Goal: Feedback & Contribution: Submit feedback/report problem

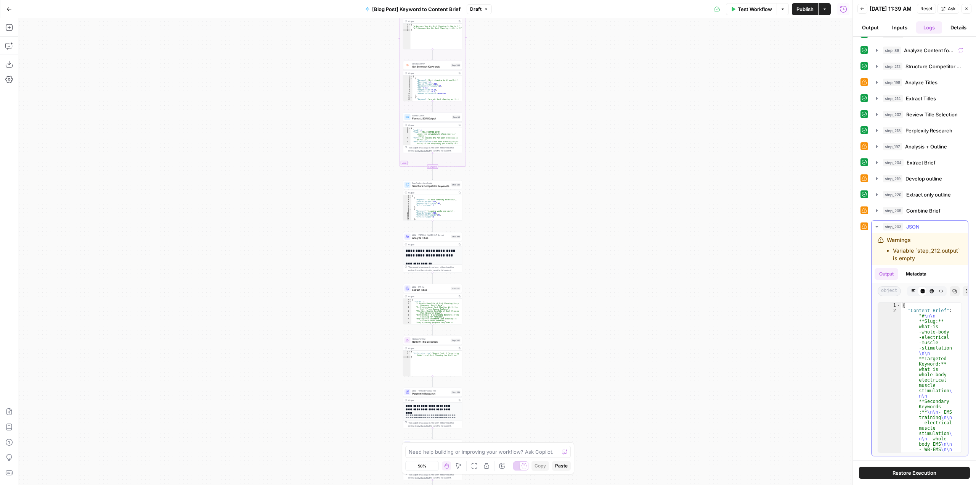
scroll to position [56, 0]
click at [6, 5] on button "Go Back" at bounding box center [9, 9] width 14 height 14
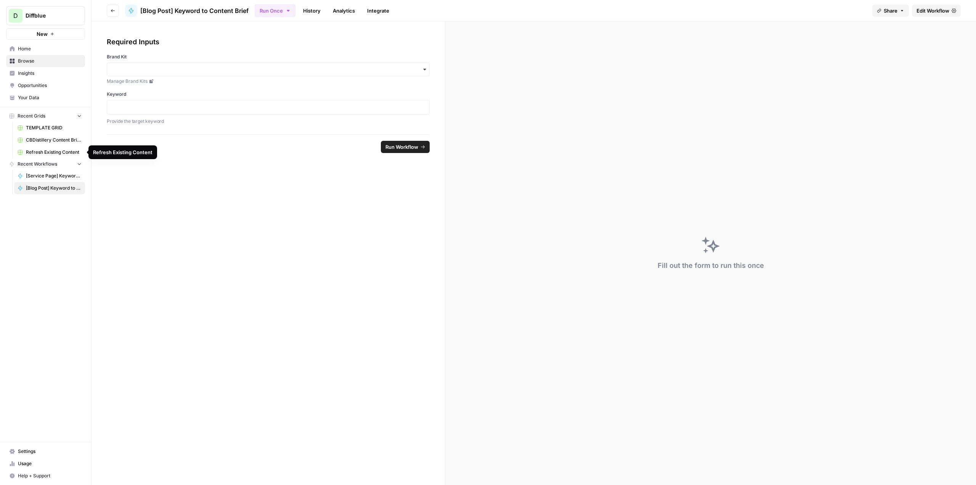
click at [72, 151] on span "Refresh Existing Content" at bounding box center [54, 152] width 56 height 7
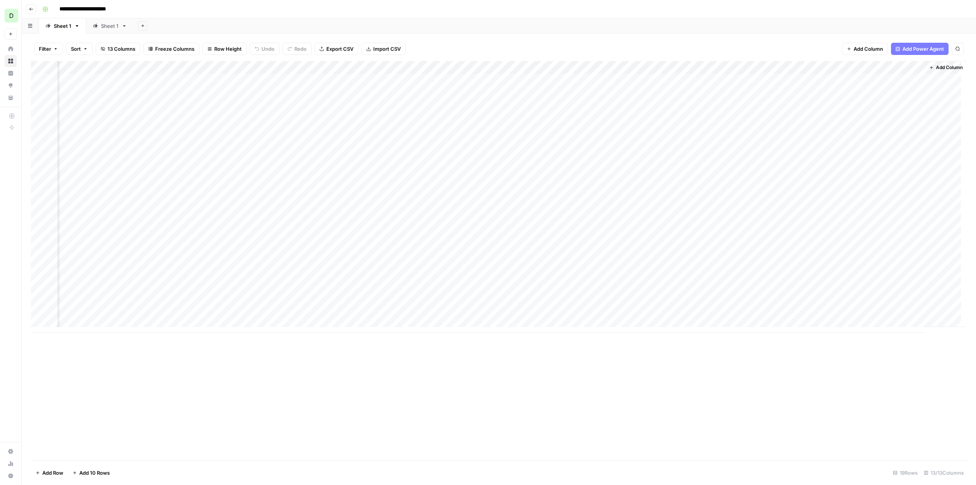
scroll to position [0, 317]
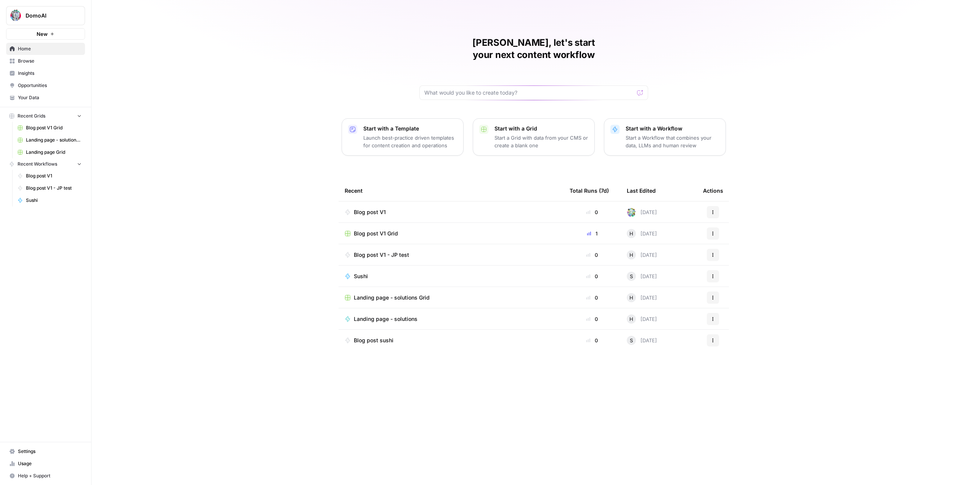
click at [443, 230] on div "Blog post V1 Grid" at bounding box center [451, 234] width 213 height 8
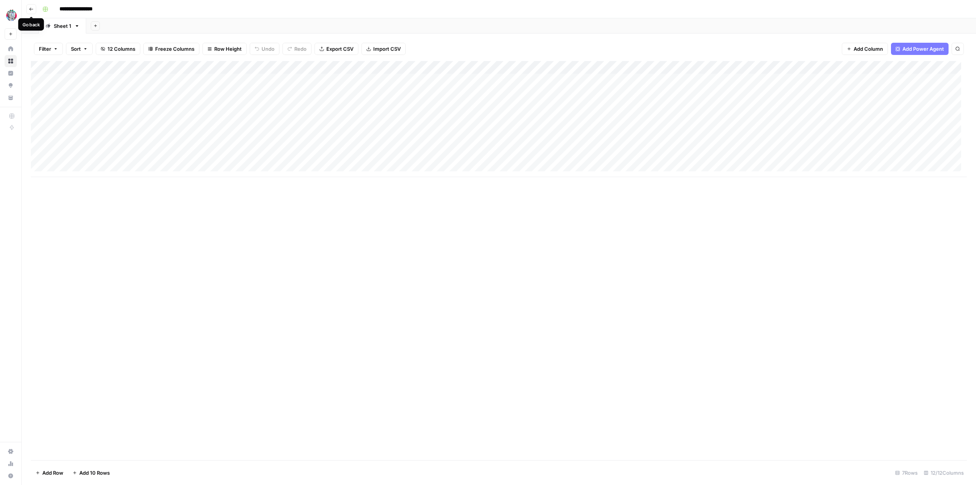
click at [31, 5] on button "Go back" at bounding box center [31, 9] width 10 height 10
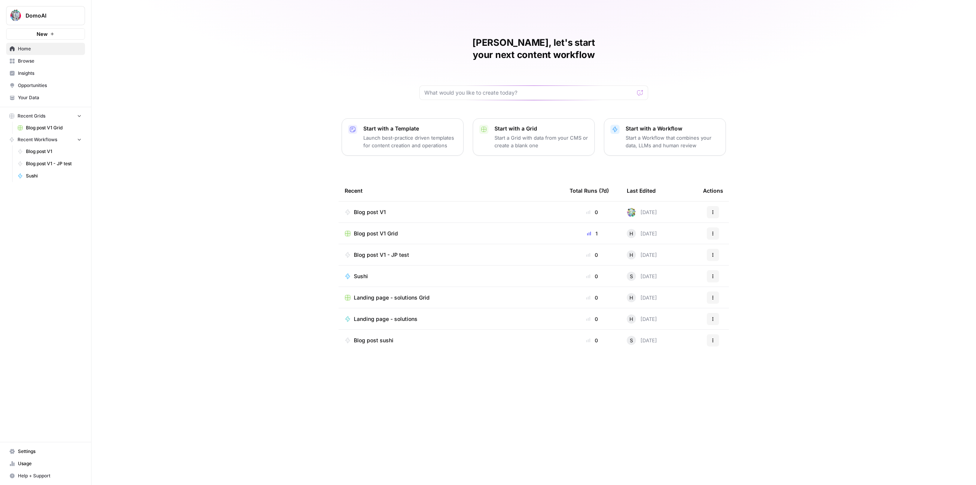
click at [412, 294] on span "Landing page - solutions Grid" at bounding box center [392, 298] width 76 height 8
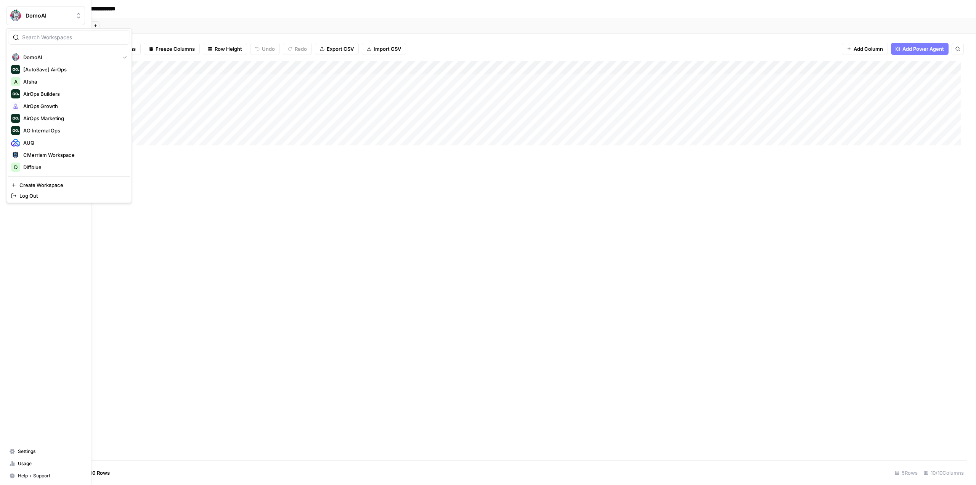
click at [10, 14] on img "Workspace: DomoAI" at bounding box center [16, 16] width 14 height 14
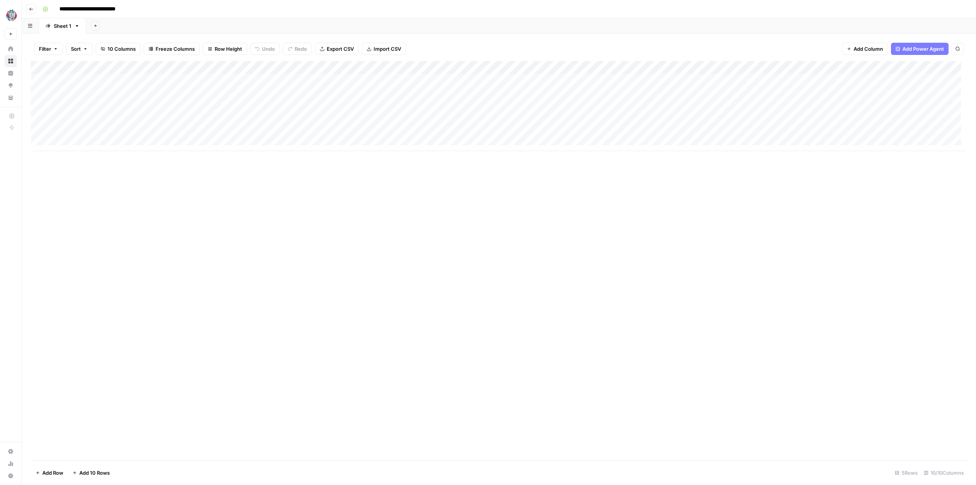
click at [225, 224] on div "Add Column" at bounding box center [499, 260] width 936 height 399
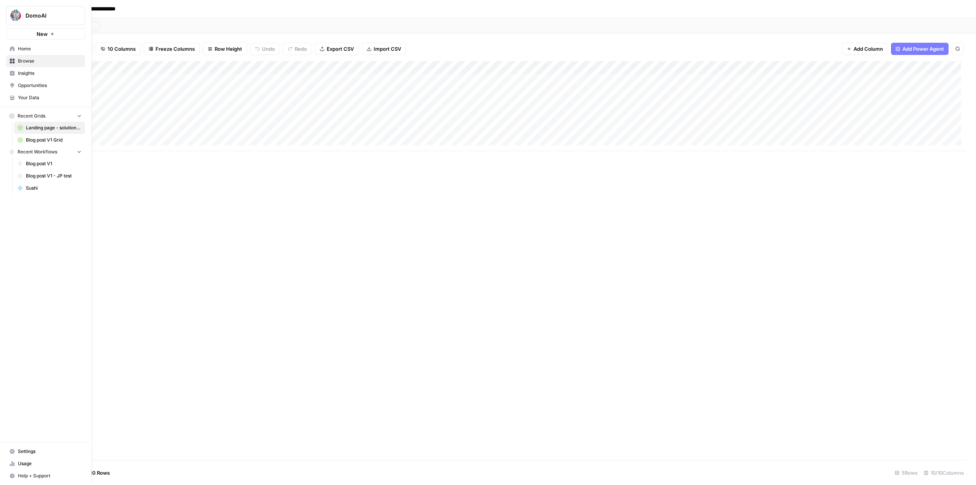
click at [10, 15] on img "Workspace: DomoAI" at bounding box center [16, 16] width 14 height 14
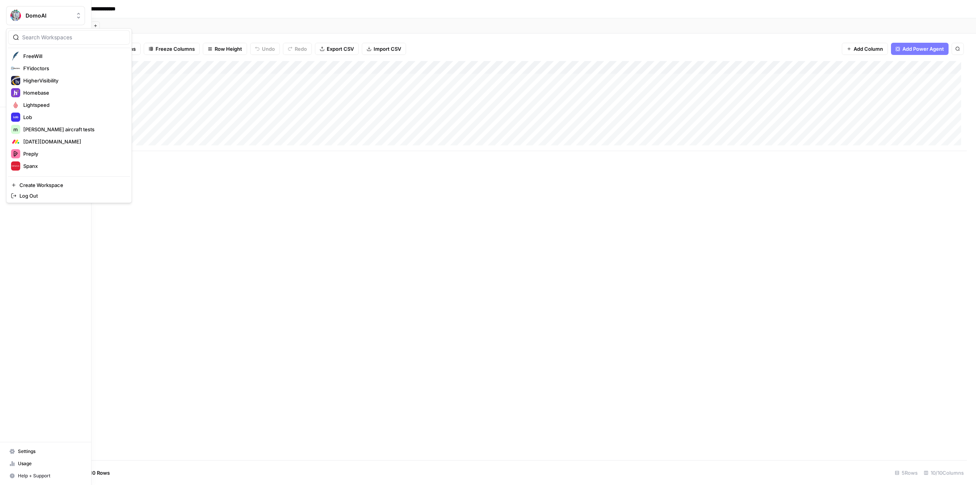
scroll to position [120, 0]
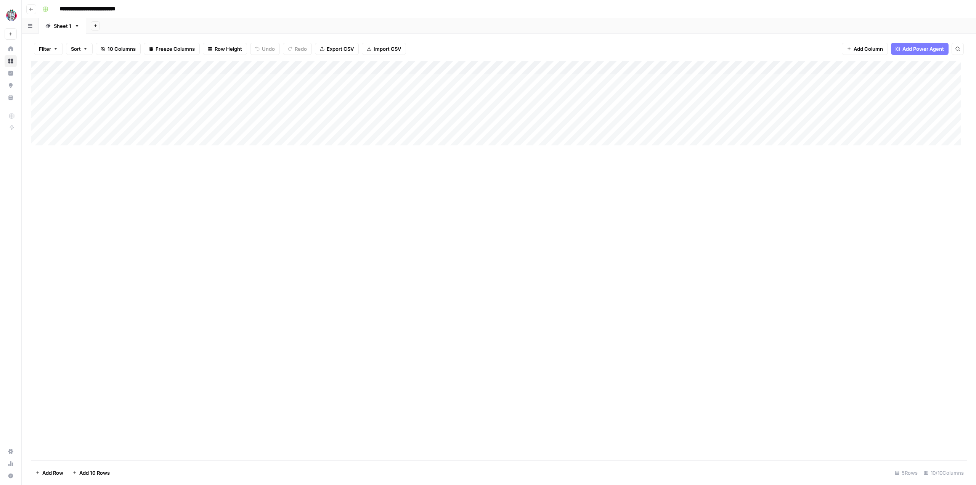
click at [32, 10] on icon "button" at bounding box center [31, 9] width 5 height 5
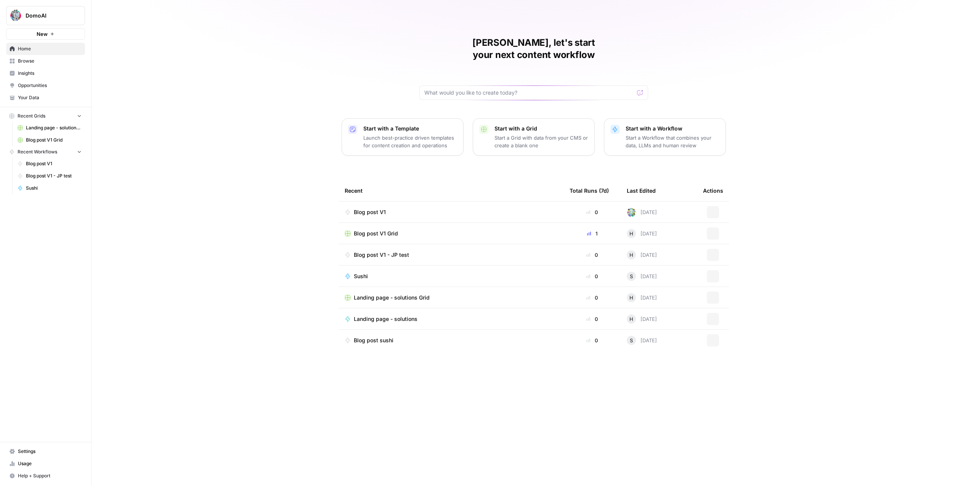
click at [27, 11] on button "DomoAI" at bounding box center [45, 15] width 79 height 19
click at [242, 102] on div "Manuel, let's start your next content workflow Start with a Template Launch bes…" at bounding box center [533, 242] width 884 height 485
click at [58, 9] on button "DomoAI" at bounding box center [45, 15] width 79 height 19
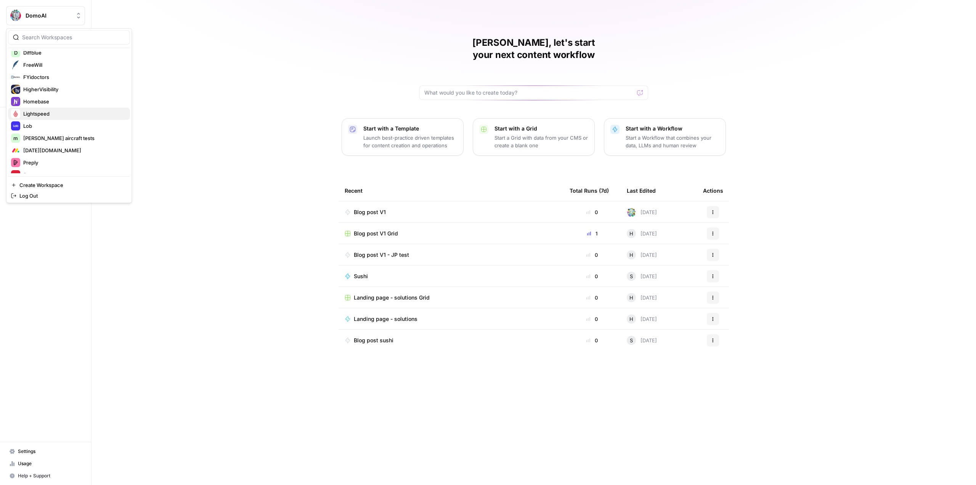
click at [38, 116] on span "Lightspeed" at bounding box center [73, 114] width 101 height 8
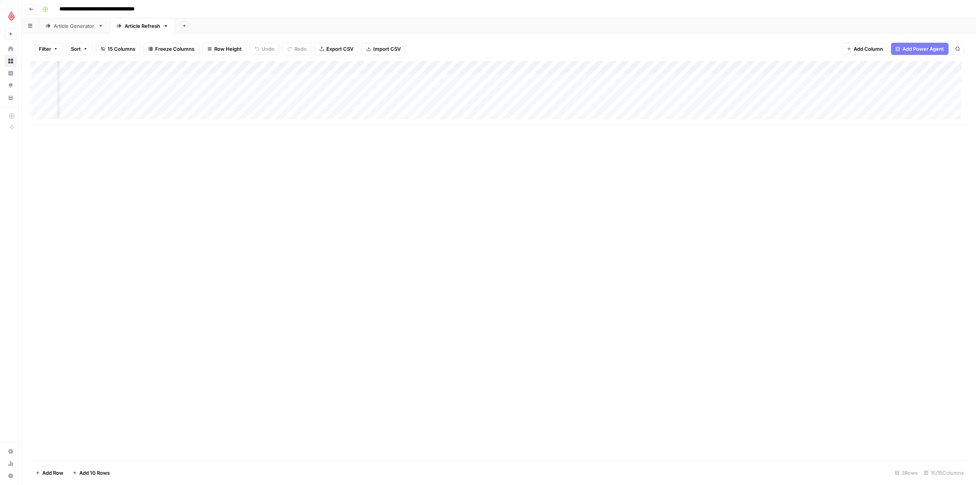
scroll to position [0, 284]
click at [938, 67] on span "Add Column" at bounding box center [949, 67] width 27 height 7
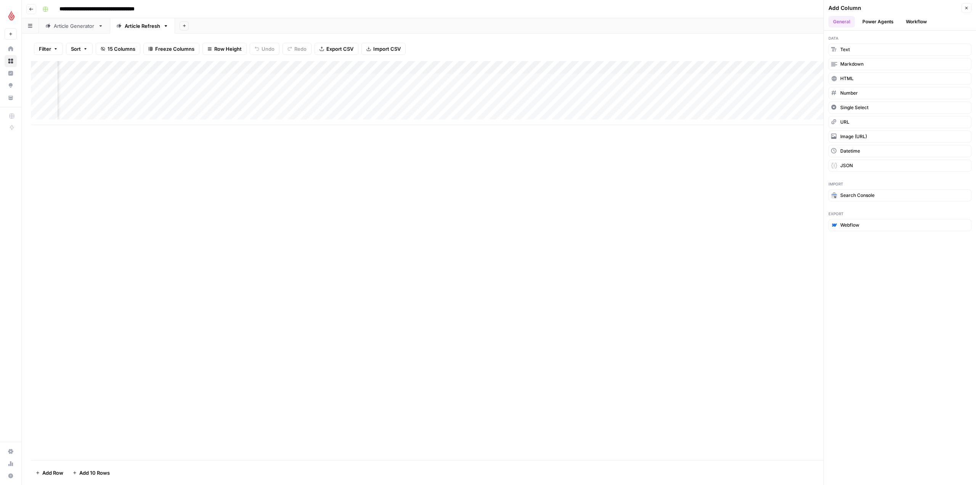
click at [886, 22] on button "Power Agents" at bounding box center [878, 21] width 40 height 11
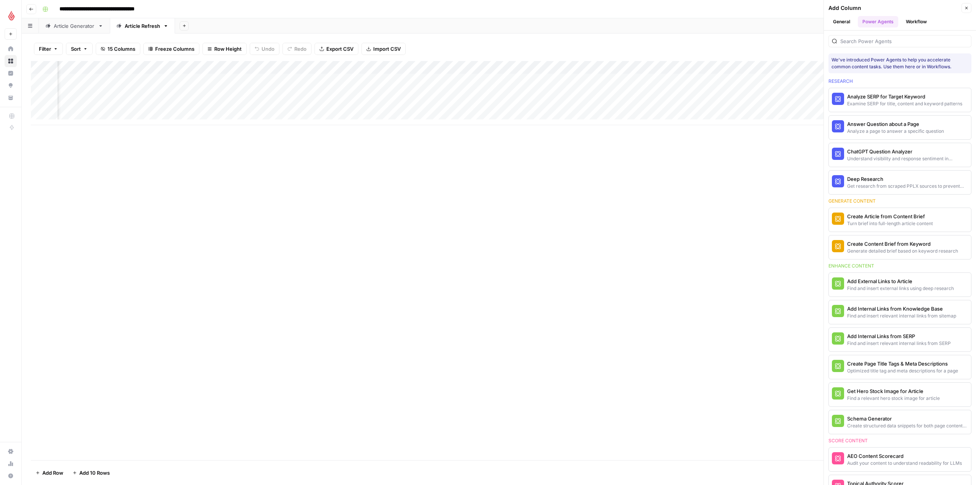
click at [846, 21] on button "General" at bounding box center [841, 21] width 26 height 11
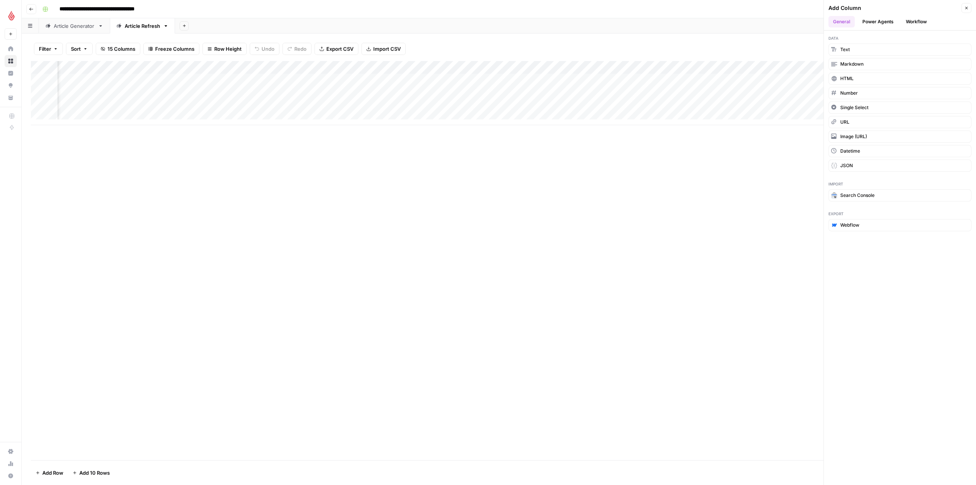
click at [772, 222] on div "Add Column" at bounding box center [499, 260] width 936 height 399
click at [798, 221] on div "Add Column" at bounding box center [499, 260] width 936 height 399
click at [966, 8] on icon "button" at bounding box center [966, 8] width 5 height 5
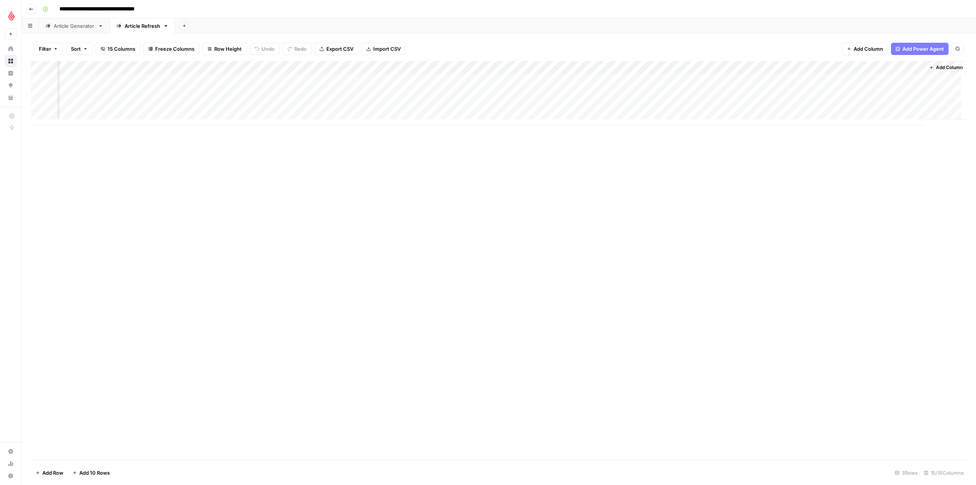
click at [764, 68] on div "Add Column" at bounding box center [499, 93] width 936 height 64
click at [722, 132] on span "Configure Inputs" at bounding box center [710, 132] width 67 height 8
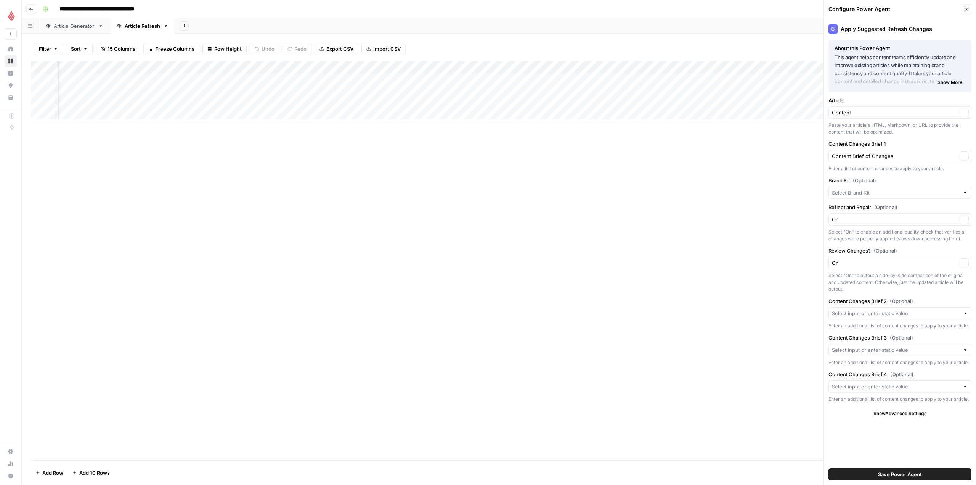
type input "Lightspeed"
drag, startPoint x: 667, startPoint y: 228, endPoint x: 546, endPoint y: 238, distance: 121.7
click at [546, 238] on div "Add Column" at bounding box center [499, 260] width 936 height 399
click at [893, 156] on input "Content Changes Brief 1" at bounding box center [894, 158] width 125 height 8
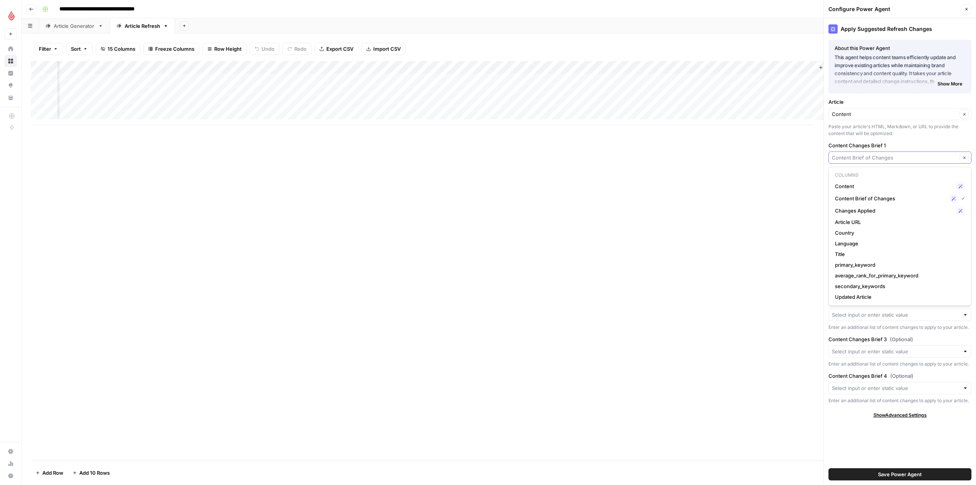
click at [893, 156] on input "Content Changes Brief 1" at bounding box center [894, 158] width 125 height 8
type input "Content Brief of Changes"
click at [777, 174] on div "Add Column" at bounding box center [499, 260] width 936 height 399
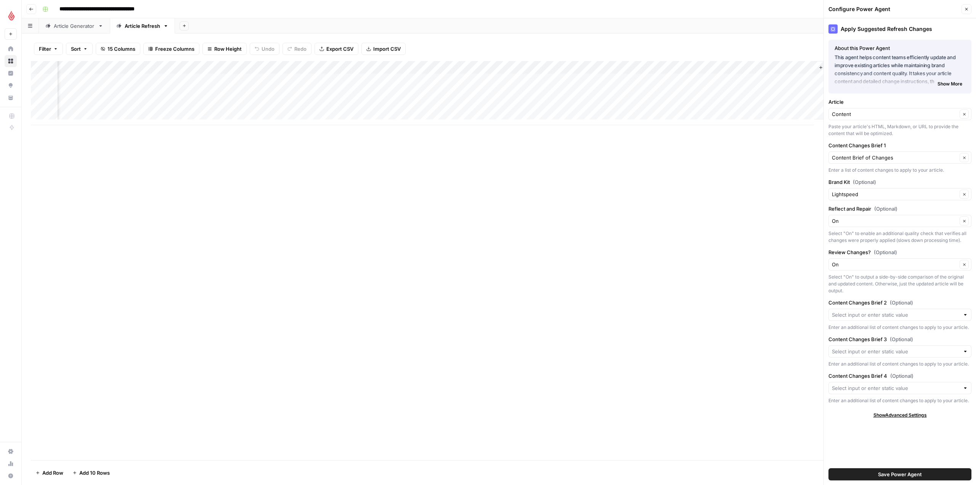
click at [426, 66] on div "Add Column" at bounding box center [499, 93] width 936 height 64
drag, startPoint x: 423, startPoint y: 85, endPoint x: 468, endPoint y: 85, distance: 45.4
click at [468, 85] on body "**********" at bounding box center [488, 242] width 976 height 485
click at [421, 84] on input "SERP Competition Refresh Suggestions [AirOps Buidlers]" at bounding box center [419, 86] width 77 height 8
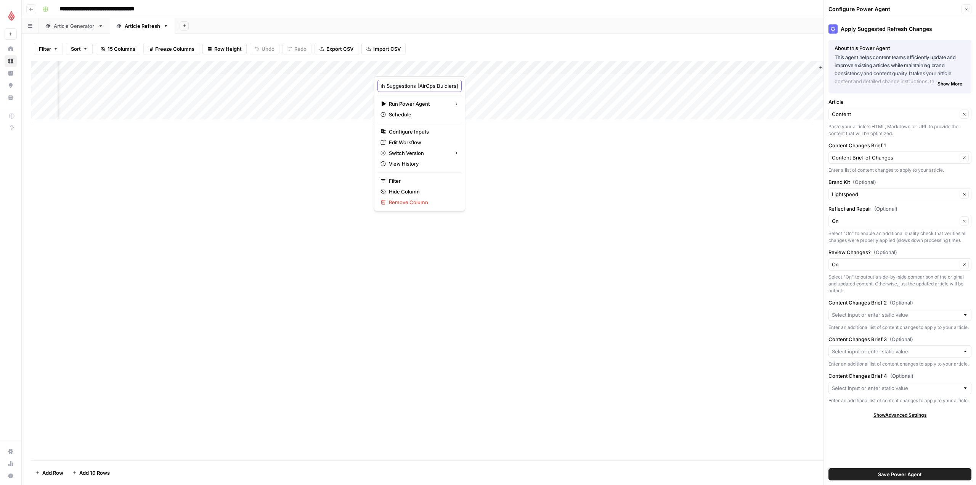
scroll to position [0, 0]
drag, startPoint x: 404, startPoint y: 87, endPoint x: 377, endPoint y: 86, distance: 27.1
click at [377, 86] on div "SERP Competition Refresh Suggestions [AirOps Buidlers] Run Power Agent Schedule…" at bounding box center [419, 143] width 91 height 135
click at [34, 8] on button "Go back" at bounding box center [31, 9] width 10 height 10
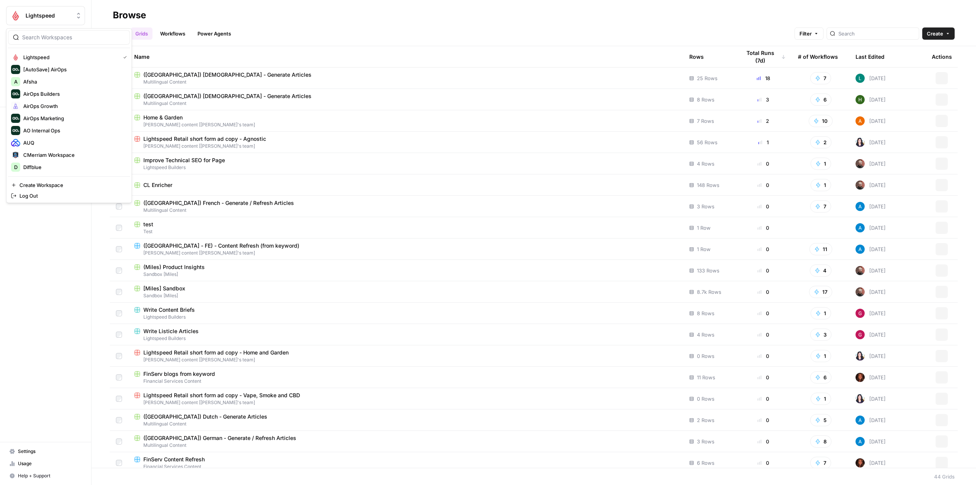
click at [79, 14] on icon "Workspace: Lightspeed" at bounding box center [78, 16] width 3 height 6
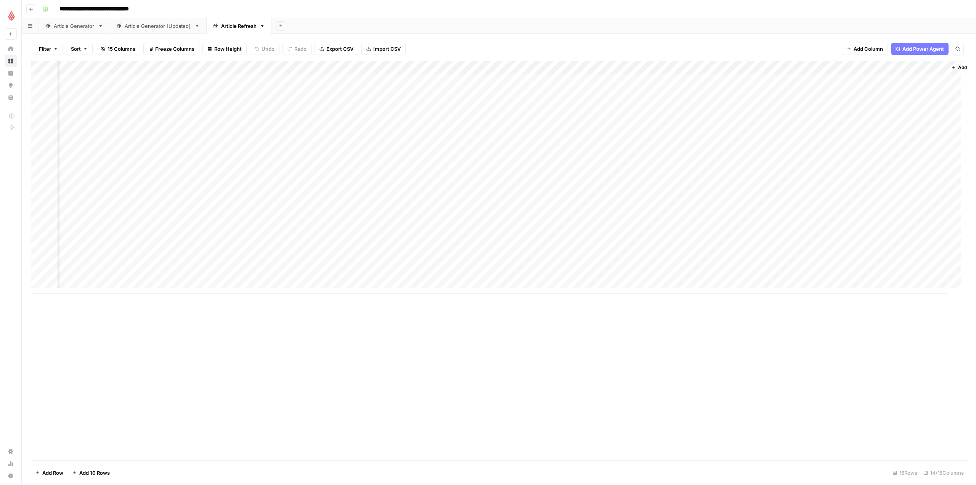
scroll to position [0, 100]
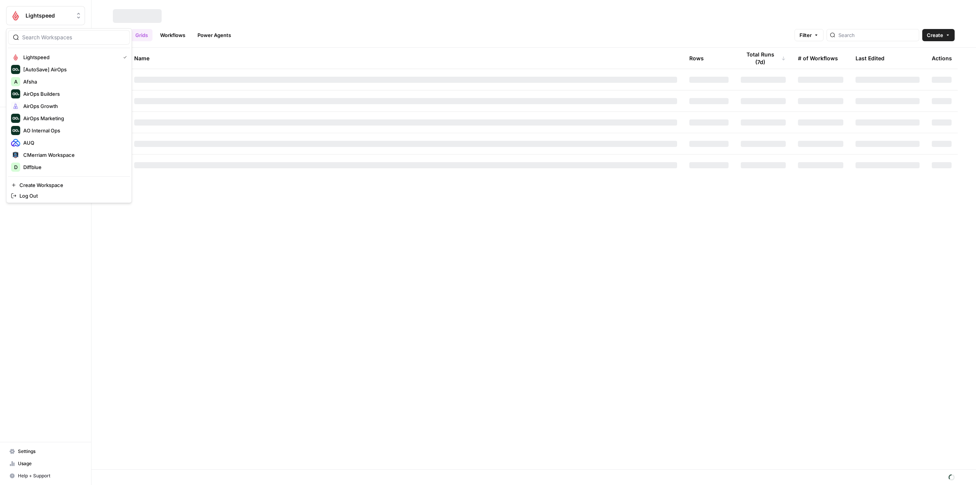
click at [58, 18] on span "Lightspeed" at bounding box center [49, 16] width 46 height 8
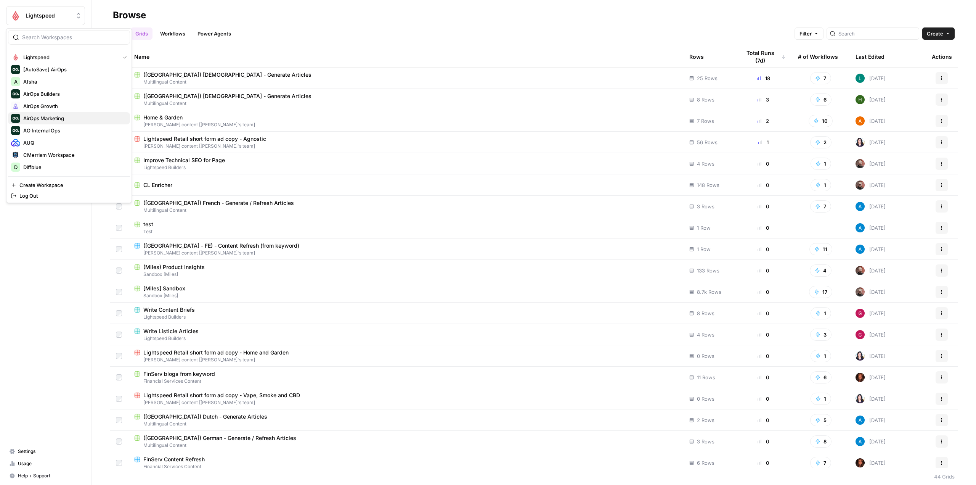
scroll to position [187, 0]
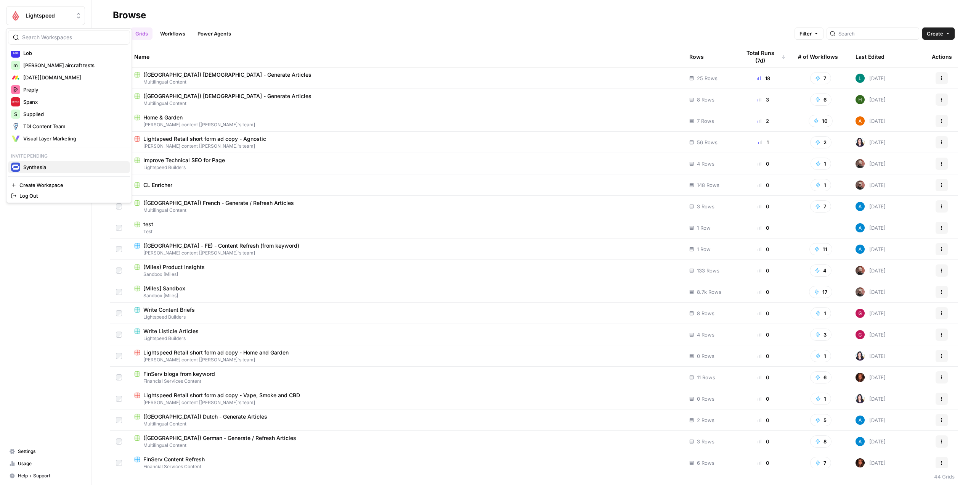
click at [87, 168] on span "Synthesia" at bounding box center [73, 167] width 101 height 8
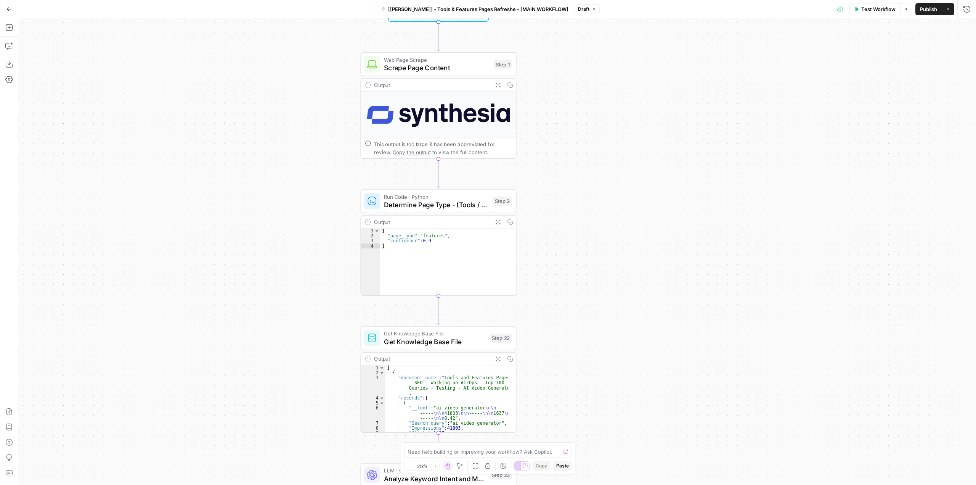
drag, startPoint x: 531, startPoint y: 220, endPoint x: 585, endPoint y: 178, distance: 68.2
click at [585, 178] on div "**********" at bounding box center [497, 251] width 958 height 466
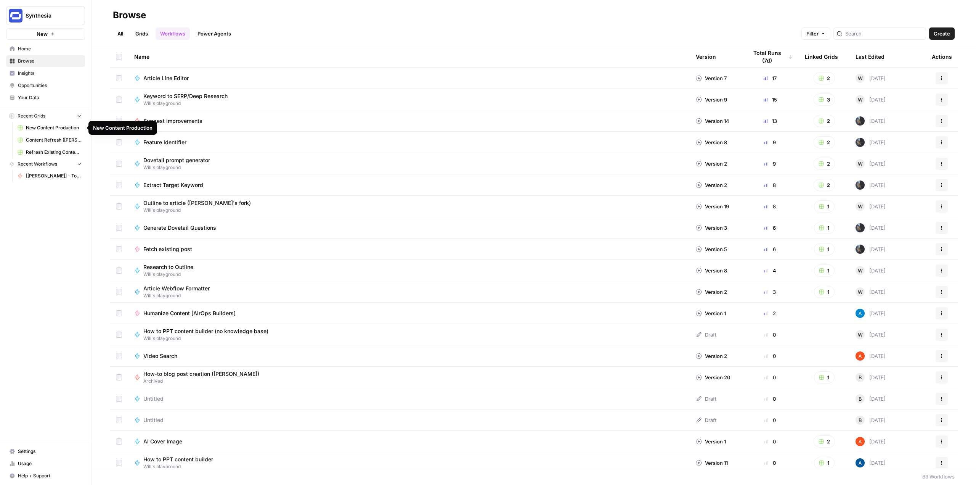
click at [61, 125] on span "New Content Production" at bounding box center [54, 127] width 56 height 7
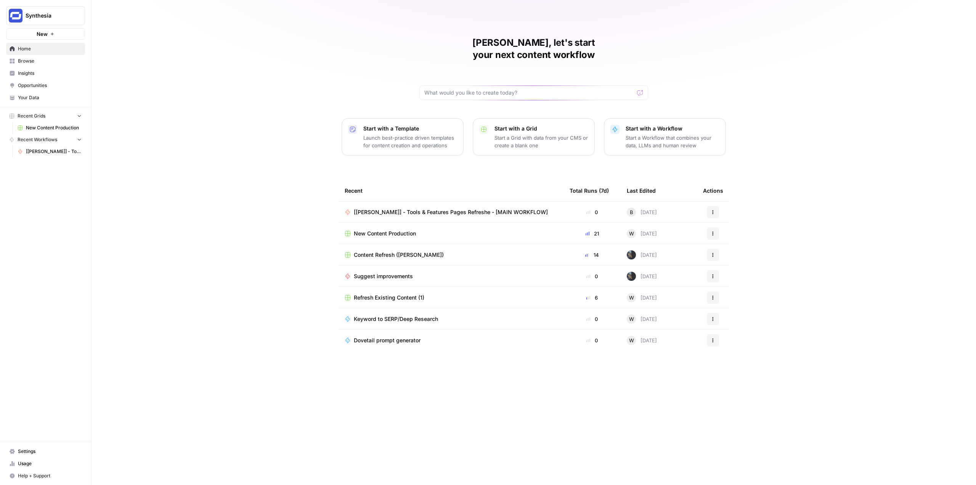
click at [430, 208] on span "[[PERSON_NAME]] - Tools & Features Pages Refreshe - [MAIN WORKFLOW]" at bounding box center [451, 212] width 194 height 8
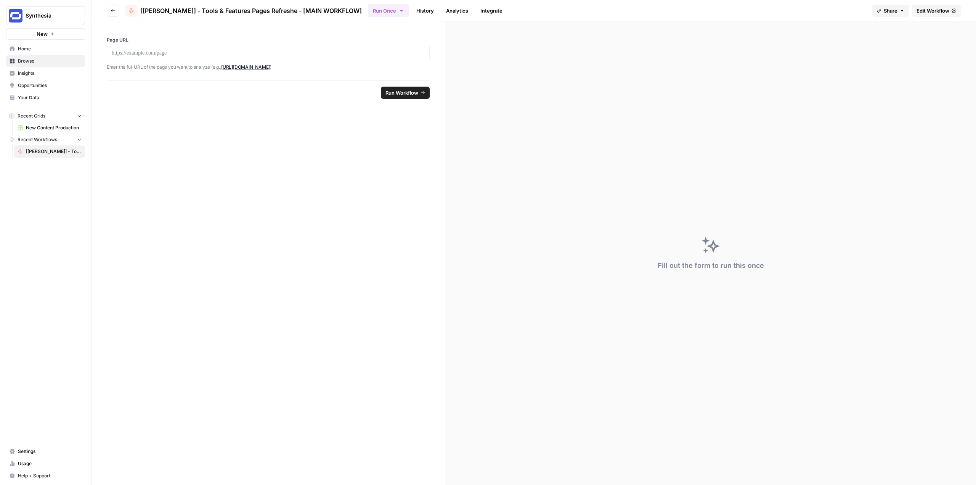
click at [939, 7] on span "Edit Workflow" at bounding box center [932, 11] width 33 height 8
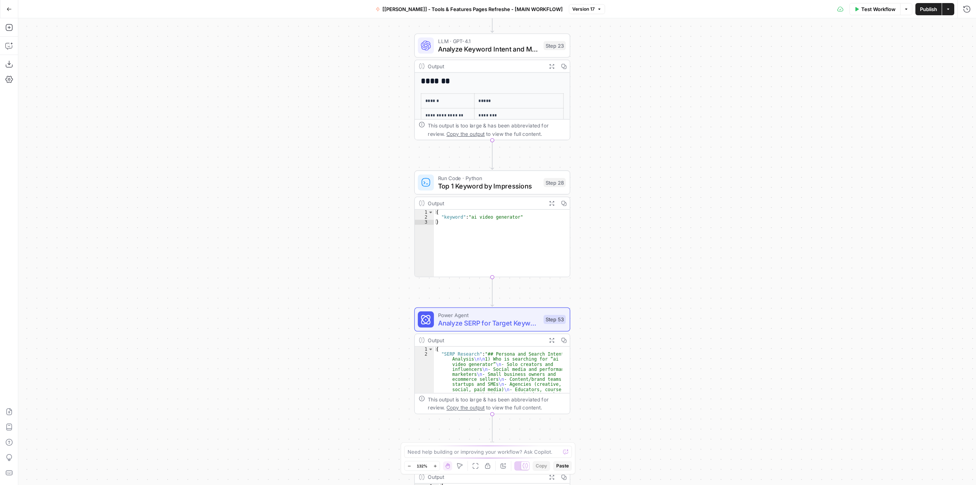
drag, startPoint x: 536, startPoint y: 75, endPoint x: 641, endPoint y: 279, distance: 228.5
click at [641, 279] on div "**********" at bounding box center [497, 251] width 958 height 466
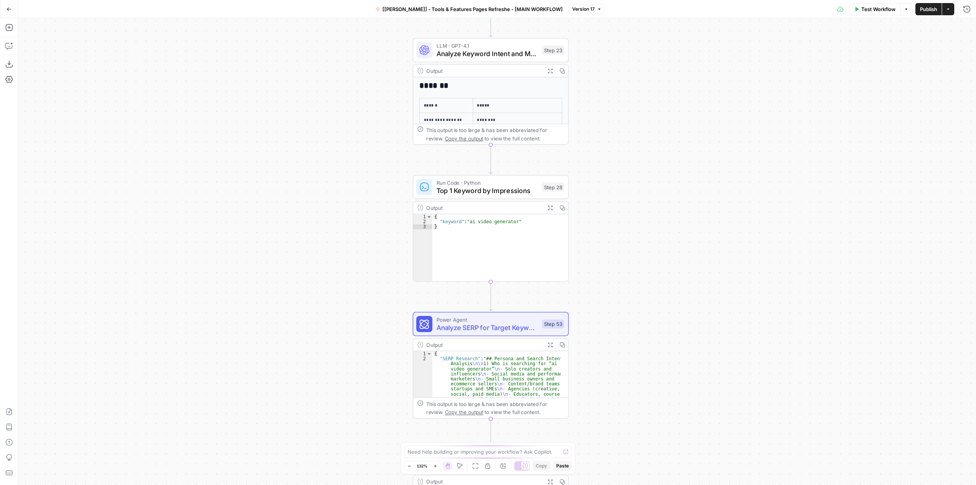
drag, startPoint x: 659, startPoint y: 134, endPoint x: 654, endPoint y: 282, distance: 148.4
click at [654, 282] on div "**********" at bounding box center [497, 251] width 958 height 466
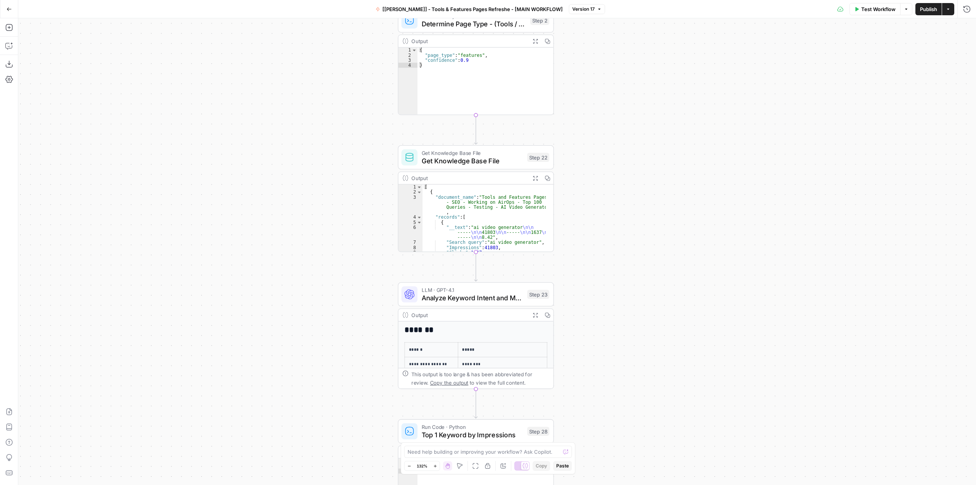
drag, startPoint x: 648, startPoint y: 153, endPoint x: 632, endPoint y: 278, distance: 126.4
click at [632, 278] on div "**********" at bounding box center [497, 251] width 958 height 466
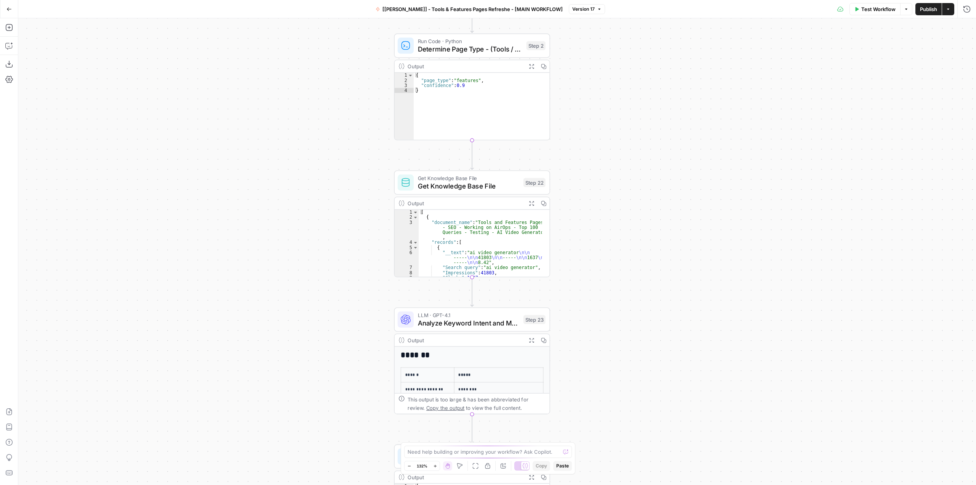
drag, startPoint x: 621, startPoint y: 135, endPoint x: 624, endPoint y: 292, distance: 156.3
click at [624, 292] on div "**********" at bounding box center [497, 251] width 958 height 466
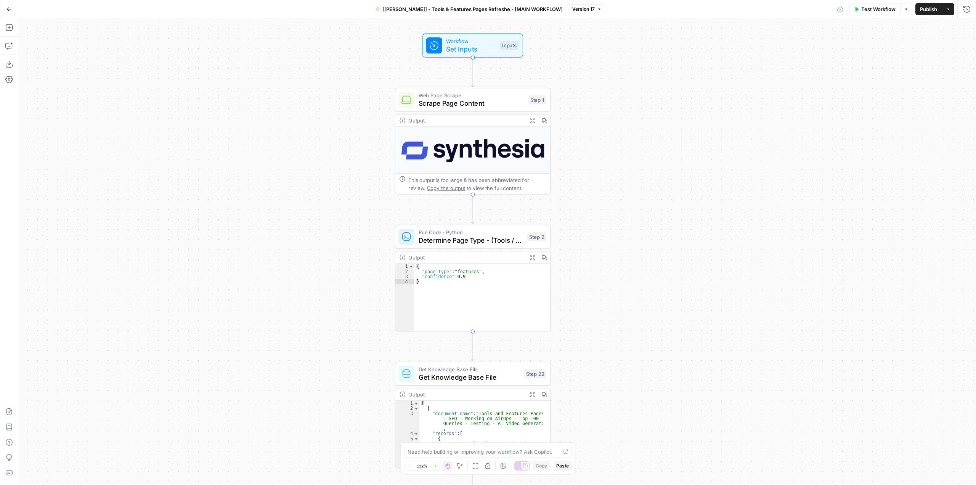
drag, startPoint x: 616, startPoint y: 150, endPoint x: 614, endPoint y: 185, distance: 34.4
click at [614, 185] on div "**********" at bounding box center [497, 251] width 958 height 466
click at [9, 45] on icon "button" at bounding box center [9, 46] width 8 height 8
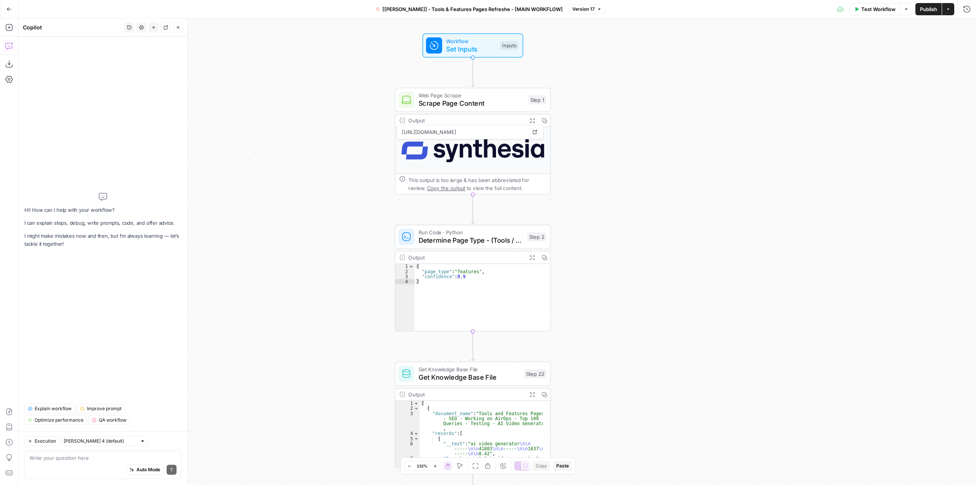
click at [115, 453] on div "Write your question here Auto Mode Send" at bounding box center [102, 464] width 157 height 28
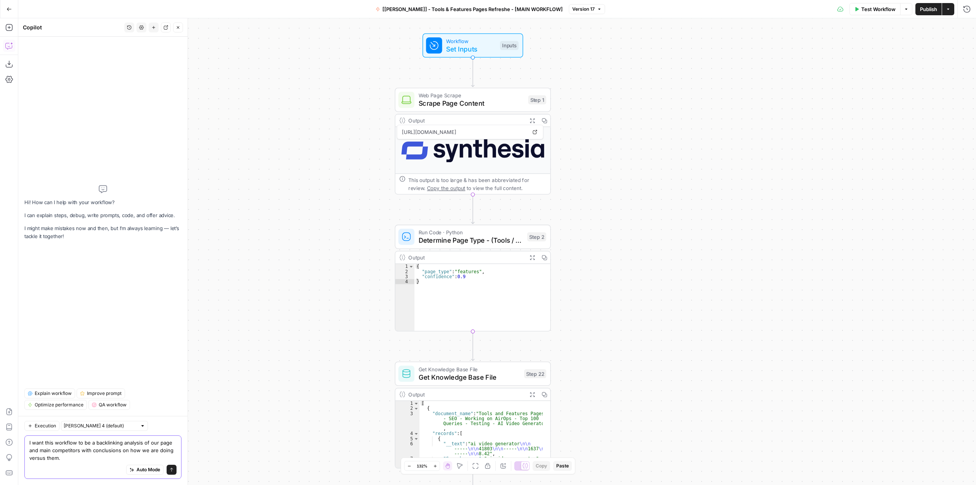
paste textarea "What I am trying to achieve: Push into Google Docs Backlinking analysis insight…"
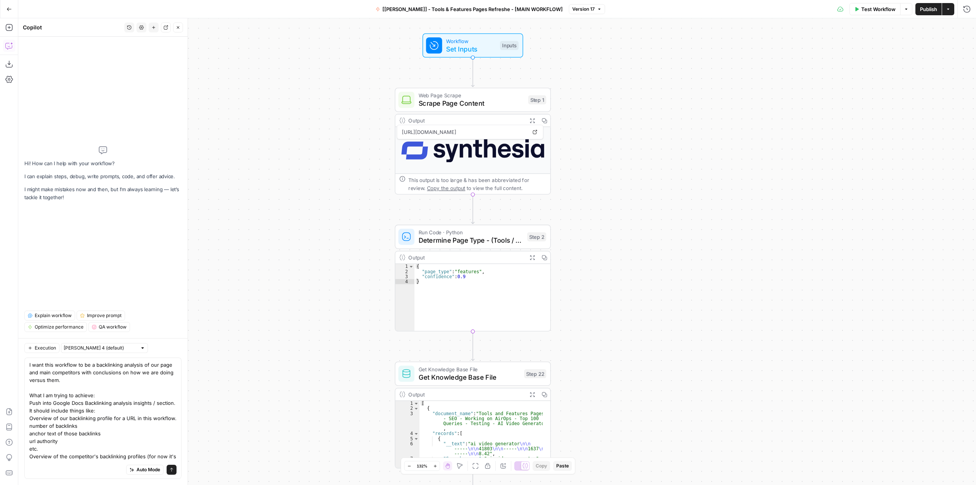
click at [27, 400] on div "I want this workflow to be a backlinking analysis of our page and main competit…" at bounding box center [102, 417] width 157 height 121
click at [28, 396] on div "I want this workflow to be a backlinking analysis of our page and main competit…" at bounding box center [102, 417] width 157 height 121
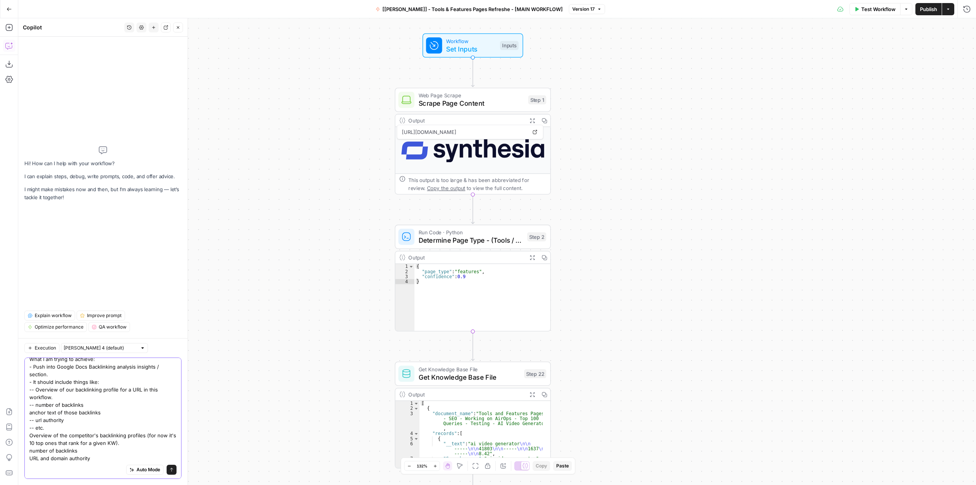
scroll to position [38, 0]
click at [35, 404] on textarea "I want this workflow to be a backlinking analysis of our page and main competit…" at bounding box center [102, 410] width 147 height 175
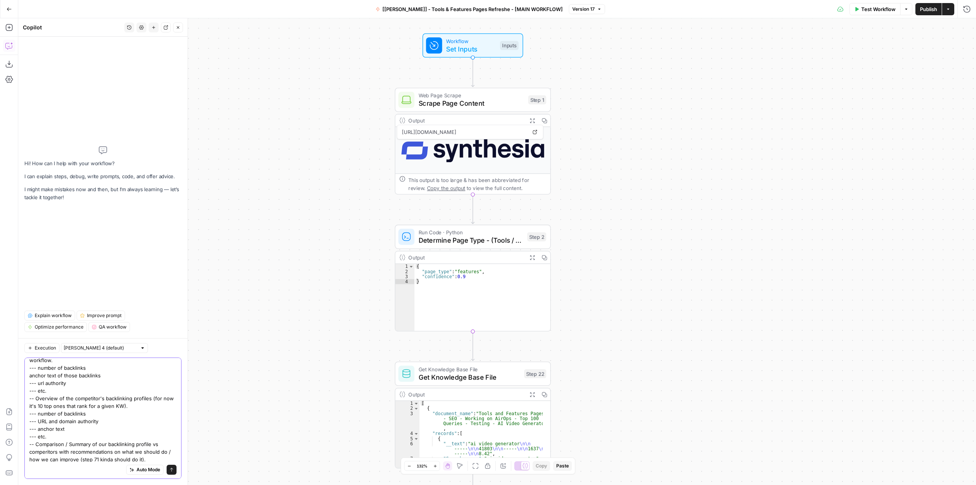
scroll to position [75, 0]
type textarea "I want this workflow to be a backlinking analysis of our page and main competit…"
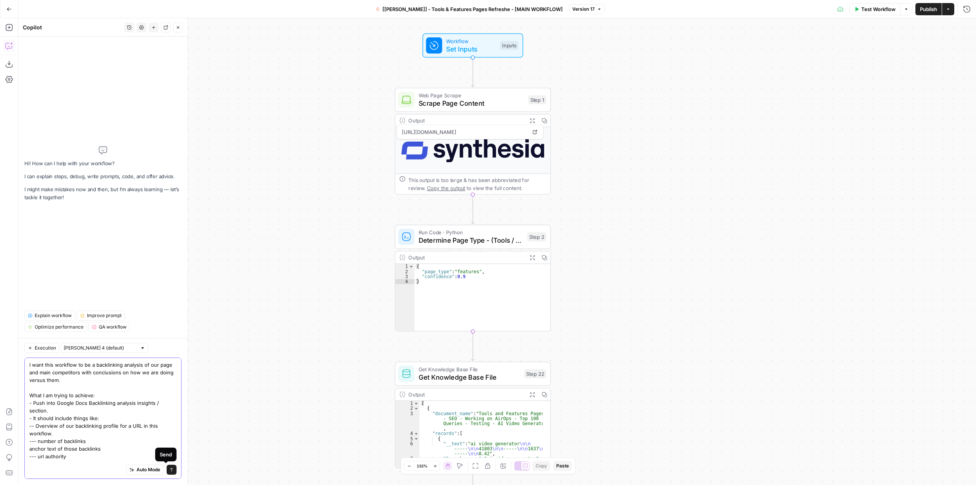
click at [169, 470] on icon "submit" at bounding box center [171, 469] width 5 height 5
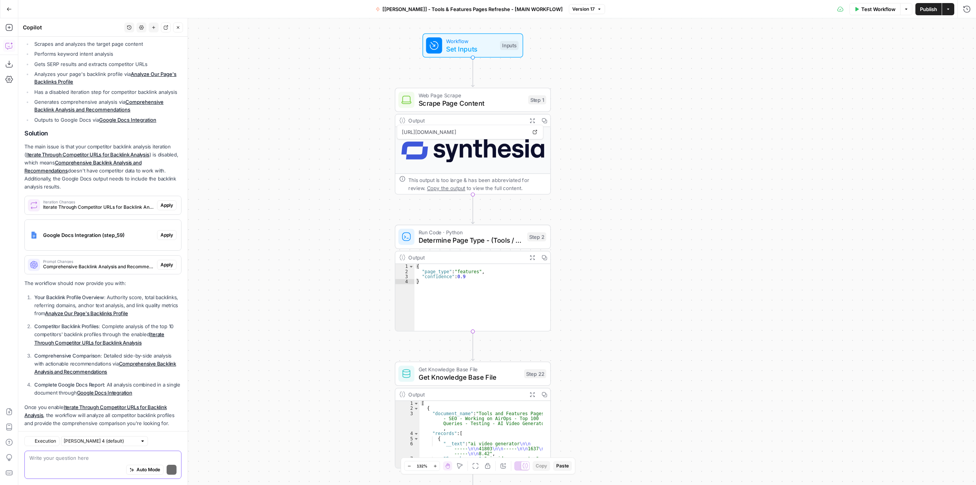
scroll to position [327, 0]
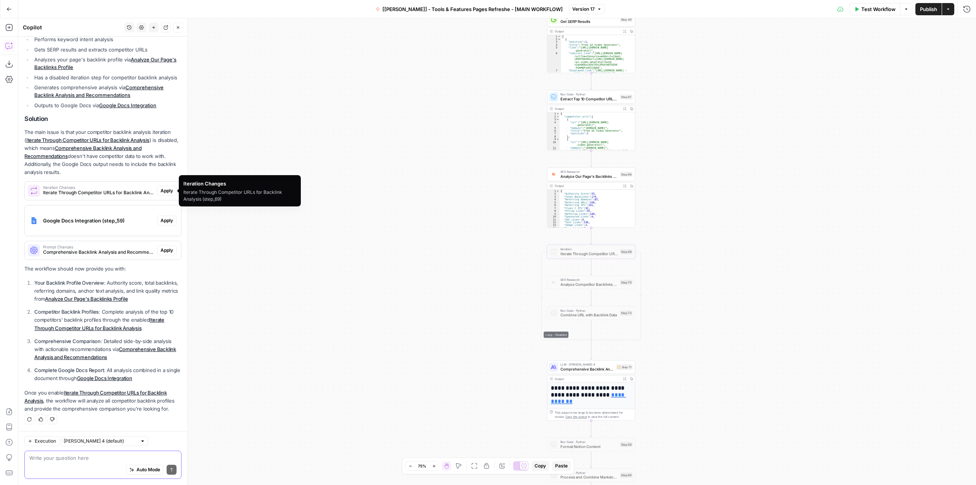
click at [101, 195] on span "Iterate Through Competitor URLs for Backlink Analysis (step_69)" at bounding box center [98, 192] width 111 height 7
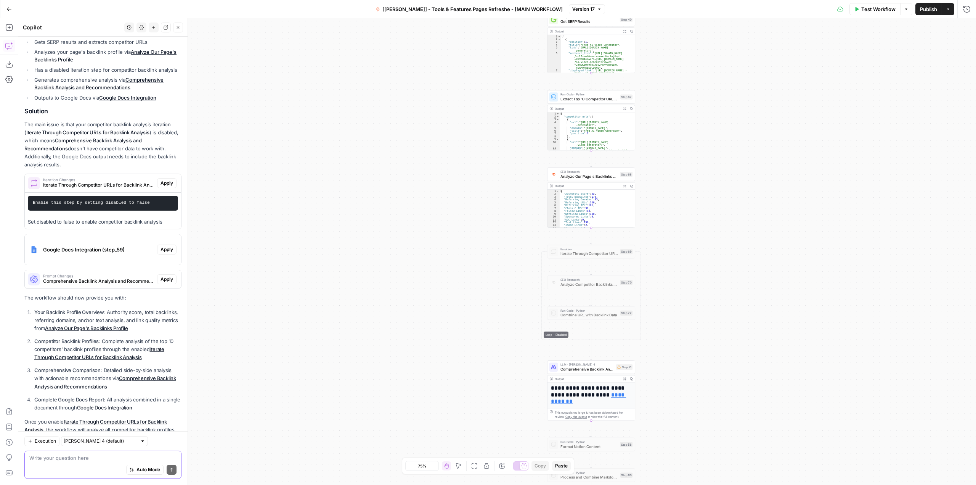
scroll to position [364, 0]
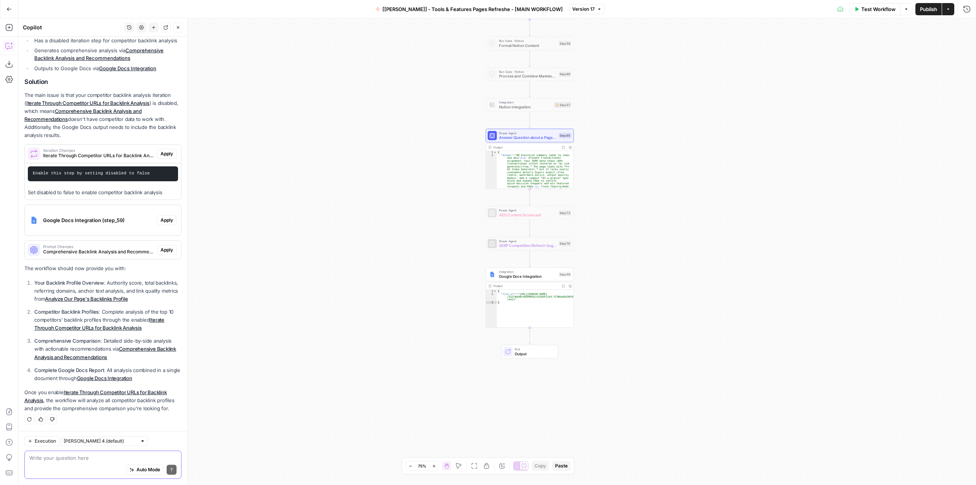
drag, startPoint x: 730, startPoint y: 364, endPoint x: 668, endPoint y: 192, distance: 182.6
click at [668, 192] on div "**********" at bounding box center [497, 251] width 958 height 466
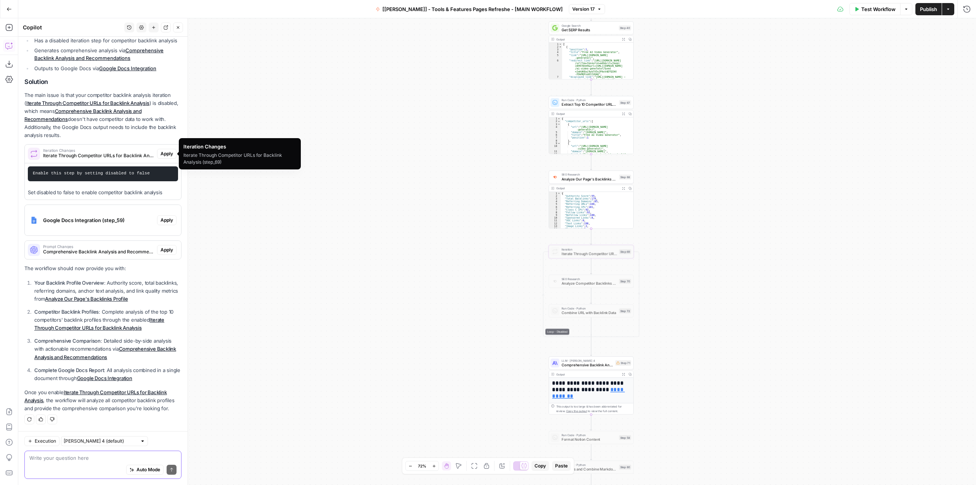
click at [161, 153] on span "Apply" at bounding box center [167, 153] width 13 height 7
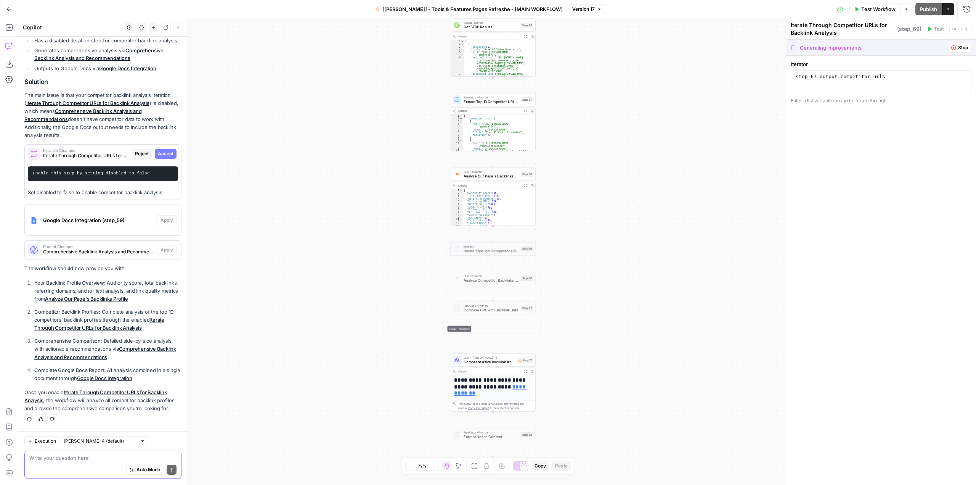
click at [163, 153] on span "Accept" at bounding box center [166, 153] width 16 height 7
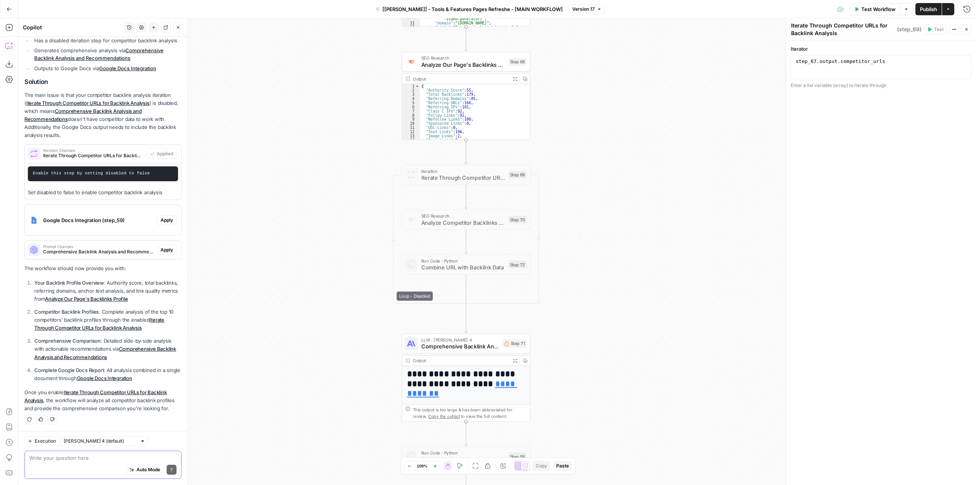
drag, startPoint x: 565, startPoint y: 342, endPoint x: 587, endPoint y: 343, distance: 22.5
click at [587, 343] on div "**********" at bounding box center [497, 251] width 958 height 466
click at [490, 468] on icon "button" at bounding box center [487, 466] width 5 height 6
click at [449, 159] on div at bounding box center [450, 159] width 4 height 4
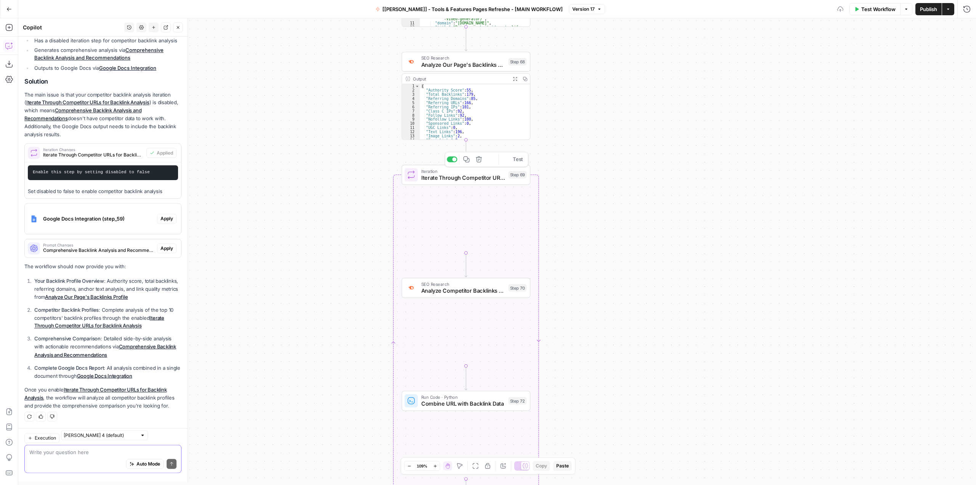
scroll to position [376, 0]
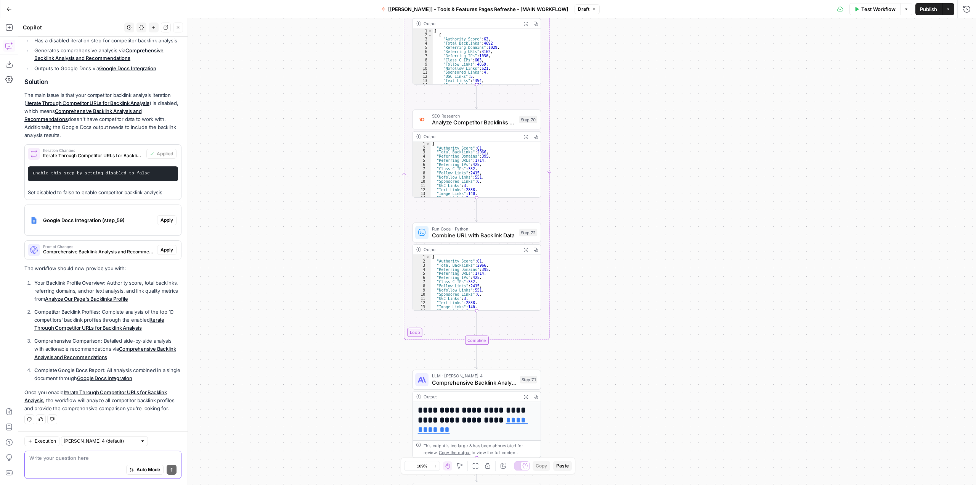
drag, startPoint x: 594, startPoint y: 317, endPoint x: 604, endPoint y: 149, distance: 168.5
click at [604, 149] on div "**********" at bounding box center [497, 251] width 958 height 466
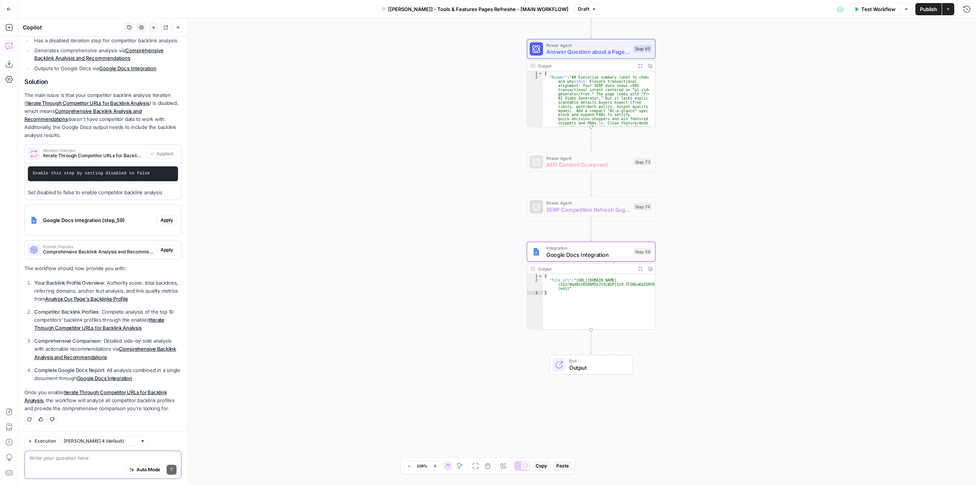
click at [125, 219] on span "Google Docs Integration (step_59)" at bounding box center [98, 220] width 111 height 8
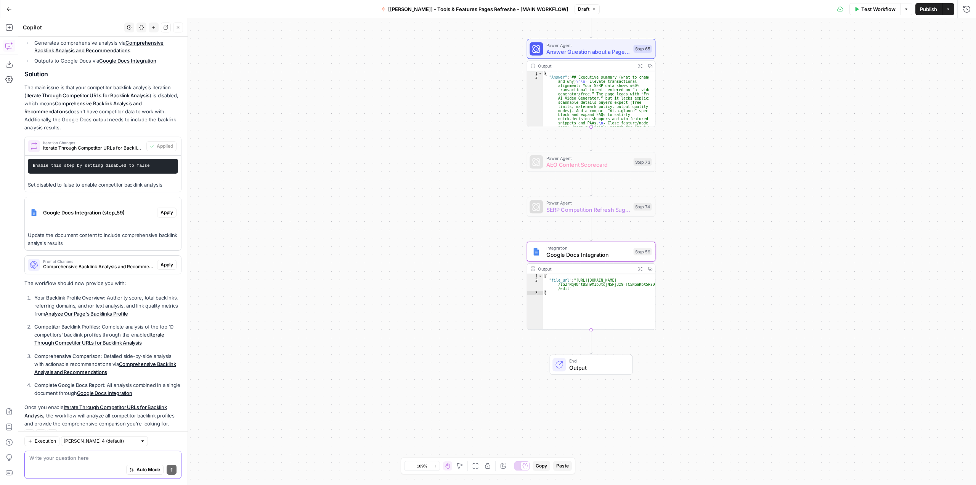
scroll to position [382, 0]
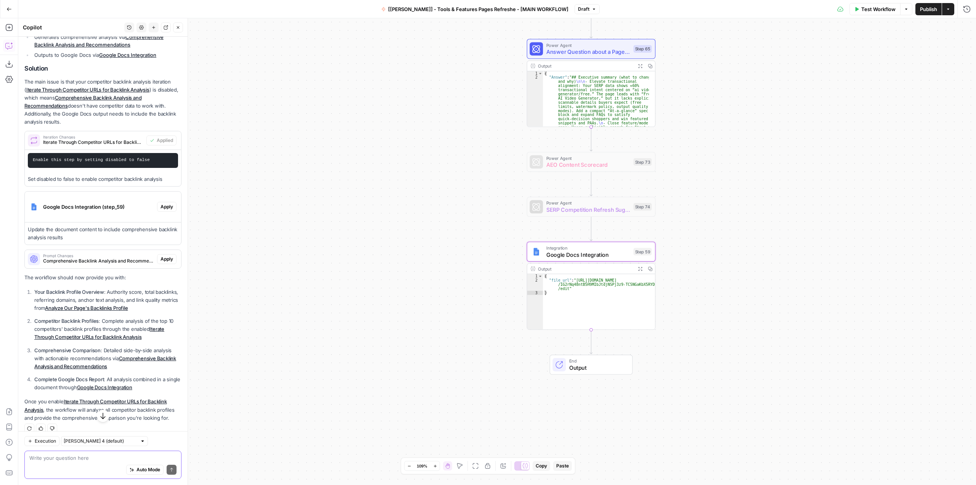
click at [161, 210] on span "Apply" at bounding box center [167, 206] width 13 height 7
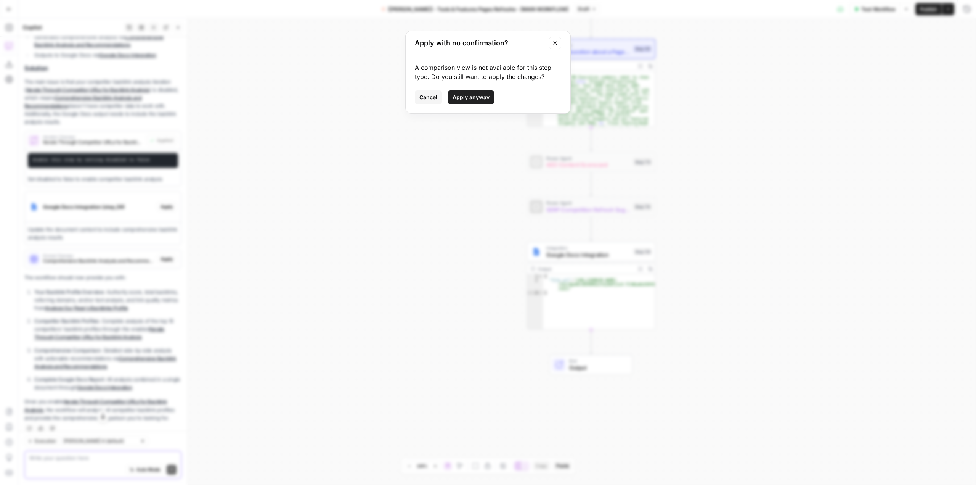
click at [465, 98] on span "Apply anyway" at bounding box center [471, 97] width 37 height 8
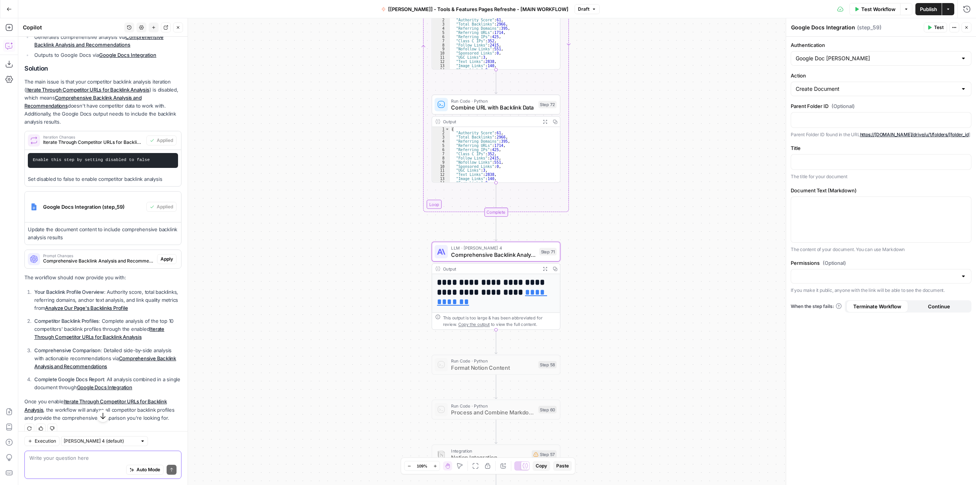
click at [129, 264] on span "Comprehensive Backlink Analysis and Recommendations (step_71)" at bounding box center [98, 260] width 111 height 7
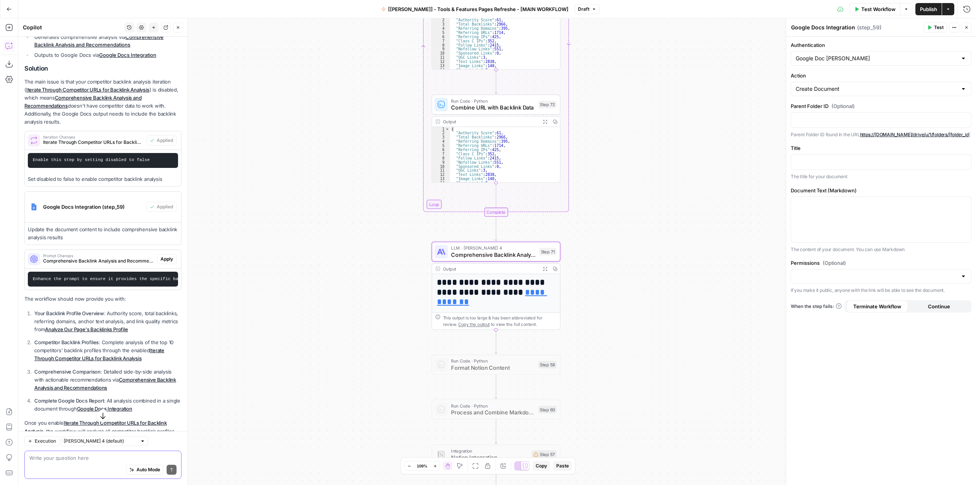
click at [161, 262] on span "Apply" at bounding box center [167, 258] width 13 height 7
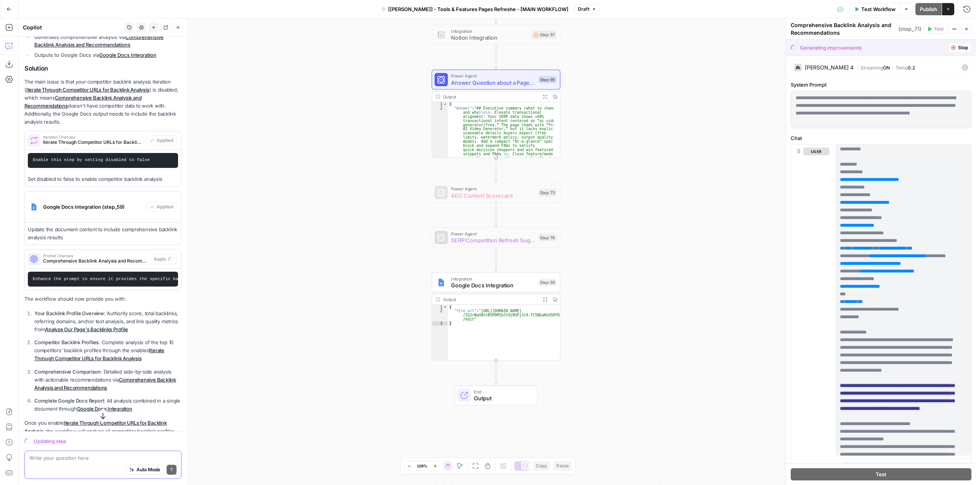
scroll to position [38, 0]
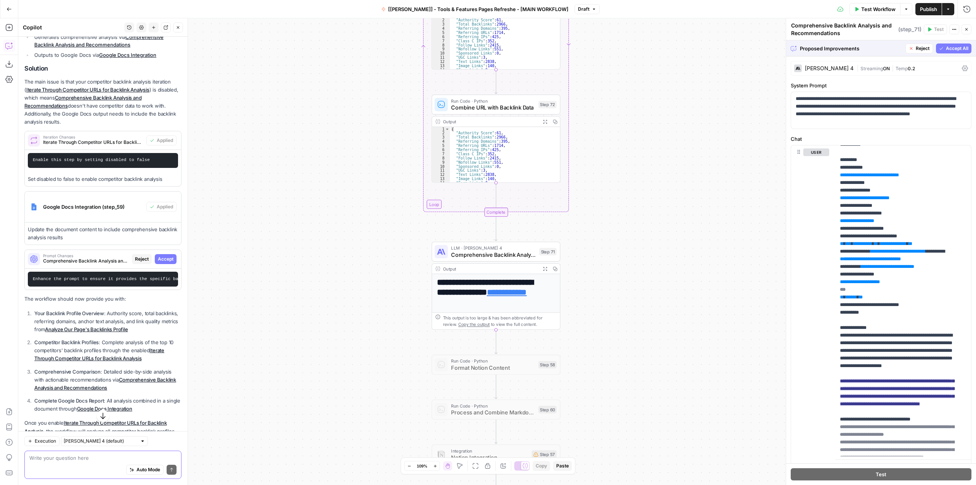
click at [937, 44] on button "Accept All" at bounding box center [953, 48] width 35 height 10
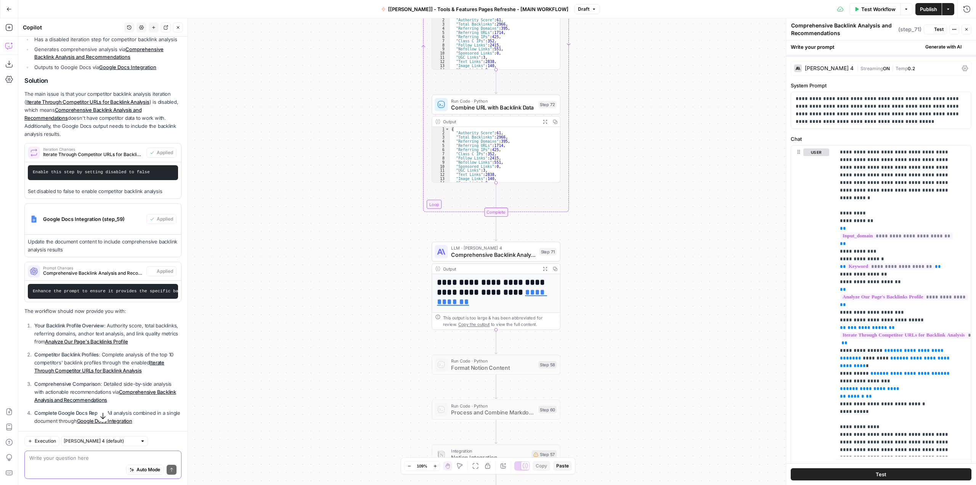
scroll to position [382, 0]
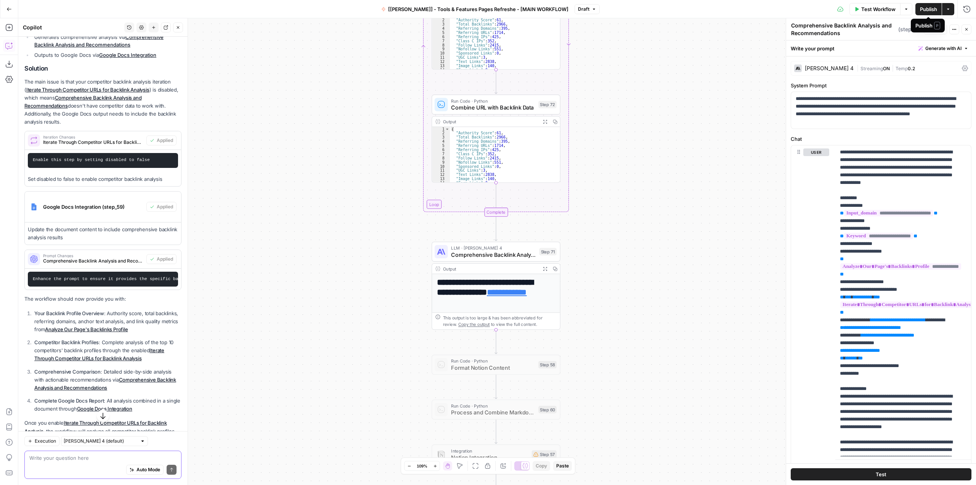
click at [919, 9] on button "Publish" at bounding box center [928, 9] width 26 height 12
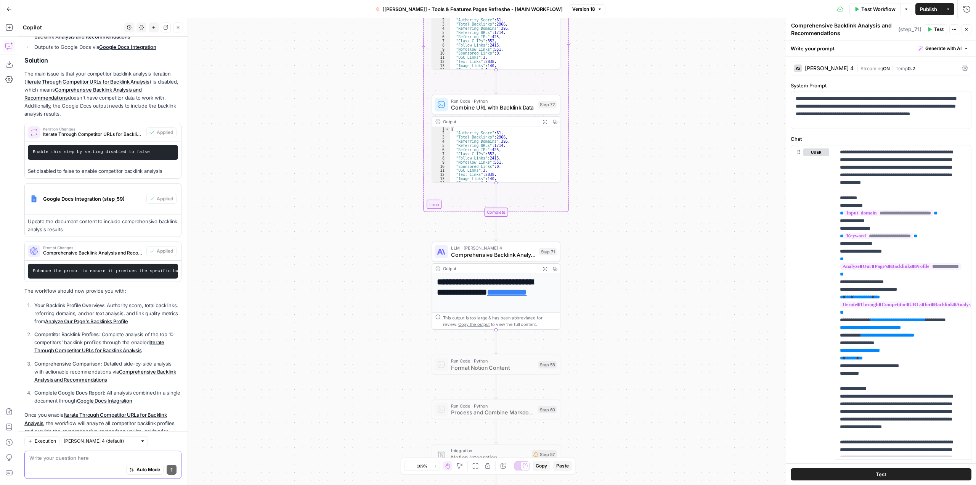
scroll to position [388, 0]
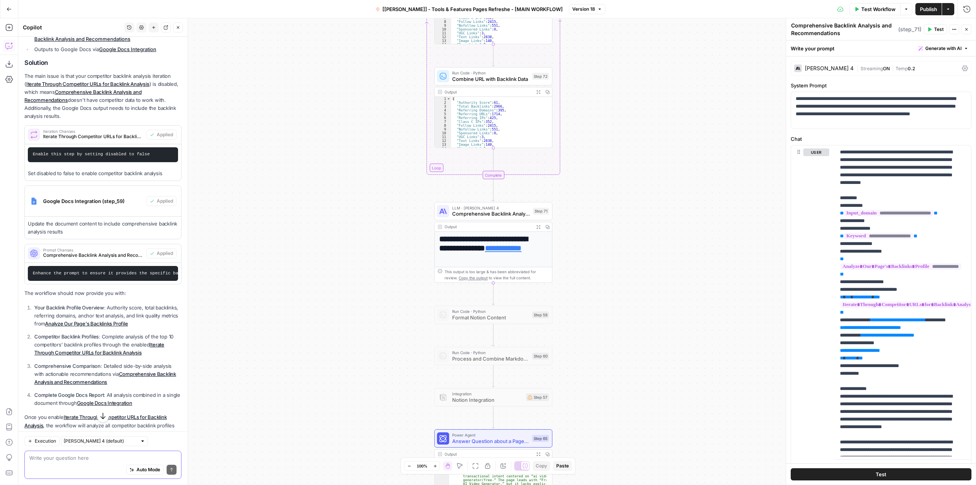
drag, startPoint x: 599, startPoint y: 291, endPoint x: 597, endPoint y: 250, distance: 41.3
click at [597, 250] on div "**********" at bounding box center [497, 251] width 958 height 466
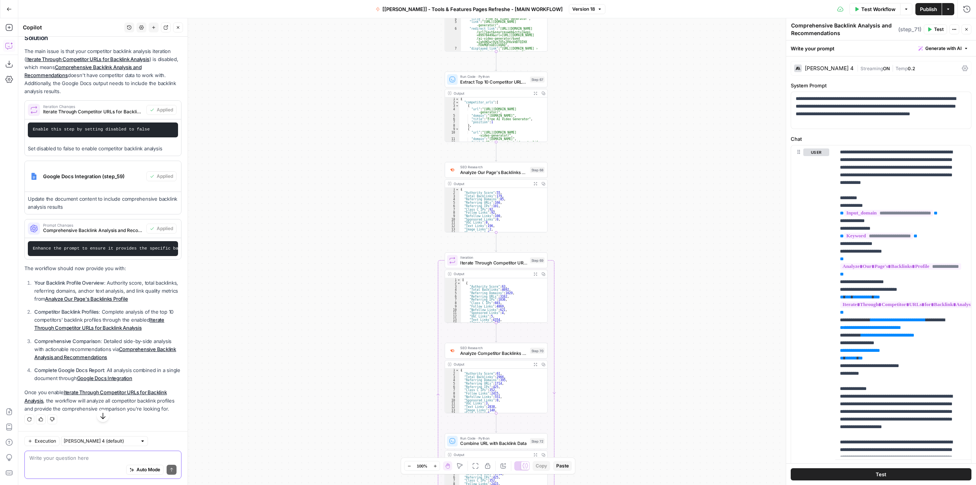
scroll to position [426, 0]
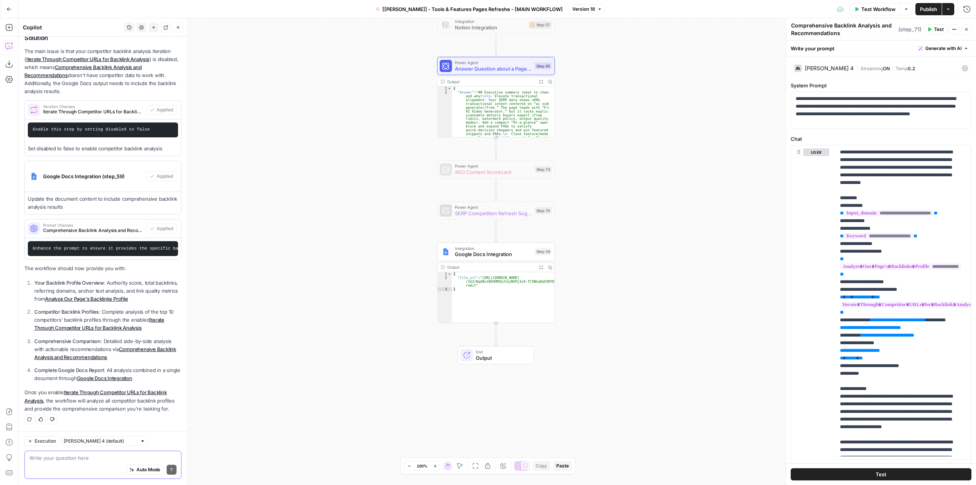
drag, startPoint x: 156, startPoint y: 376, endPoint x: 34, endPoint y: 281, distance: 155.2
click at [34, 281] on ol "Your Backlink Profile Overview : Authority score, total backlinks, referring do…" at bounding box center [102, 330] width 157 height 103
copy ol "Your Backlink Profile Overview : Authority score, total backlinks, referring do…"
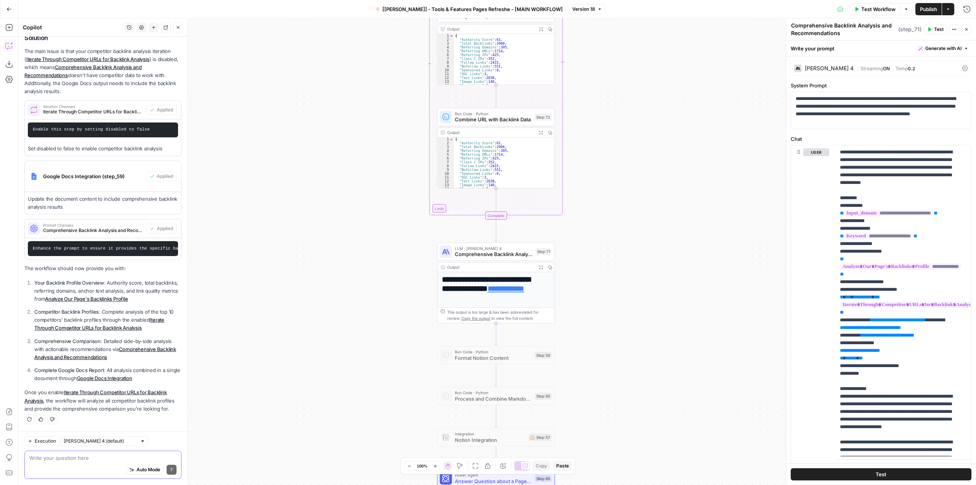
click at [10, 4] on button "Go Back" at bounding box center [9, 9] width 14 height 14
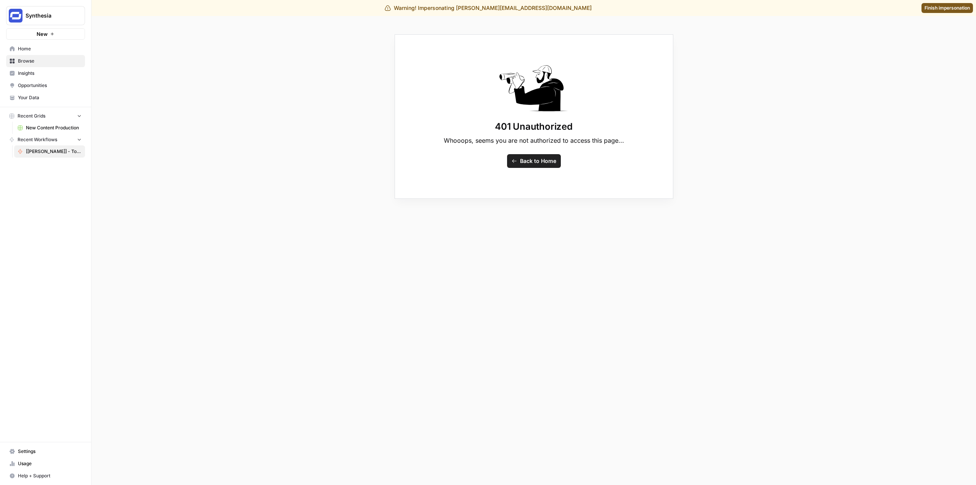
click at [960, 13] on div "Warning! Impersonating manuel.sheen@airops.com Finish impersonation" at bounding box center [488, 8] width 976 height 16
click at [958, 13] on link "Finish impersonation" at bounding box center [946, 8] width 51 height 10
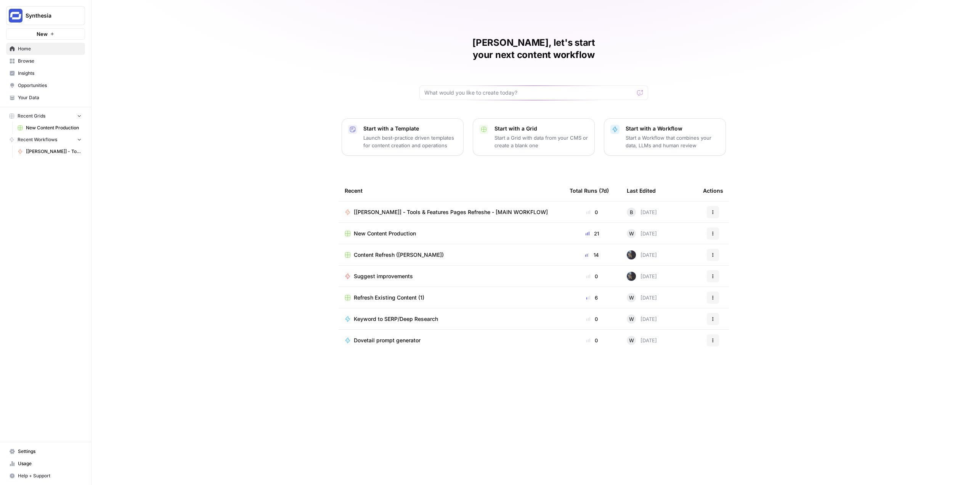
click at [520, 201] on td "[[PERSON_NAME]] - Tools & Features Pages Refreshe - [MAIN WORKFLOW]" at bounding box center [451, 211] width 225 height 21
click at [487, 208] on span "[[PERSON_NAME]] - Tools & Features Pages Refreshe - [MAIN WORKFLOW]" at bounding box center [451, 212] width 194 height 8
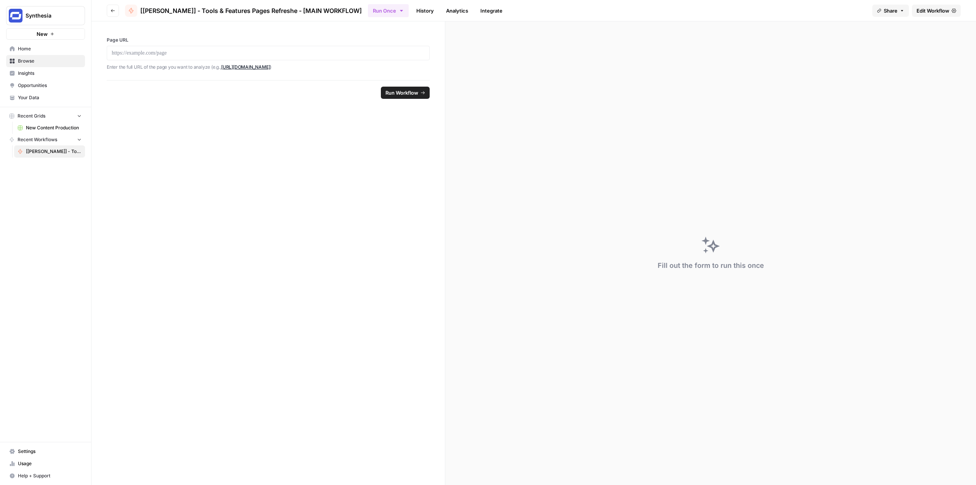
click at [933, 7] on span "Edit Workflow" at bounding box center [932, 11] width 33 height 8
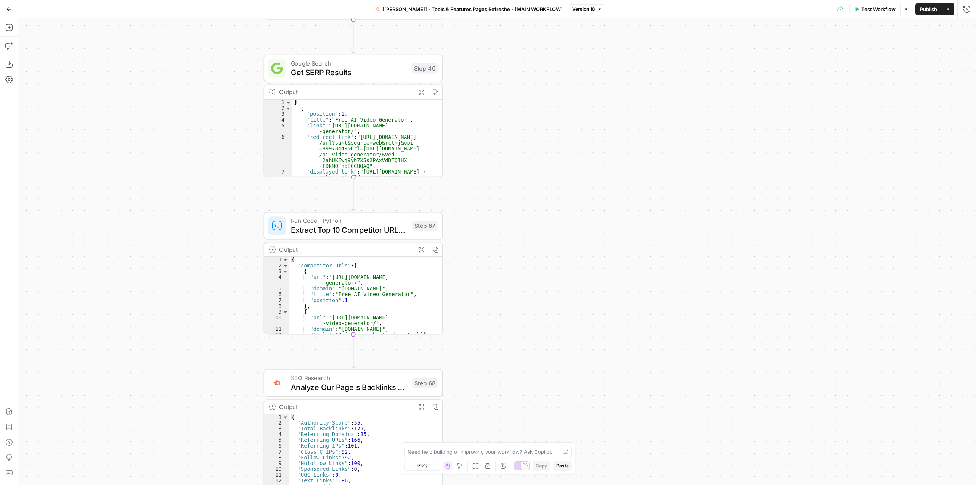
drag, startPoint x: 526, startPoint y: 160, endPoint x: 542, endPoint y: 371, distance: 211.4
click at [542, 371] on div "**********" at bounding box center [497, 251] width 958 height 466
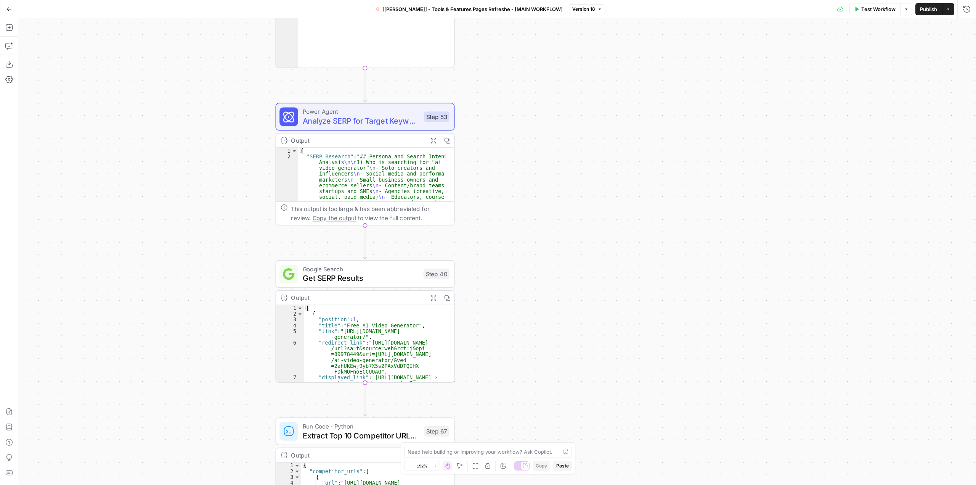
drag, startPoint x: 534, startPoint y: 159, endPoint x: 546, endPoint y: 364, distance: 205.8
click at [546, 364] on div "**********" at bounding box center [497, 251] width 958 height 466
drag, startPoint x: 552, startPoint y: 176, endPoint x: 579, endPoint y: 382, distance: 207.9
click at [579, 382] on div "**********" at bounding box center [497, 251] width 958 height 466
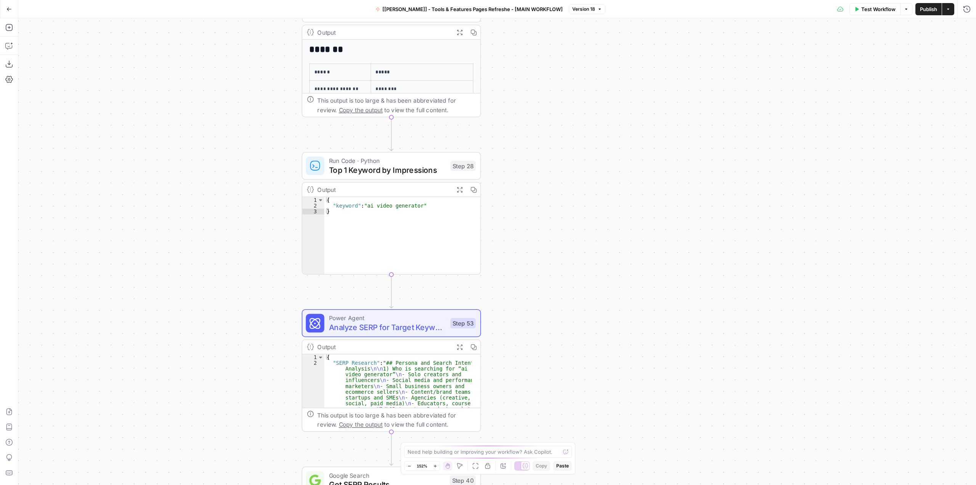
click at [567, 371] on div "**********" at bounding box center [497, 251] width 958 height 466
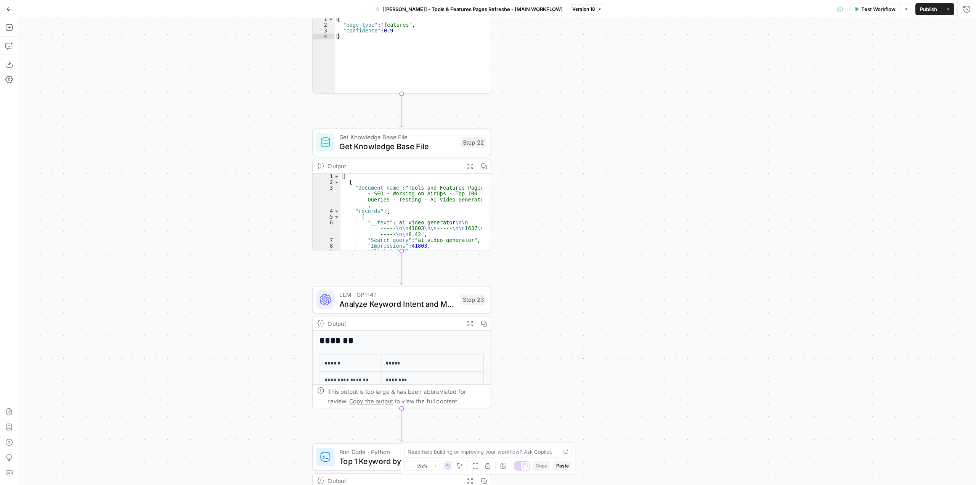
drag, startPoint x: 560, startPoint y: 301, endPoint x: 563, endPoint y: 375, distance: 73.6
click at [563, 375] on div "**********" at bounding box center [497, 251] width 958 height 466
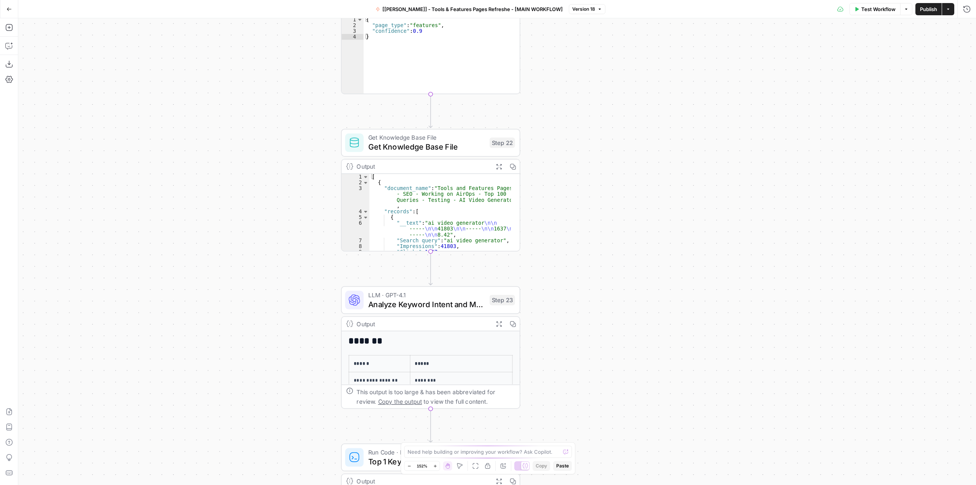
drag, startPoint x: 591, startPoint y: 250, endPoint x: 616, endPoint y: 183, distance: 71.4
click at [616, 183] on div "**********" at bounding box center [497, 251] width 958 height 466
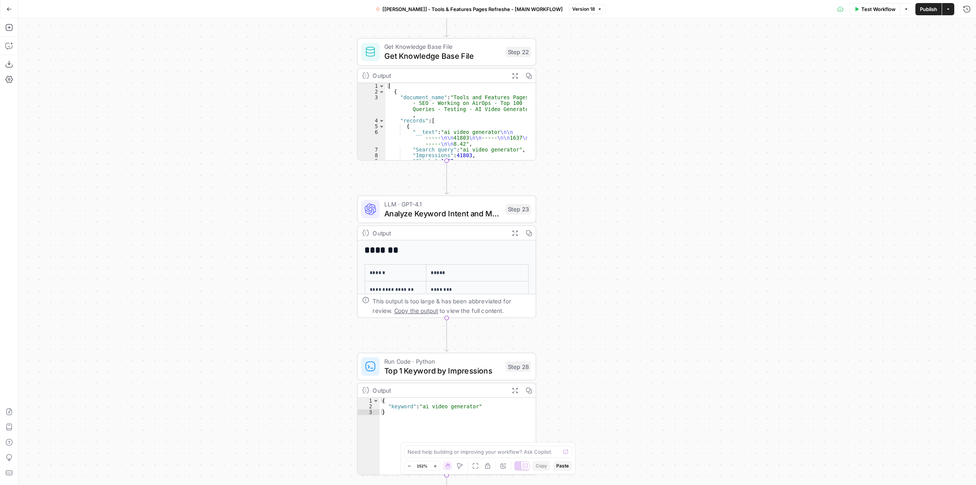
drag, startPoint x: 592, startPoint y: 323, endPoint x: 608, endPoint y: 233, distance: 90.5
click at [608, 233] on div "**********" at bounding box center [497, 251] width 958 height 466
click at [456, 208] on span "Analyze Keyword Intent and Metrics" at bounding box center [442, 212] width 117 height 11
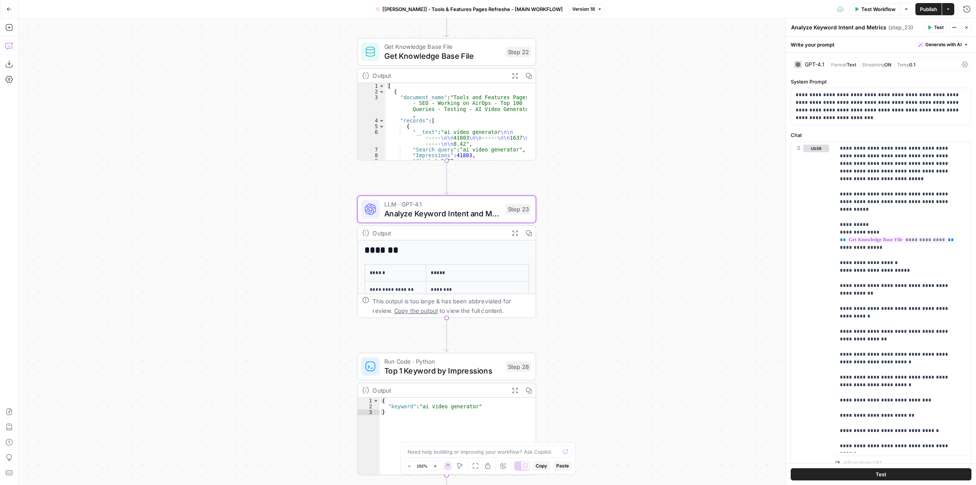
click at [10, 46] on icon "button" at bounding box center [9, 46] width 8 height 8
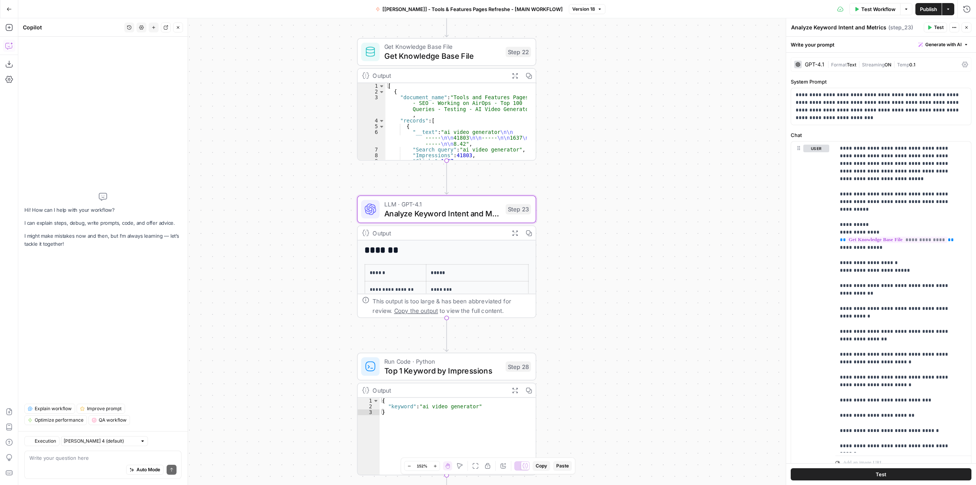
click at [107, 456] on textarea at bounding box center [102, 458] width 147 height 8
click at [154, 455] on textarea "I'm running into an issue on step 23 where I" at bounding box center [102, 458] width 147 height 8
click at [149, 454] on textarea "I'm running into an issue on step 23 where I" at bounding box center [102, 458] width 147 height 8
click at [154, 459] on textarea "I'm running into an issue on step 23 where I" at bounding box center [102, 458] width 147 height 8
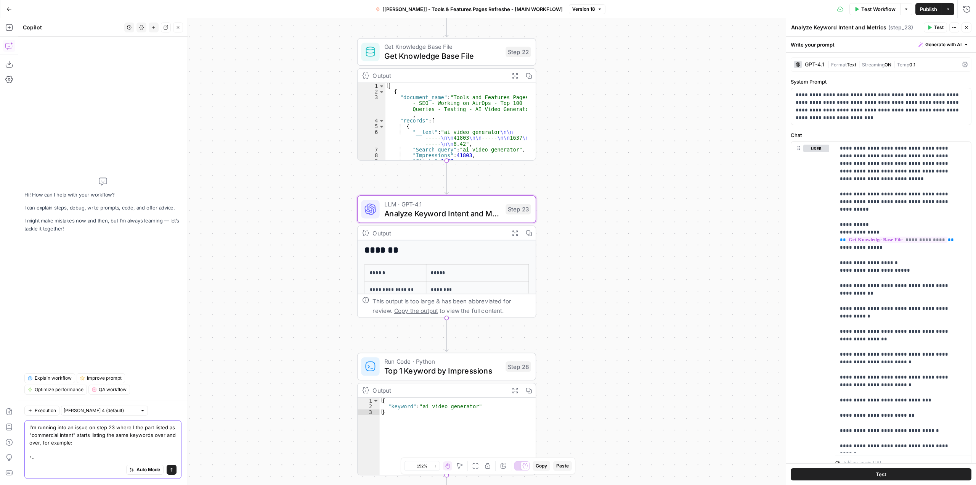
click at [59, 459] on textarea "I'm running into an issue on step 23 where I the part listed as "commercial int…" at bounding box center [102, 442] width 147 height 38
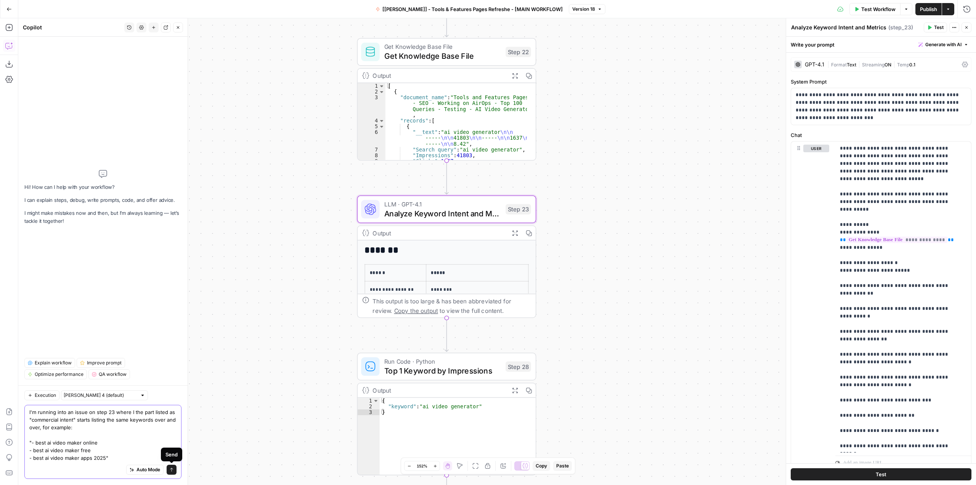
type textarea "I'm running into an issue on step 23 where I the part listed as "commercial int…"
click at [169, 466] on button "Send" at bounding box center [172, 469] width 10 height 10
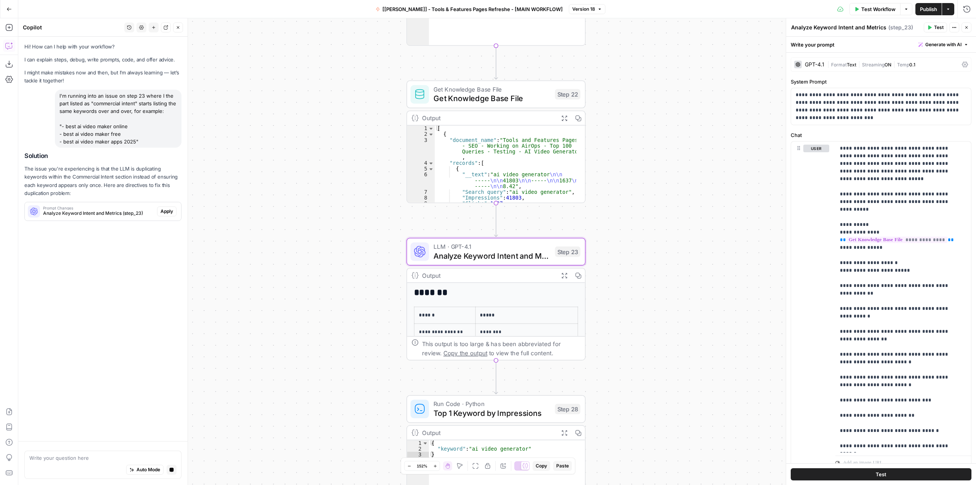
click at [139, 215] on span "Analyze Keyword Intent and Metrics (step_23)" at bounding box center [98, 213] width 111 height 7
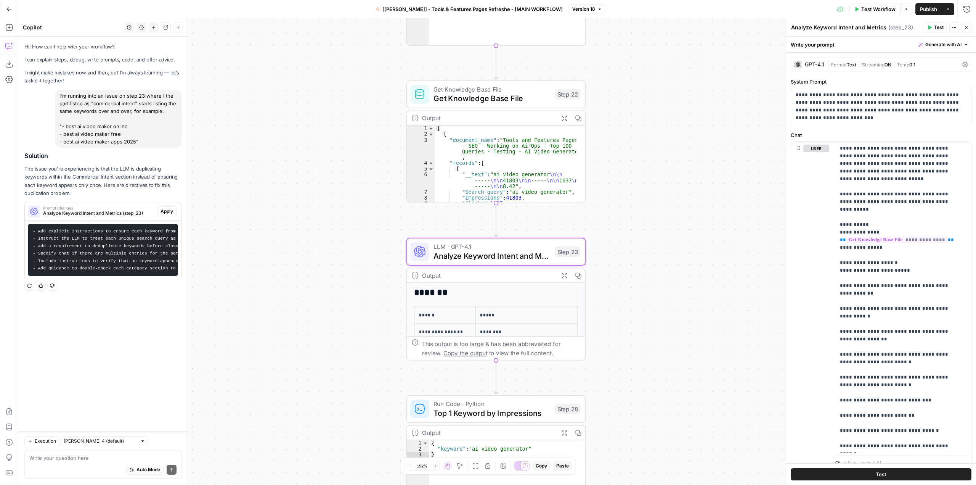
click at [164, 211] on span "Apply" at bounding box center [167, 211] width 13 height 7
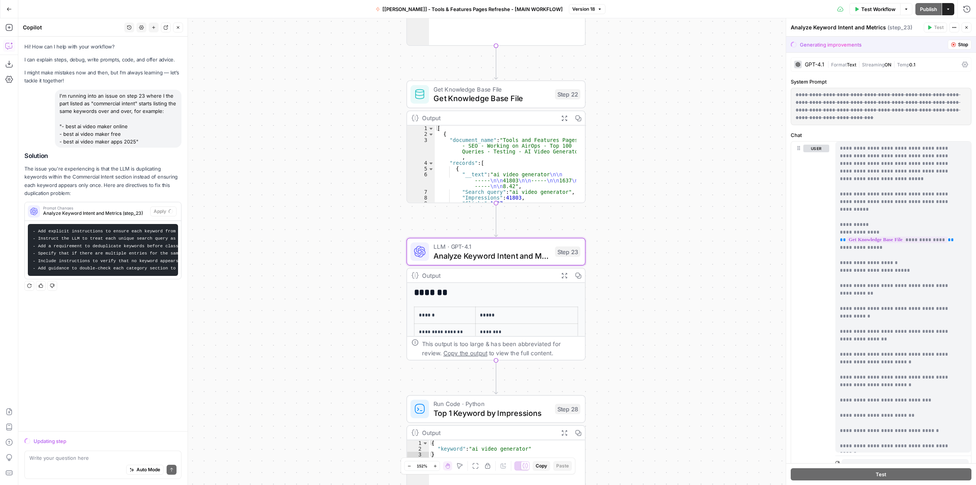
click at [121, 267] on code "- Add explicit instructions to ensure each keyword from {{ step_22.output }} ap…" at bounding box center [256, 250] width 447 height 42
drag, startPoint x: 33, startPoint y: 231, endPoint x: 85, endPoint y: 266, distance: 63.4
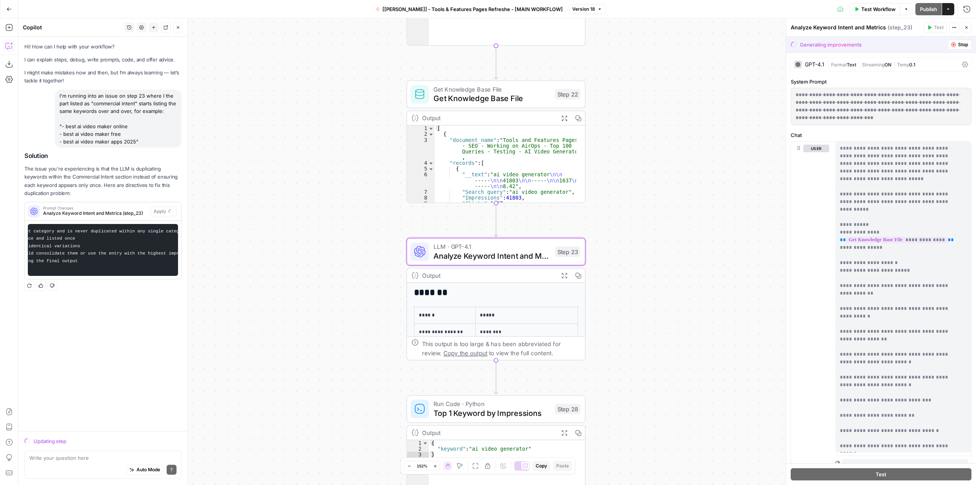
click at [85, 266] on pre "- Add explicit instructions to ensure each keyword from {{ step_22.output }} ap…" at bounding box center [103, 250] width 150 height 52
copy code "- Add explicit instructions to ensure each keyword from {{ step_22.output }} ap…"
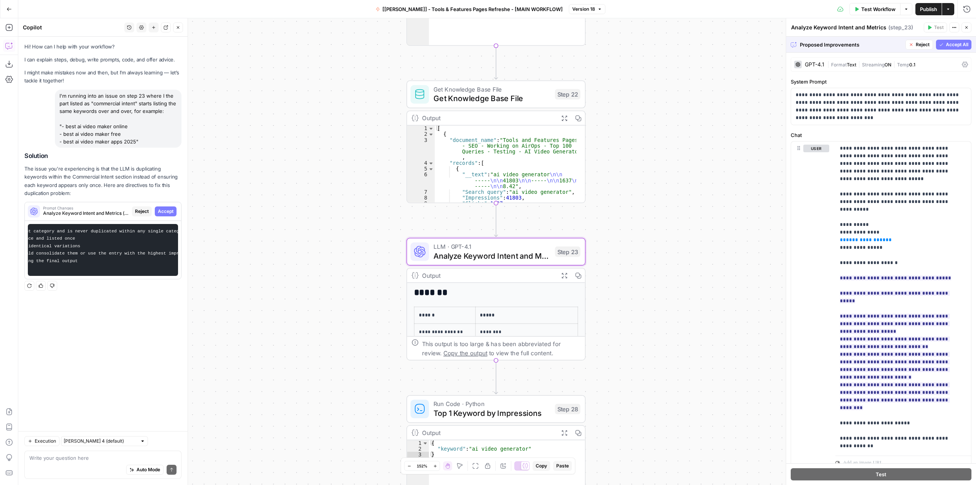
click at [172, 207] on button "Accept" at bounding box center [166, 211] width 22 height 10
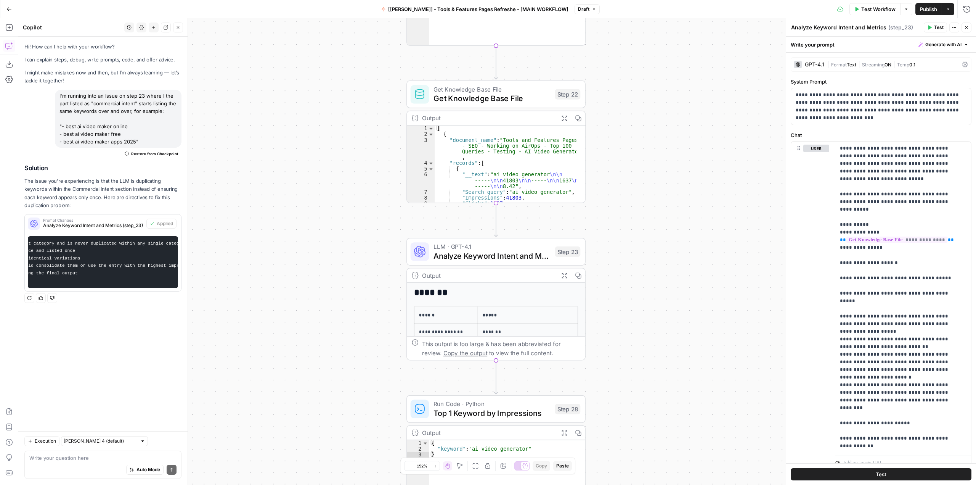
click at [926, 9] on span "Publish" at bounding box center [928, 9] width 17 height 8
click at [11, 6] on icon "button" at bounding box center [8, 8] width 5 height 5
click at [6, 8] on icon "button" at bounding box center [8, 8] width 5 height 5
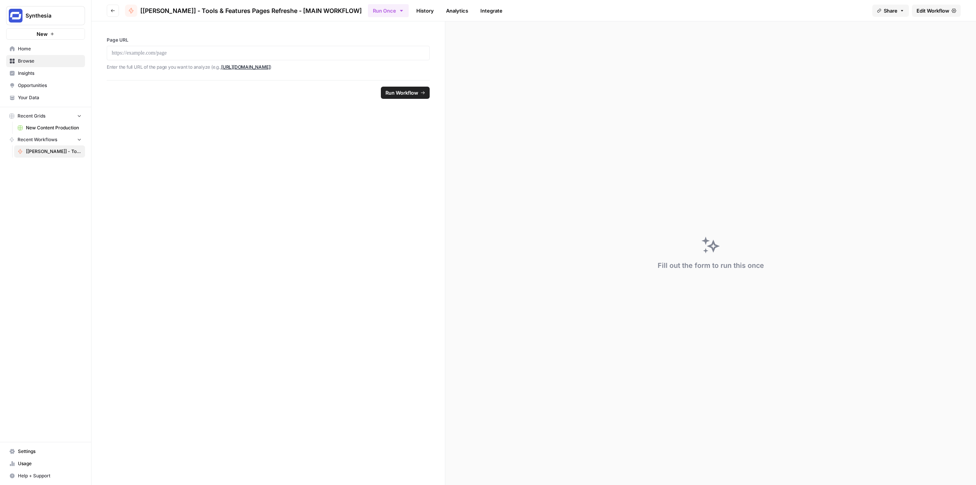
click at [42, 15] on span "Synthesia" at bounding box center [49, 16] width 46 height 8
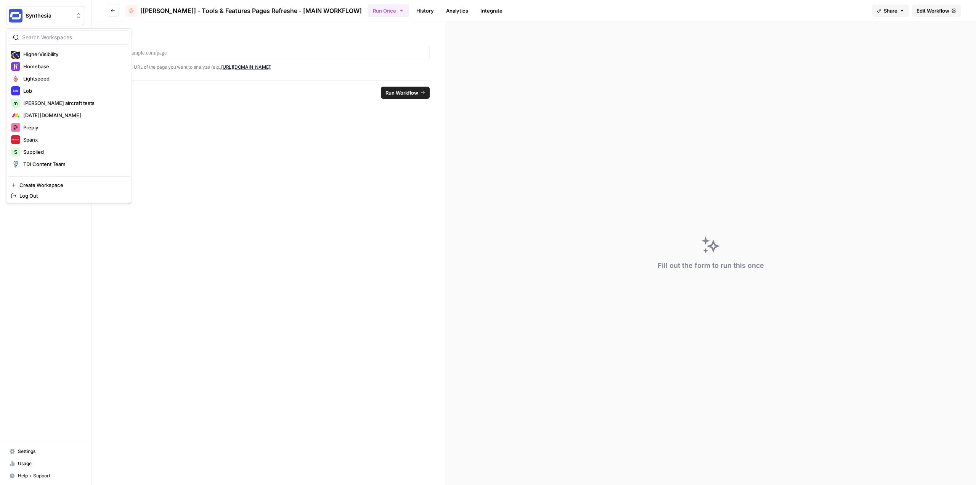
scroll to position [171, 0]
click at [45, 67] on span "Lightspeed" at bounding box center [73, 70] width 101 height 8
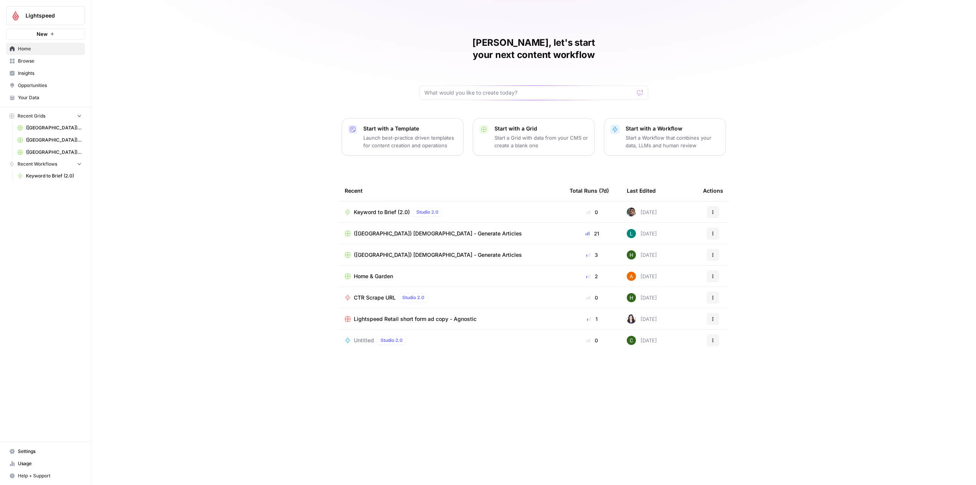
click at [382, 208] on span "Keyword to Brief (2.0)" at bounding box center [382, 212] width 56 height 8
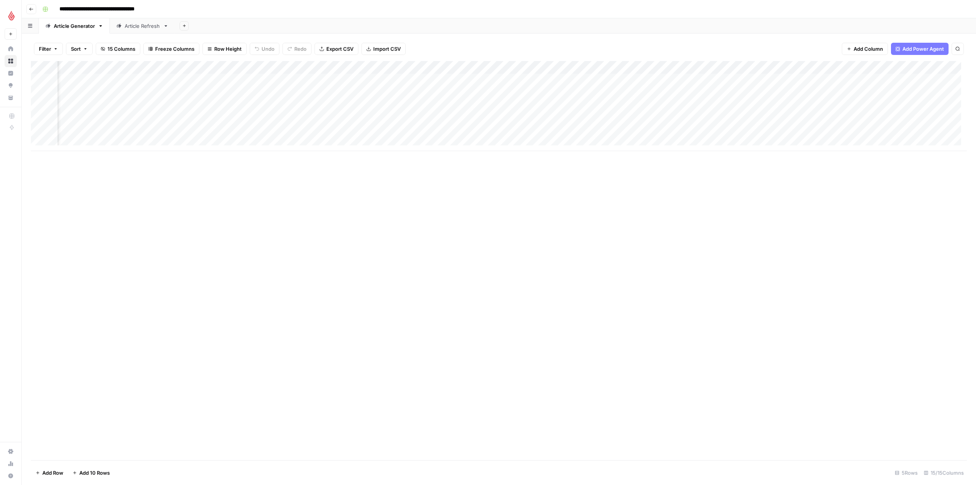
scroll to position [0, 169]
click at [125, 23] on div "Article Refresh" at bounding box center [142, 26] width 35 height 8
click at [528, 93] on div "Add Column" at bounding box center [499, 93] width 936 height 64
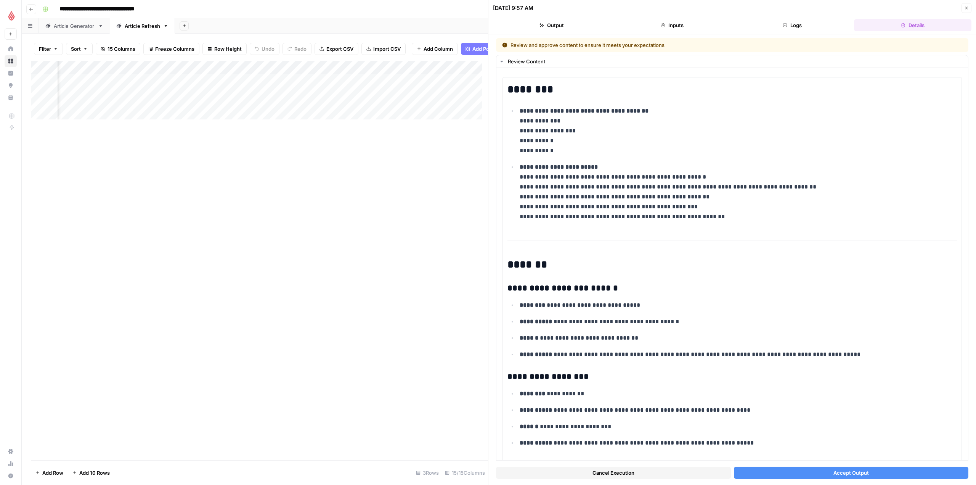
click at [863, 471] on span "Accept Output" at bounding box center [850, 473] width 35 height 8
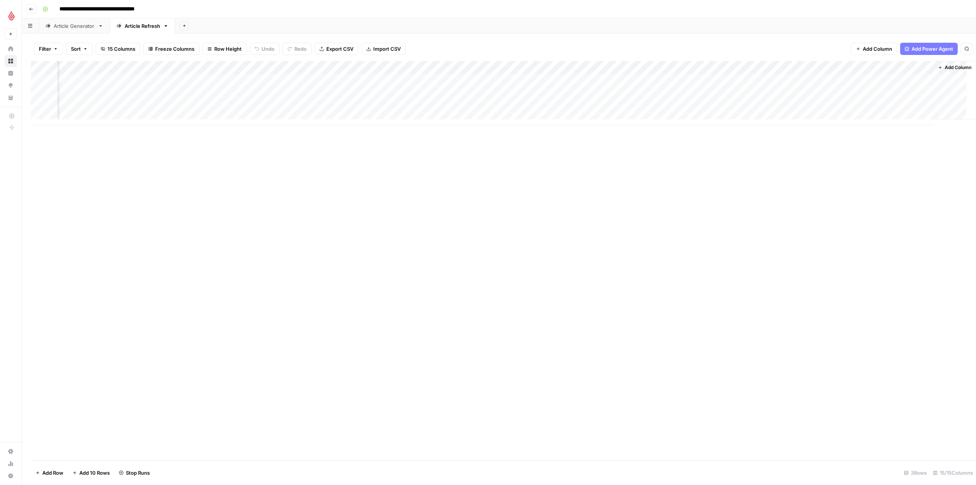
scroll to position [0, 275]
click at [628, 191] on div "Add Column" at bounding box center [499, 260] width 936 height 399
click at [539, 94] on div "Add Column" at bounding box center [499, 93] width 936 height 64
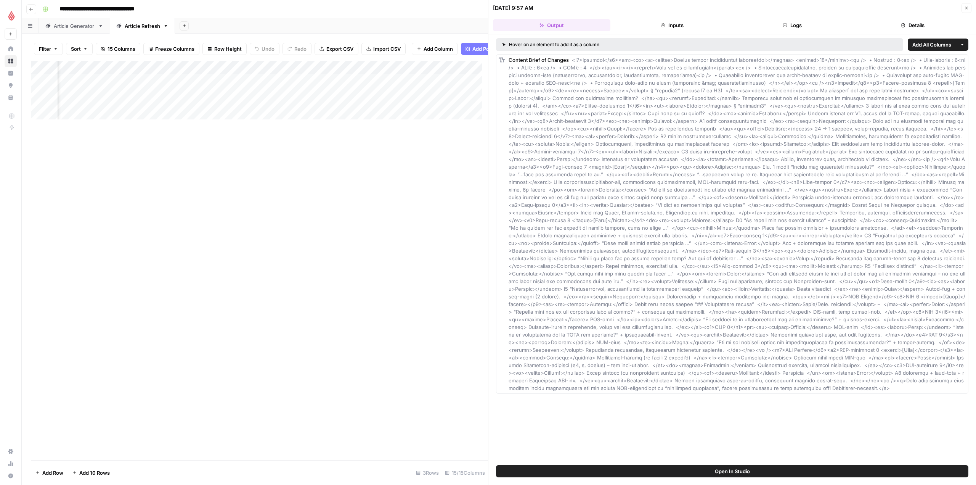
click at [462, 184] on div "Add Column" at bounding box center [259, 260] width 457 height 399
click at [698, 30] on button "Inputs" at bounding box center [671, 25] width 117 height 12
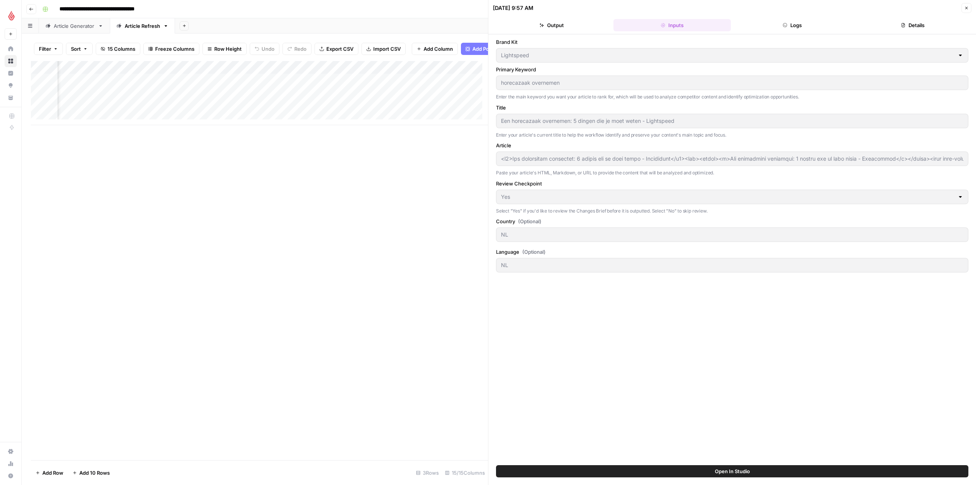
click at [964, 9] on button "Close" at bounding box center [966, 8] width 10 height 10
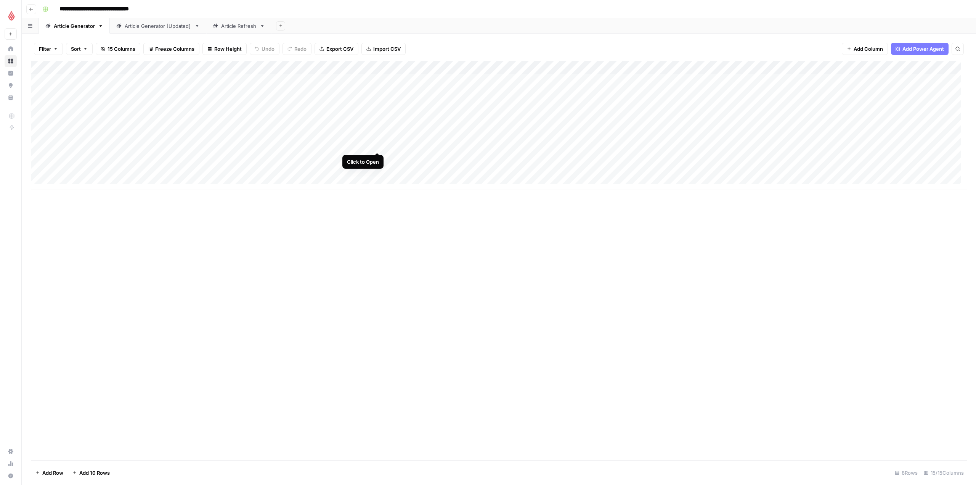
click at [377, 144] on div "Add Column" at bounding box center [499, 125] width 936 height 129
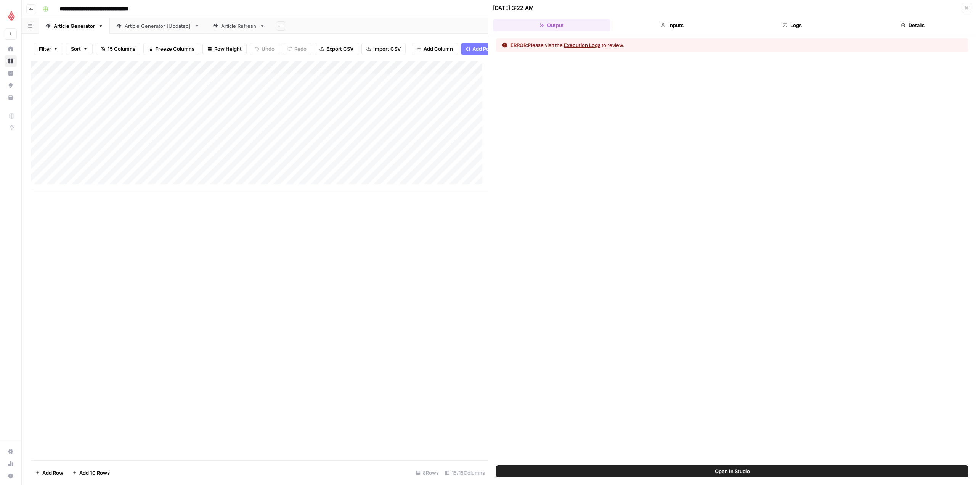
click at [743, 481] on div "Open In Studio" at bounding box center [732, 475] width 488 height 20
click at [755, 475] on button "Open In Studio" at bounding box center [732, 471] width 472 height 12
click at [243, 26] on div "Article Refresh" at bounding box center [238, 26] width 35 height 8
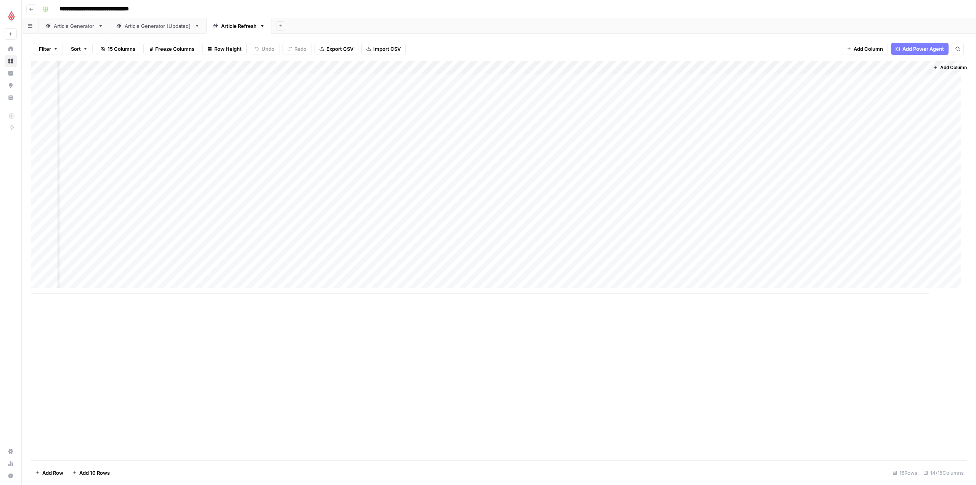
scroll to position [0, 100]
click at [693, 273] on div "Add Column" at bounding box center [499, 177] width 936 height 233
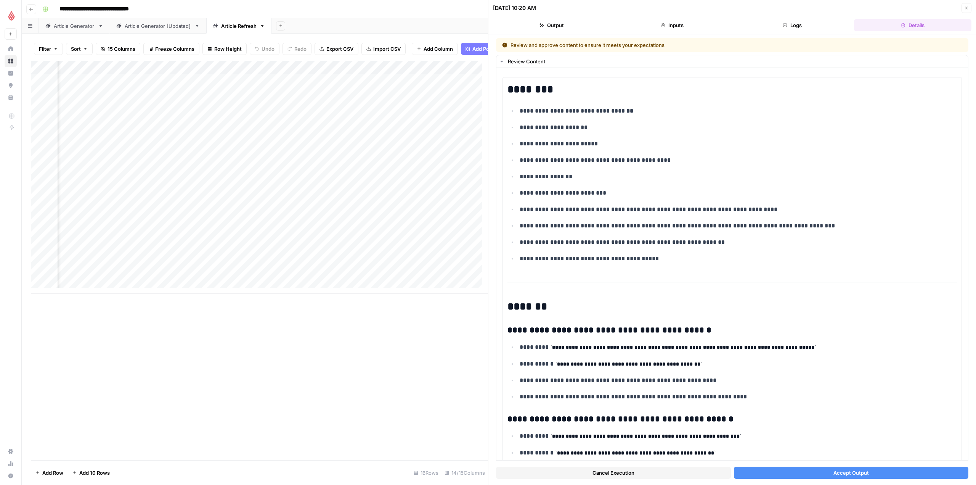
click at [889, 472] on button "Accept Output" at bounding box center [851, 472] width 235 height 12
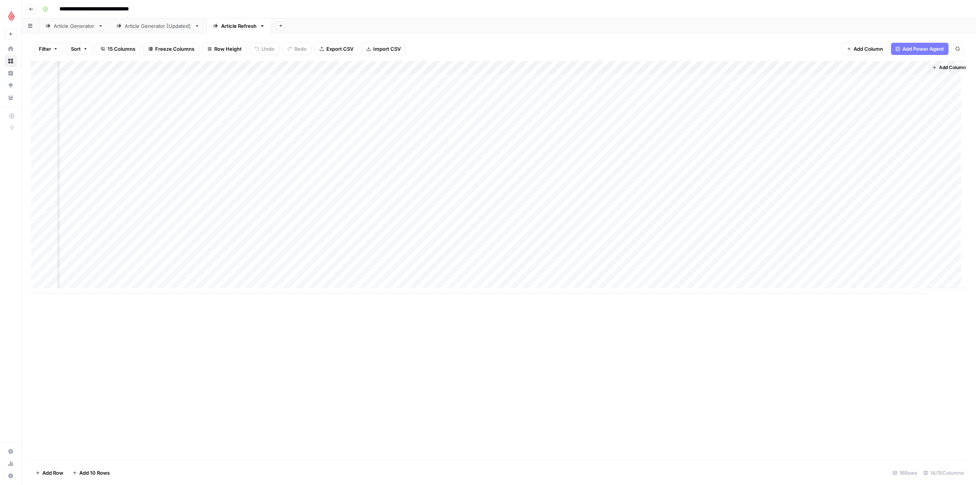
scroll to position [0, 100]
click at [776, 68] on div "Add Column" at bounding box center [499, 177] width 936 height 233
click at [696, 67] on div "Add Column" at bounding box center [499, 177] width 936 height 233
click at [688, 61] on div at bounding box center [678, 68] width 69 height 15
click at [693, 43] on div "Filter Sort 15 Columns Freeze Columns Row Height Undo Redo Export CSV Import CS…" at bounding box center [499, 49] width 936 height 24
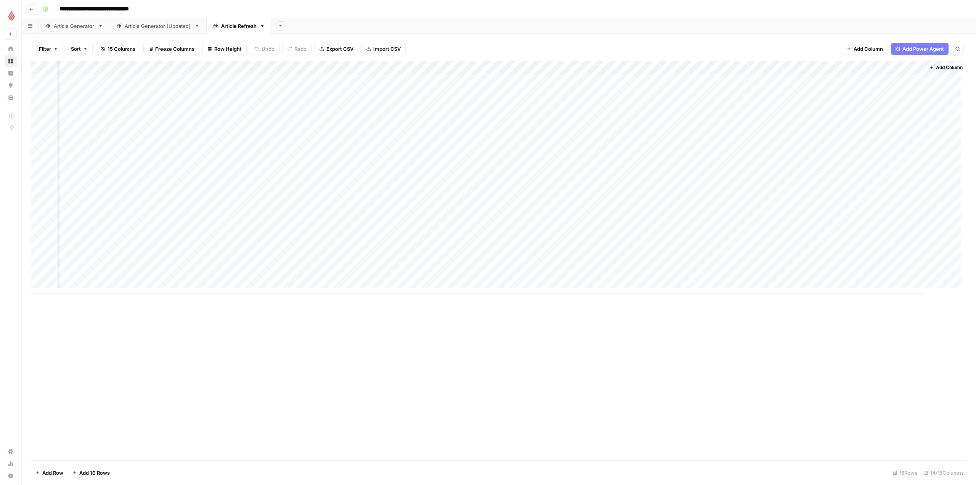
click at [697, 64] on div "Add Column" at bounding box center [499, 177] width 936 height 233
click at [677, 143] on span "Edit Workflow" at bounding box center [692, 142] width 67 height 8
click at [739, 75] on div "Add Column" at bounding box center [499, 177] width 936 height 233
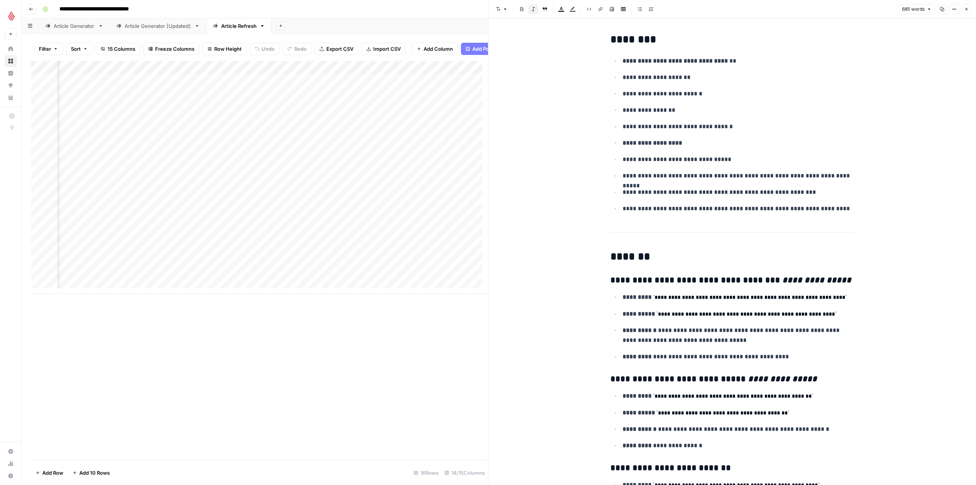
click at [969, 9] on button "Close" at bounding box center [966, 9] width 10 height 10
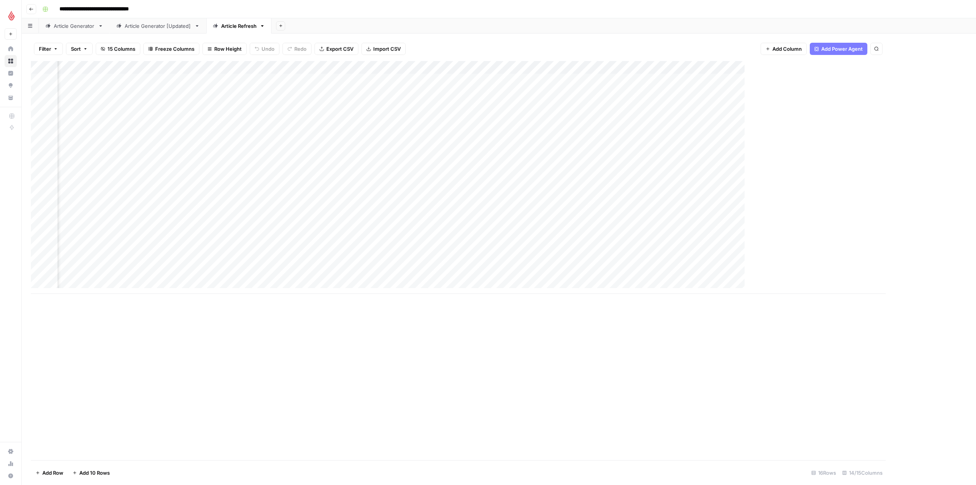
scroll to position [0, 91]
click at [762, 69] on div "Add Column" at bounding box center [499, 177] width 936 height 233
click at [738, 80] on div "Add Column" at bounding box center [499, 177] width 936 height 233
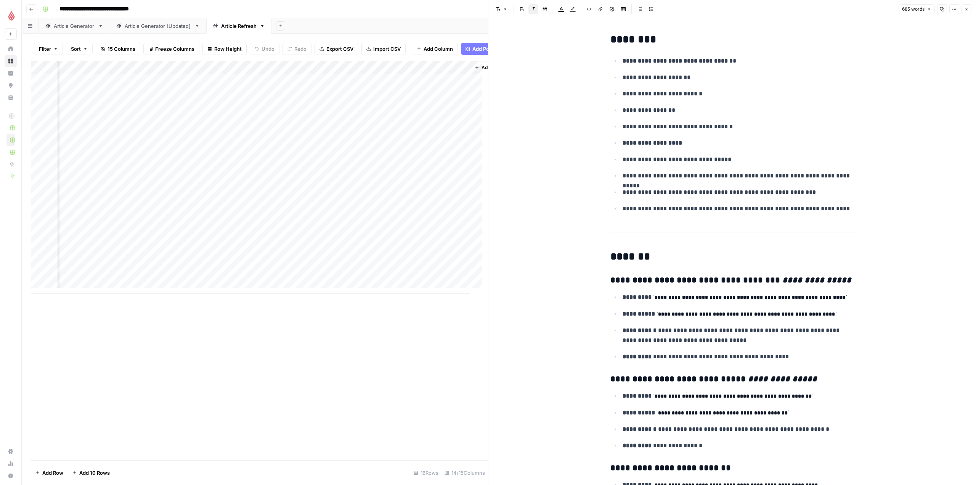
scroll to position [0, 558]
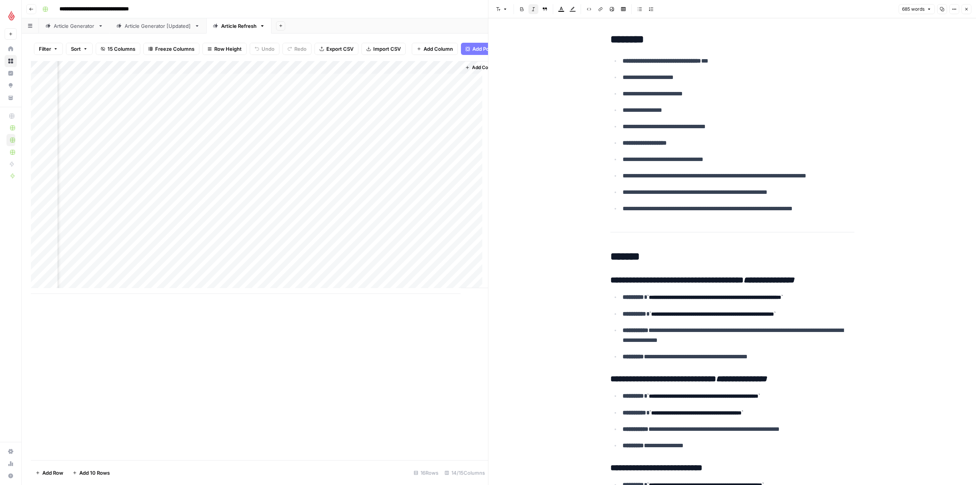
click at [239, 73] on div "Add Column" at bounding box center [259, 177] width 457 height 233
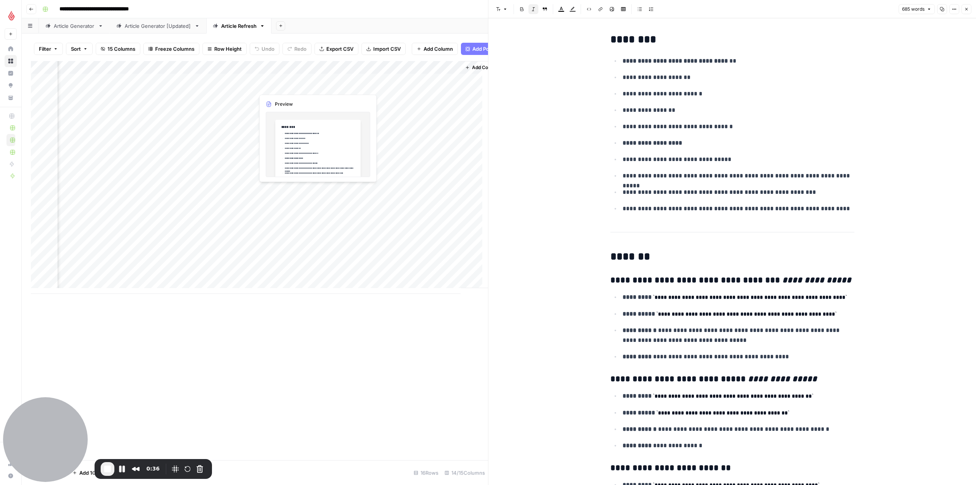
click at [283, 83] on div "Add Column" at bounding box center [259, 177] width 457 height 233
drag, startPoint x: 608, startPoint y: 37, endPoint x: 679, endPoint y: 36, distance: 70.9
click at [679, 36] on h2 "********" at bounding box center [732, 40] width 244 height 12
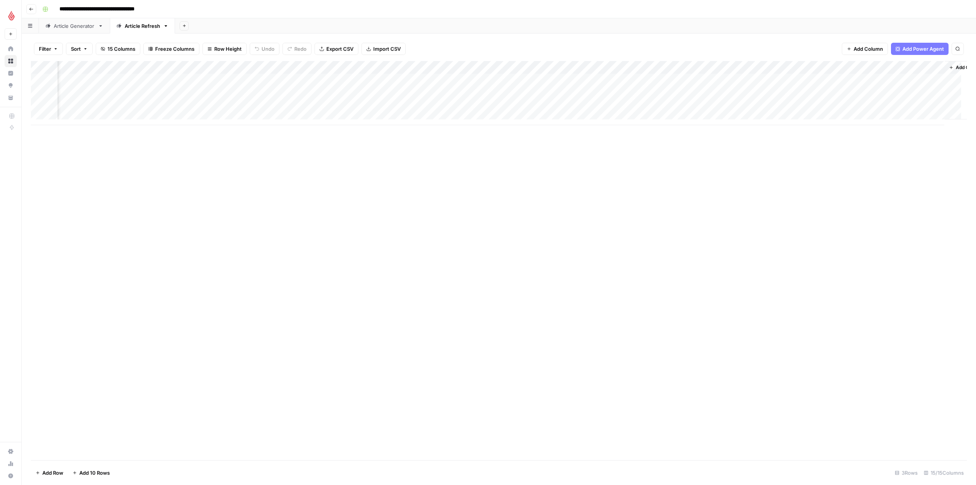
scroll to position [0, 284]
click at [621, 90] on div "Add Column" at bounding box center [499, 93] width 936 height 64
click at [653, 93] on div "Add Column" at bounding box center [499, 93] width 936 height 64
click at [968, 13] on button "Close" at bounding box center [966, 9] width 10 height 10
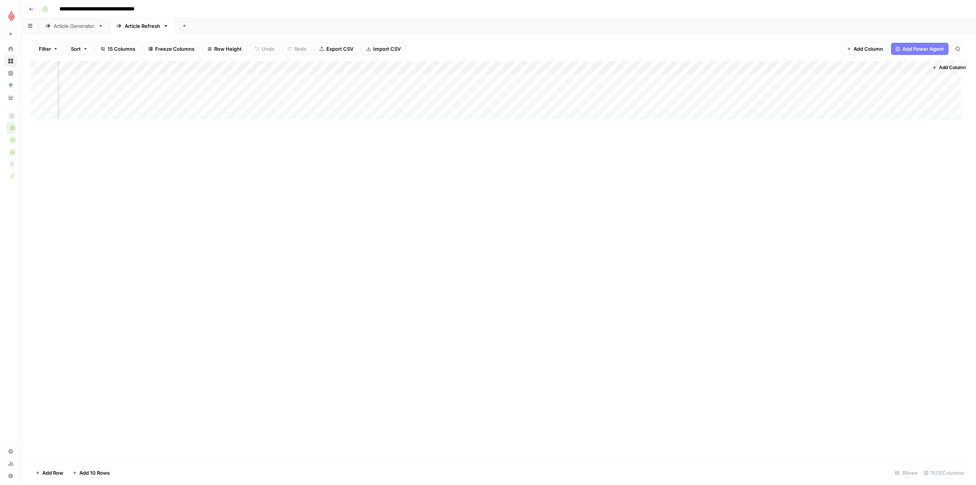
click at [546, 69] on div "Add Column" at bounding box center [499, 93] width 936 height 64
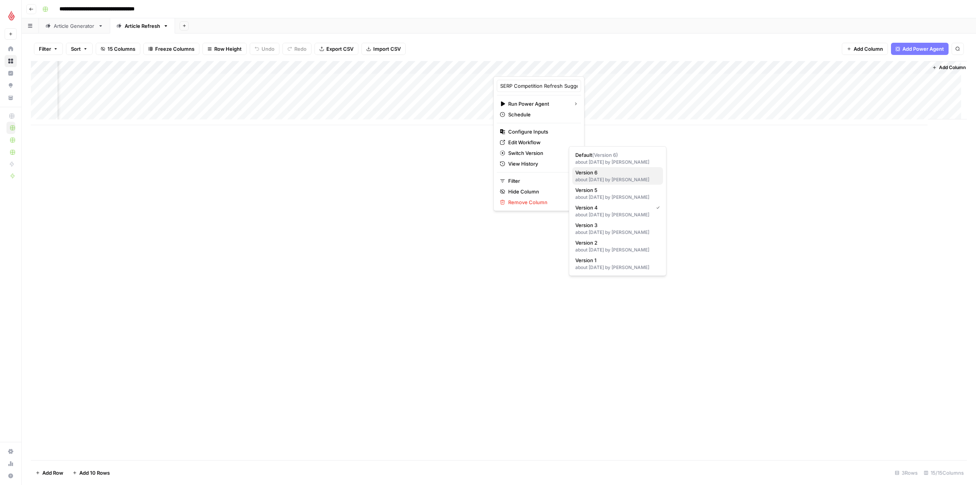
click at [630, 181] on div "about [DATE] by [PERSON_NAME]" at bounding box center [617, 179] width 85 height 7
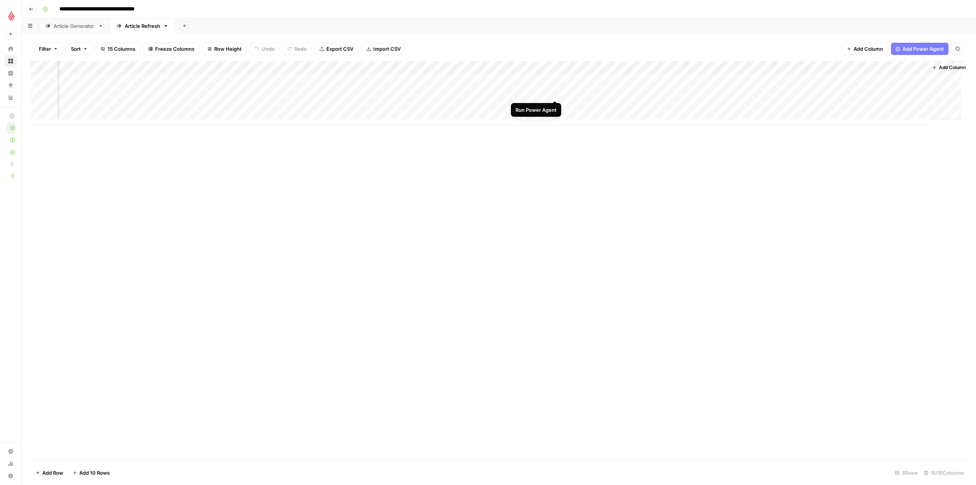
click at [553, 93] on div "Add Column" at bounding box center [499, 93] width 936 height 64
click at [546, 92] on div "Add Column" at bounding box center [499, 93] width 936 height 64
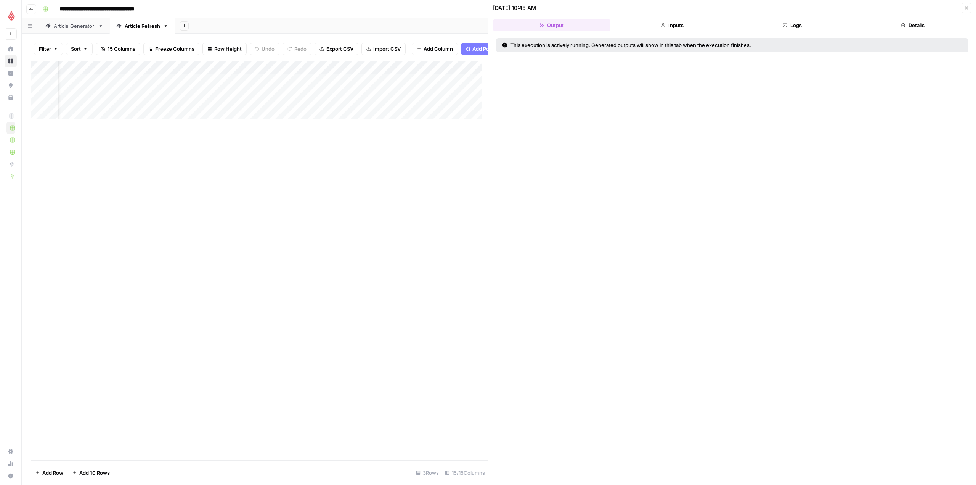
click at [663, 26] on icon "button" at bounding box center [663, 25] width 5 height 5
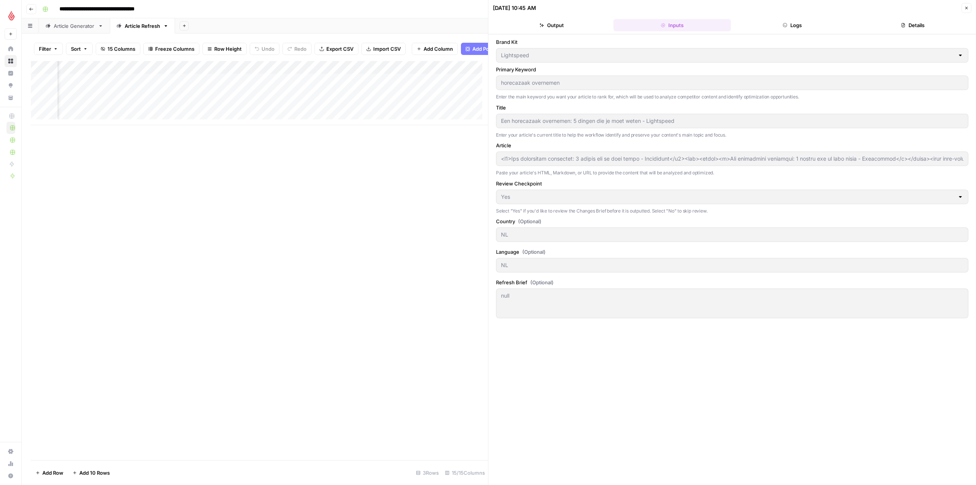
click at [791, 28] on button "Logs" at bounding box center [792, 25] width 117 height 12
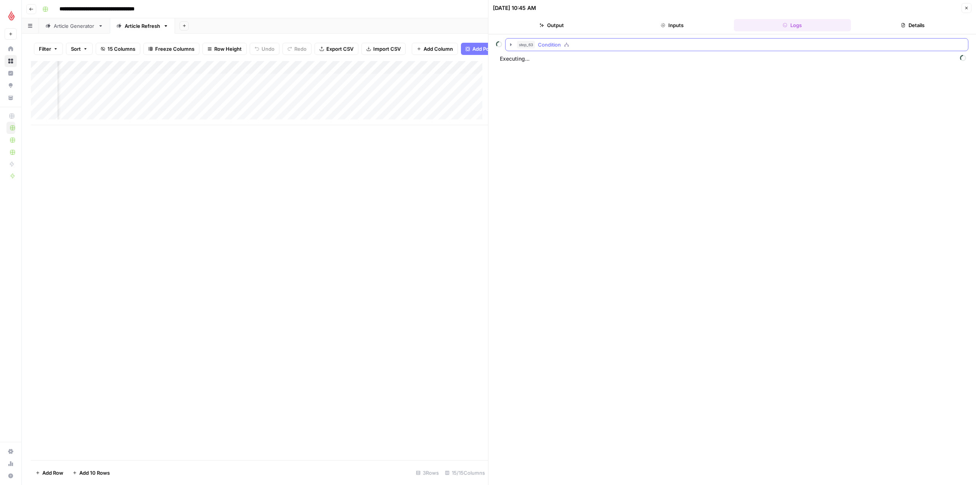
click at [510, 44] on icon "button" at bounding box center [511, 44] width 2 height 3
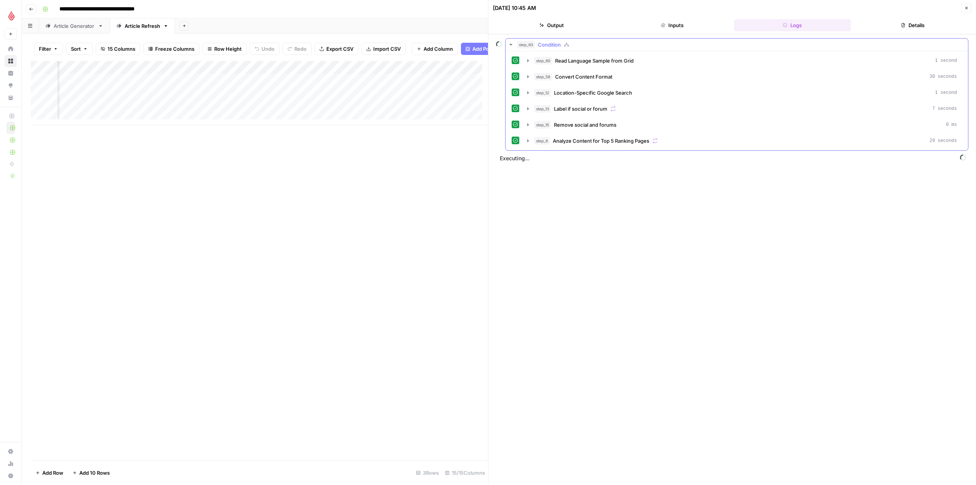
click at [510, 45] on icon "button" at bounding box center [510, 45] width 3 height 2
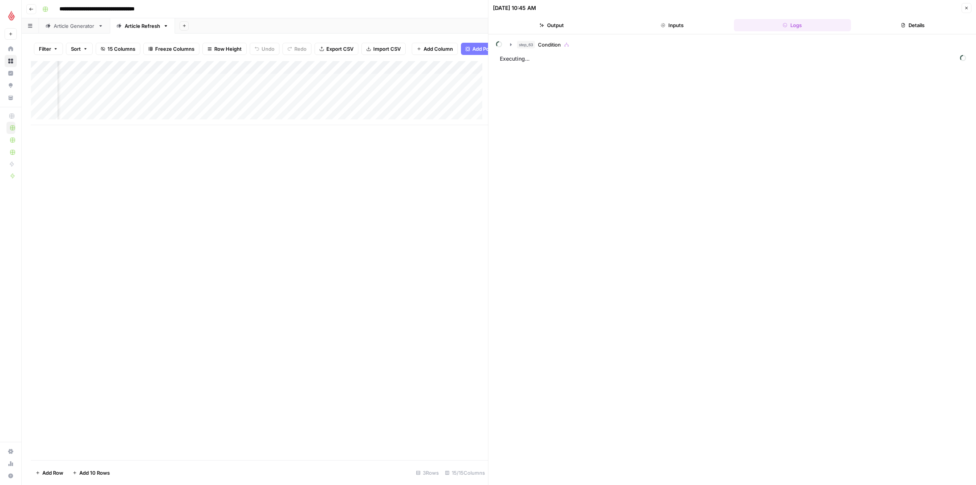
click at [408, 220] on div "Add Column" at bounding box center [259, 260] width 457 height 399
click at [968, 6] on icon "button" at bounding box center [966, 8] width 5 height 5
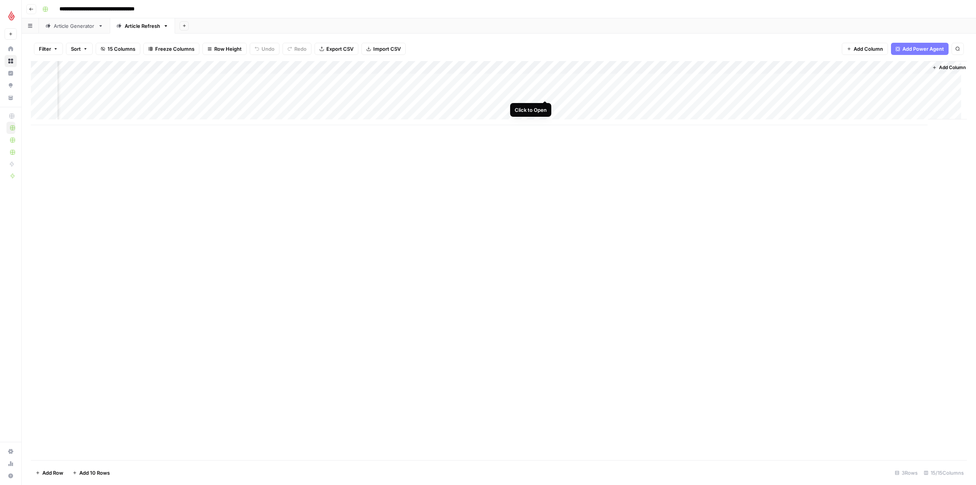
click at [545, 95] on div "Add Column" at bounding box center [499, 93] width 936 height 64
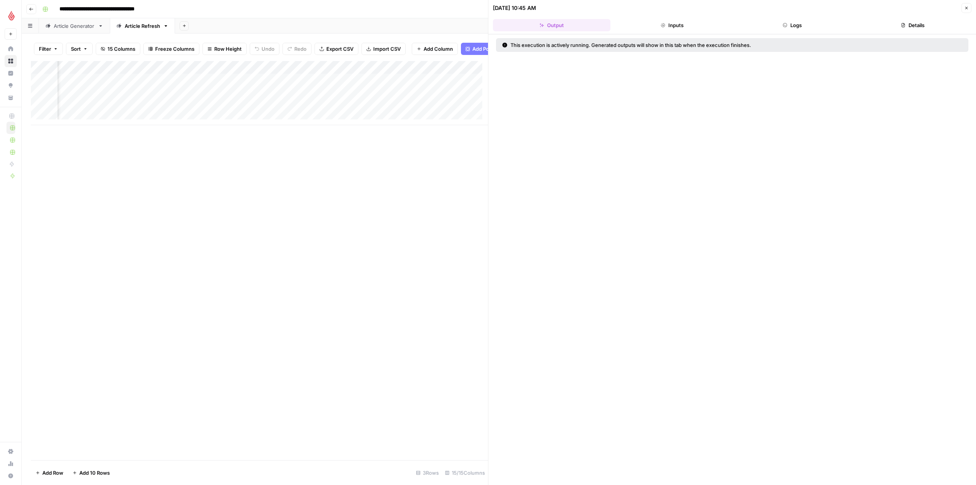
click at [897, 21] on button "Details" at bounding box center [912, 25] width 117 height 12
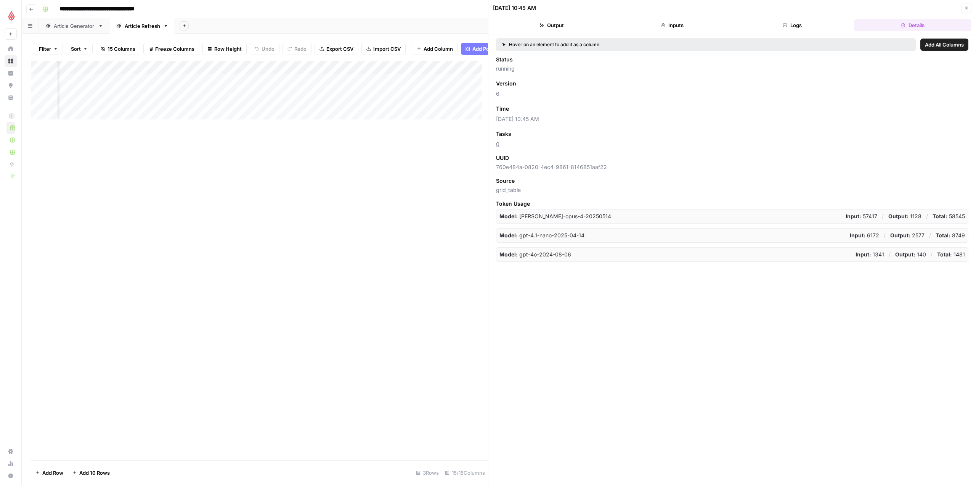
click at [801, 26] on button "Logs" at bounding box center [792, 25] width 117 height 12
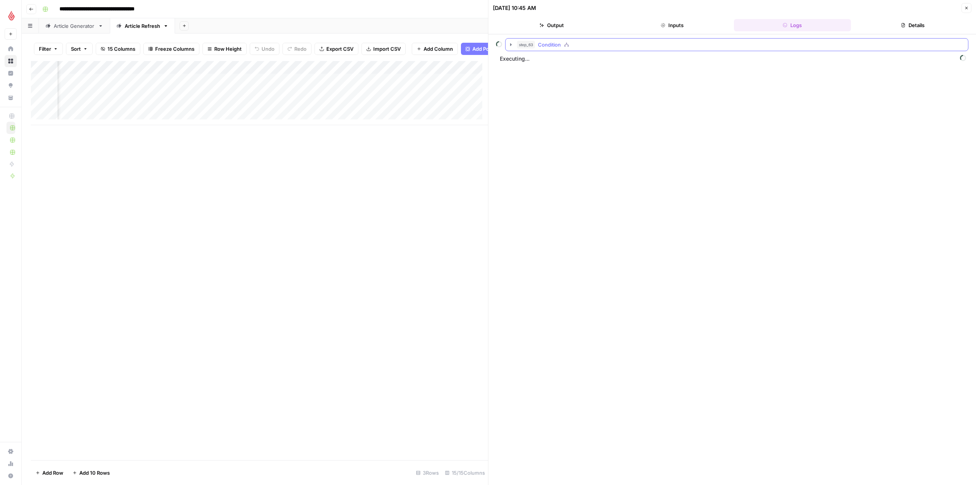
click at [510, 45] on icon "button" at bounding box center [511, 45] width 6 height 6
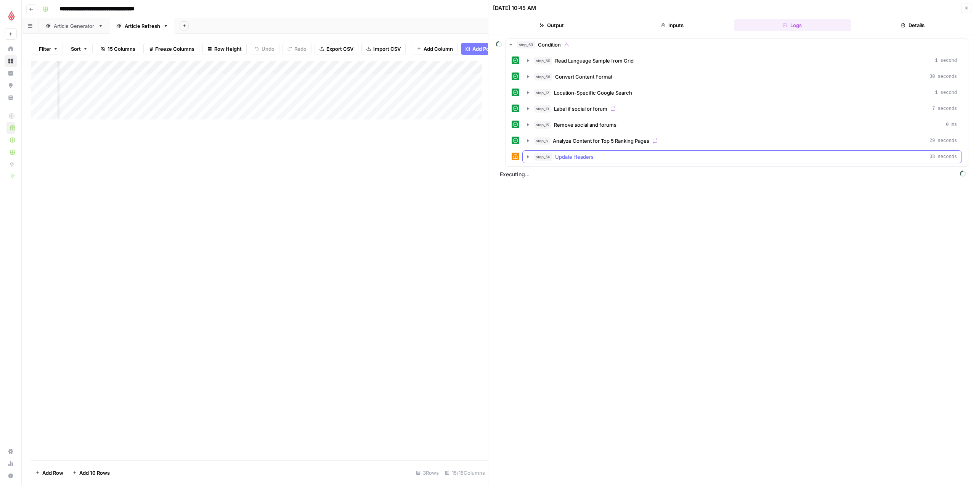
click at [530, 157] on icon "button" at bounding box center [528, 157] width 6 height 6
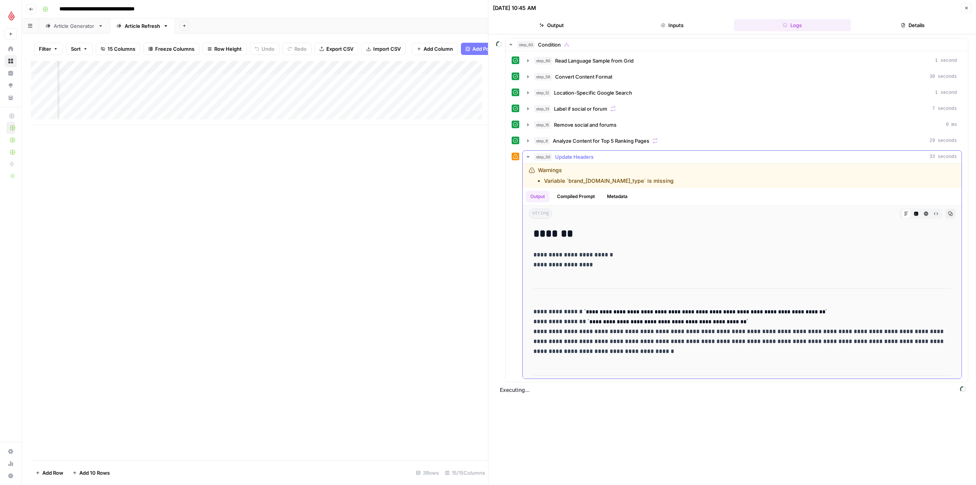
click at [528, 157] on icon "button" at bounding box center [527, 157] width 3 height 2
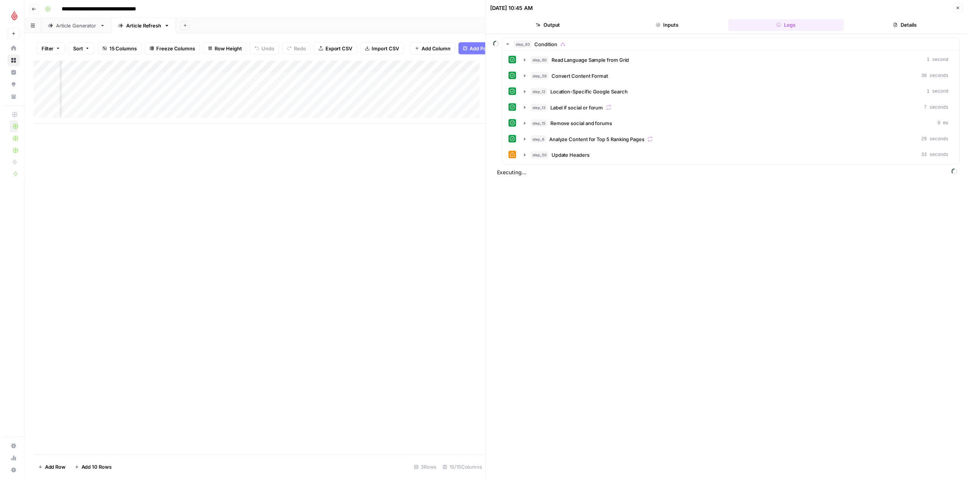
scroll to position [0, 583]
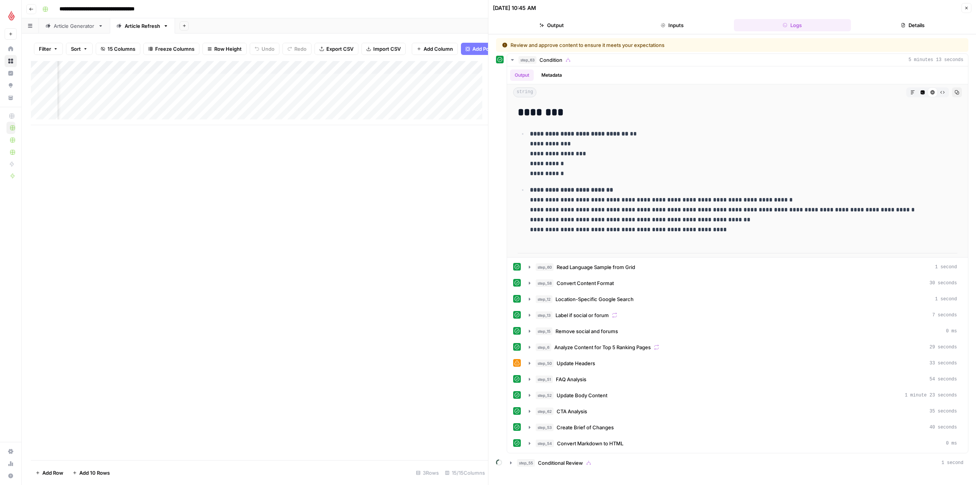
click at [236, 98] on div "Add Column" at bounding box center [259, 93] width 457 height 64
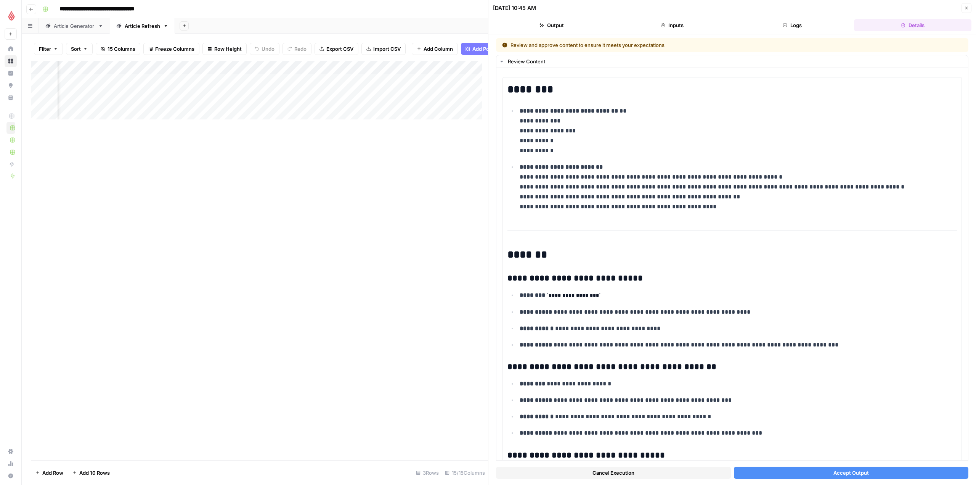
click at [865, 469] on button "Accept Output" at bounding box center [851, 472] width 235 height 12
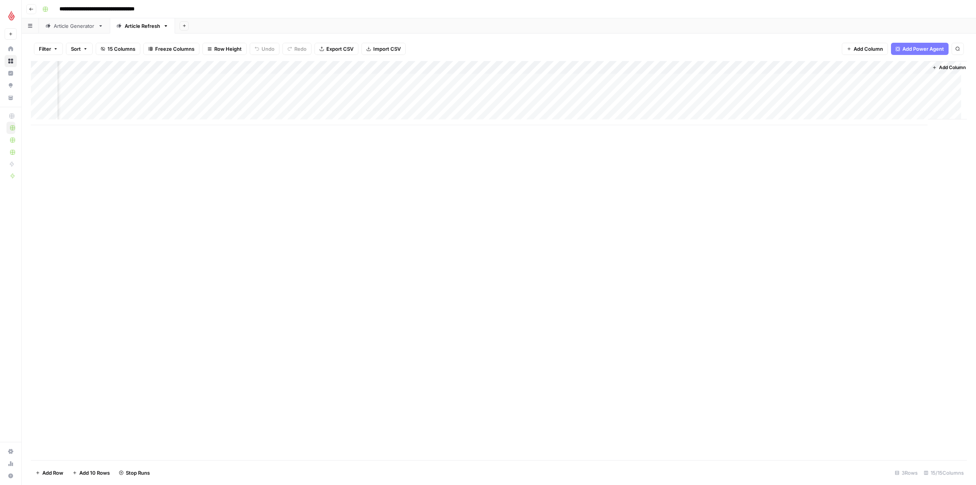
scroll to position [0, 284]
click at [658, 64] on div "Add Column" at bounding box center [499, 93] width 936 height 64
click at [667, 155] on div "Add Column" at bounding box center [499, 260] width 936 height 399
click at [533, 93] on div "Add Column" at bounding box center [499, 93] width 936 height 64
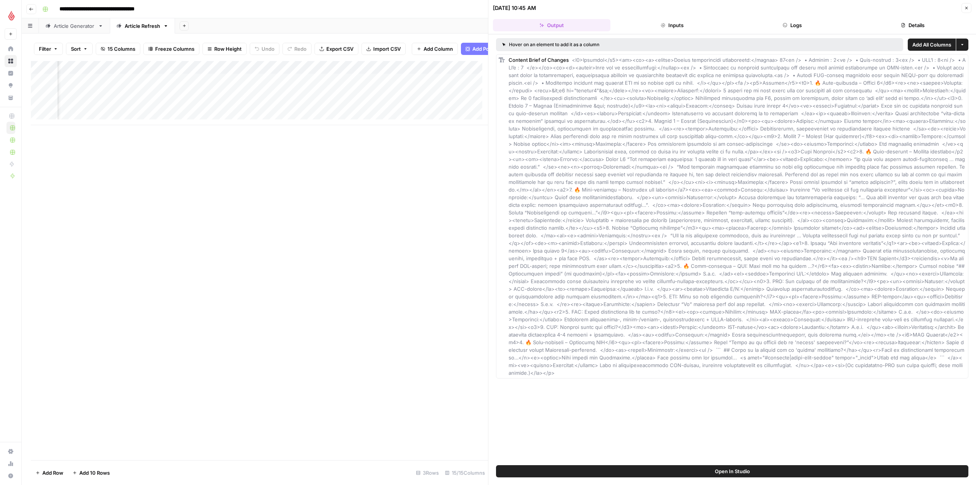
click at [678, 21] on button "Inputs" at bounding box center [671, 25] width 117 height 12
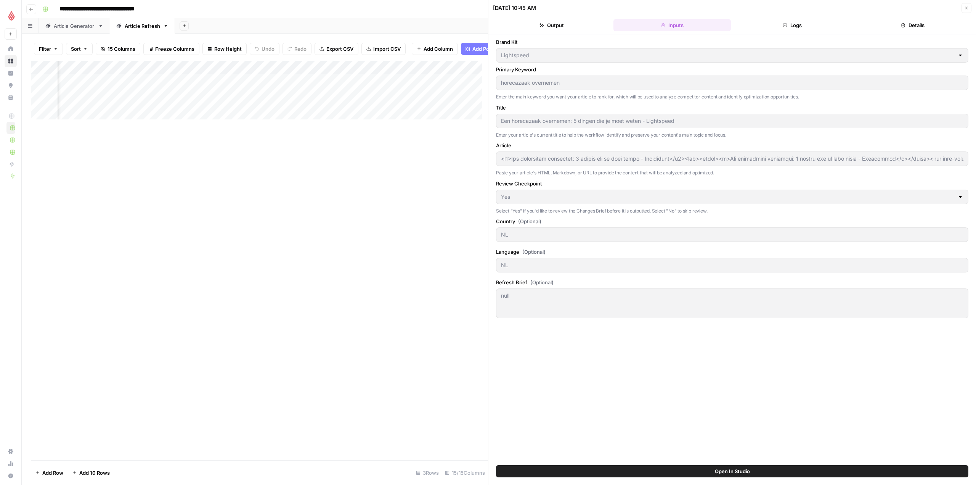
click at [807, 28] on button "Logs" at bounding box center [792, 25] width 117 height 12
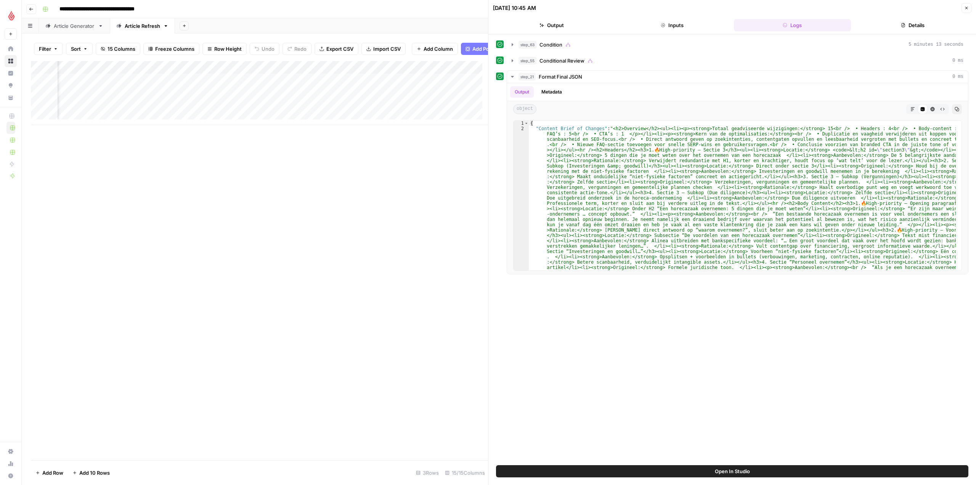
click at [746, 474] on span "Open In Studio" at bounding box center [732, 471] width 35 height 8
click at [690, 19] on button "Inputs" at bounding box center [671, 25] width 117 height 12
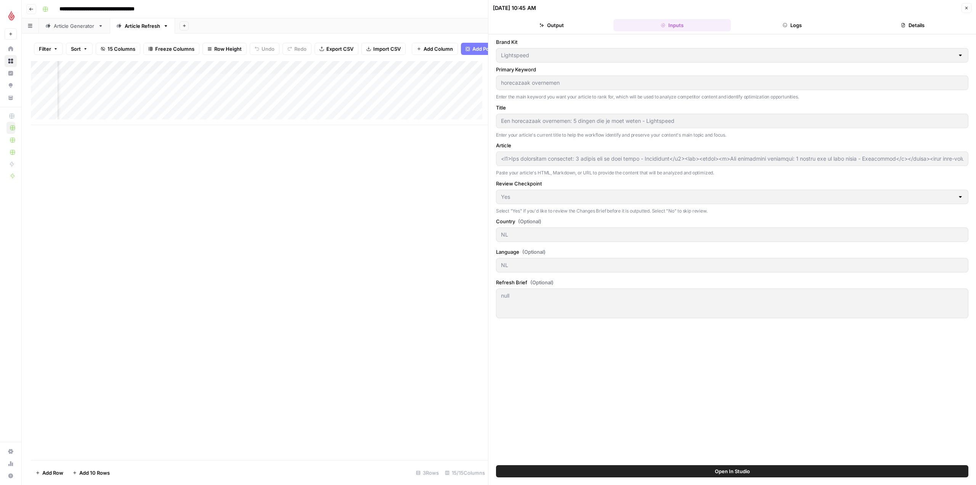
click at [574, 23] on button "Output" at bounding box center [551, 25] width 117 height 12
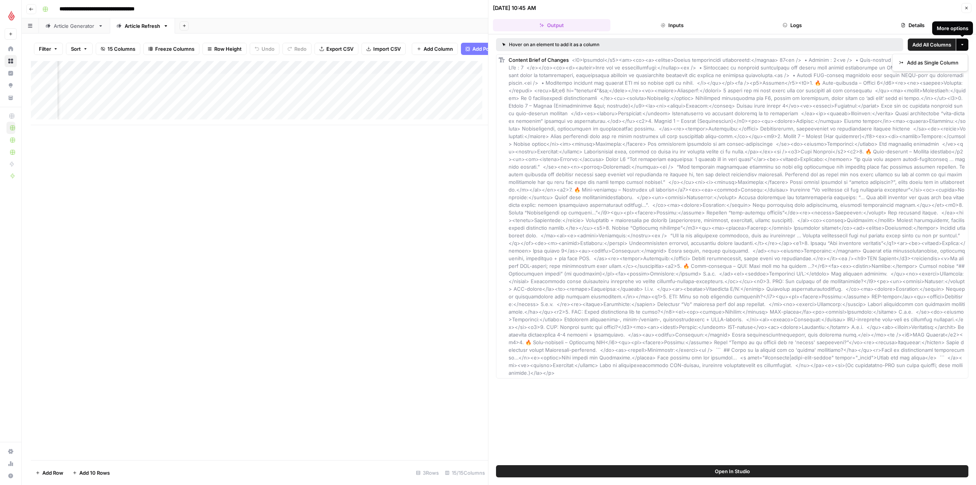
click at [961, 44] on icon "button" at bounding box center [962, 44] width 5 height 5
click at [966, 8] on icon "button" at bounding box center [966, 8] width 3 height 3
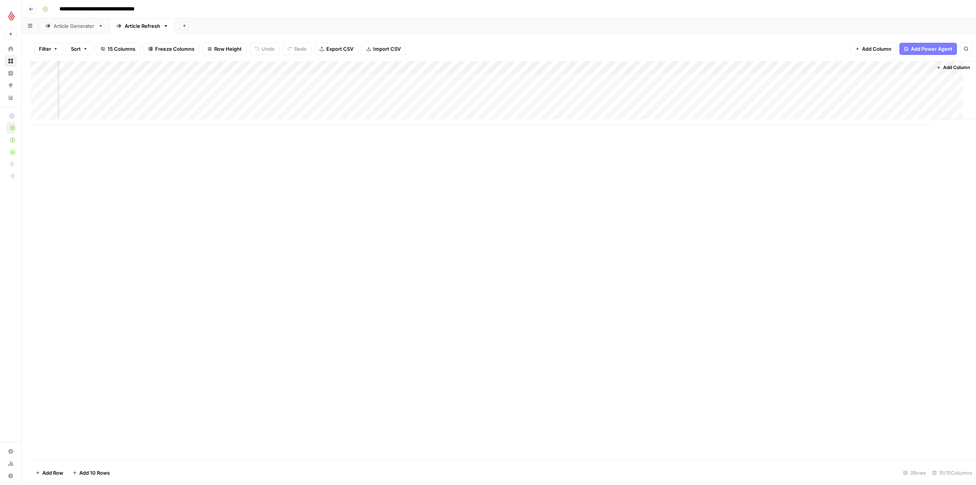
scroll to position [0, 275]
click at [545, 91] on div "Add Column" at bounding box center [499, 93] width 936 height 64
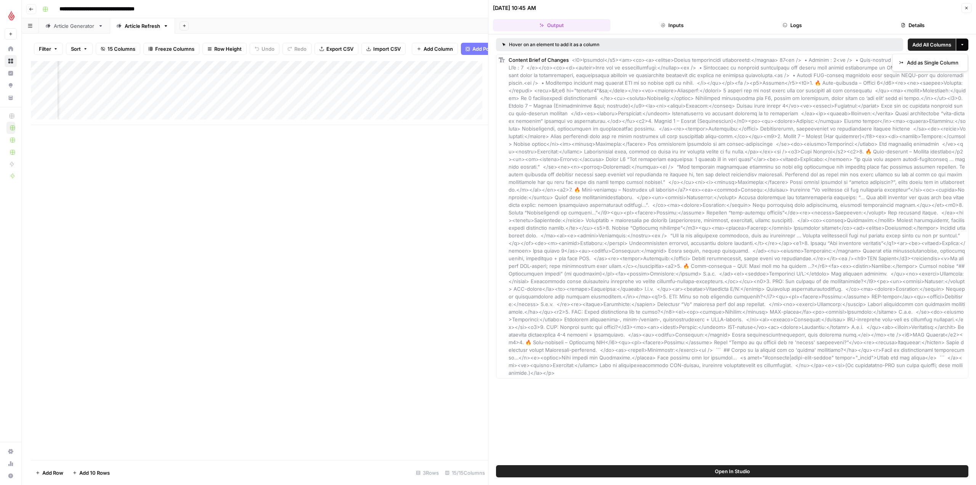
click at [966, 46] on button "More options" at bounding box center [962, 45] width 12 height 12
click at [932, 63] on span "Add as Single Column" at bounding box center [932, 63] width 51 height 8
click at [444, 158] on div "Add Column" at bounding box center [259, 260] width 457 height 399
click at [966, 4] on button "Close" at bounding box center [966, 8] width 10 height 10
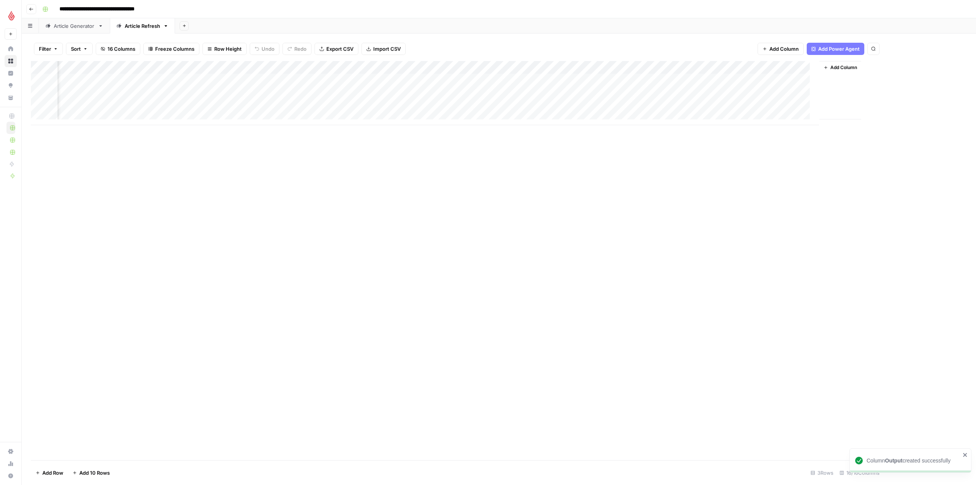
scroll to position [0, 344]
click at [653, 64] on div "Add Column" at bounding box center [499, 93] width 936 height 64
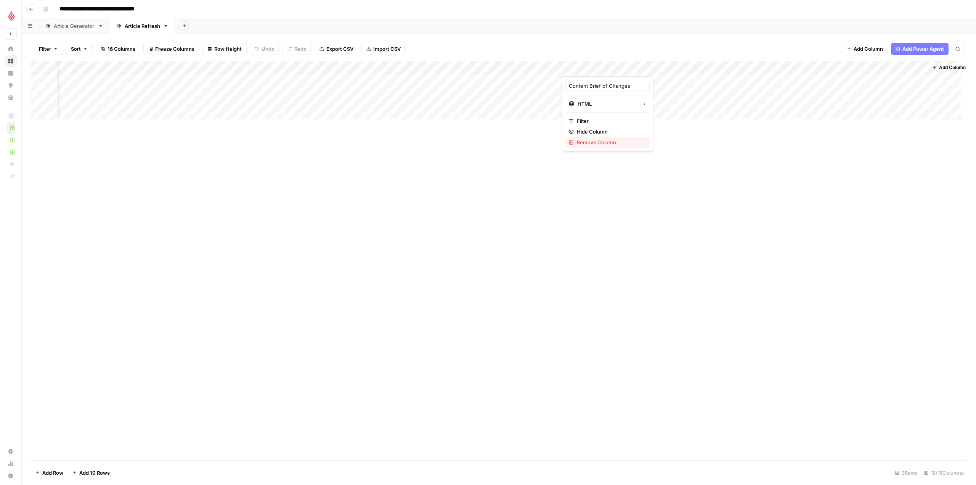
click at [600, 140] on span "Remove Column" at bounding box center [610, 142] width 67 height 8
click at [554, 45] on icon "Close modal" at bounding box center [555, 43] width 6 height 6
click at [638, 69] on div "Add Column" at bounding box center [499, 93] width 936 height 64
click at [529, 90] on div "Add Column" at bounding box center [499, 93] width 936 height 64
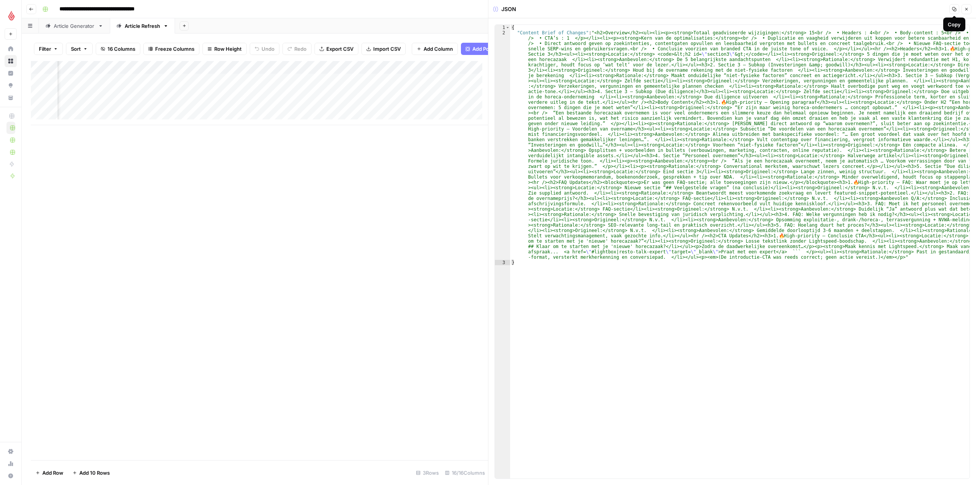
click at [967, 12] on button "Close" at bounding box center [966, 9] width 10 height 10
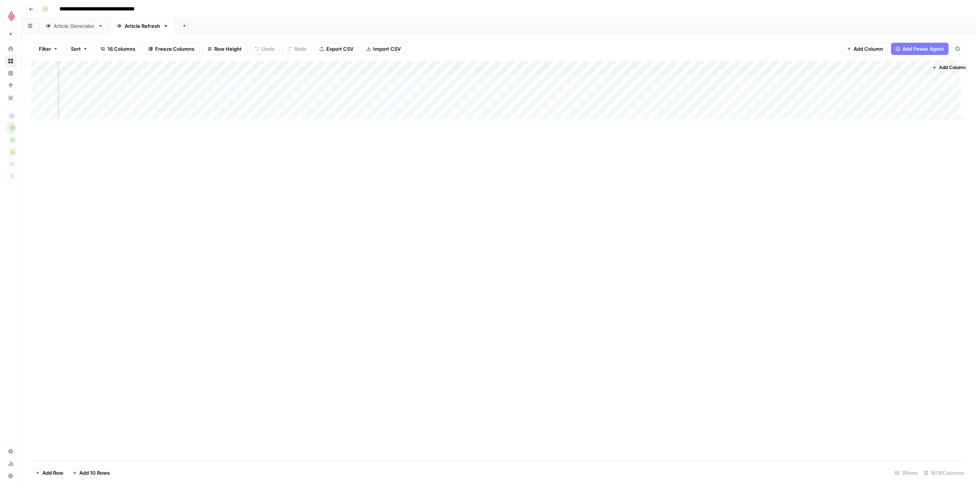
click at [557, 65] on div "Add Column" at bounding box center [499, 93] width 936 height 64
click at [540, 146] on button "Remove Column" at bounding box center [539, 142] width 84 height 11
click at [466, 80] on span "Delete" at bounding box center [461, 79] width 16 height 8
click at [596, 62] on div "Add Column" at bounding box center [499, 93] width 936 height 64
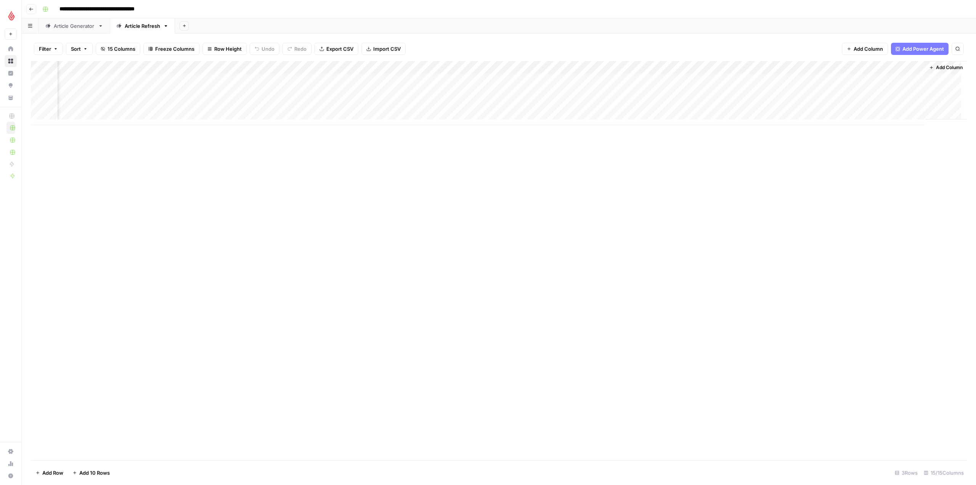
click at [661, 176] on div "Add Column" at bounding box center [499, 260] width 936 height 399
click at [553, 47] on div "Filter Sort 15 Columns Freeze Columns Row Height Undo Redo Export CSV Import CS…" at bounding box center [499, 49] width 936 height 24
click at [536, 67] on div "Add Column" at bounding box center [499, 93] width 936 height 64
click at [714, 190] on div "Add Column" at bounding box center [499, 260] width 936 height 399
click at [526, 91] on div "Add Column" at bounding box center [499, 93] width 936 height 64
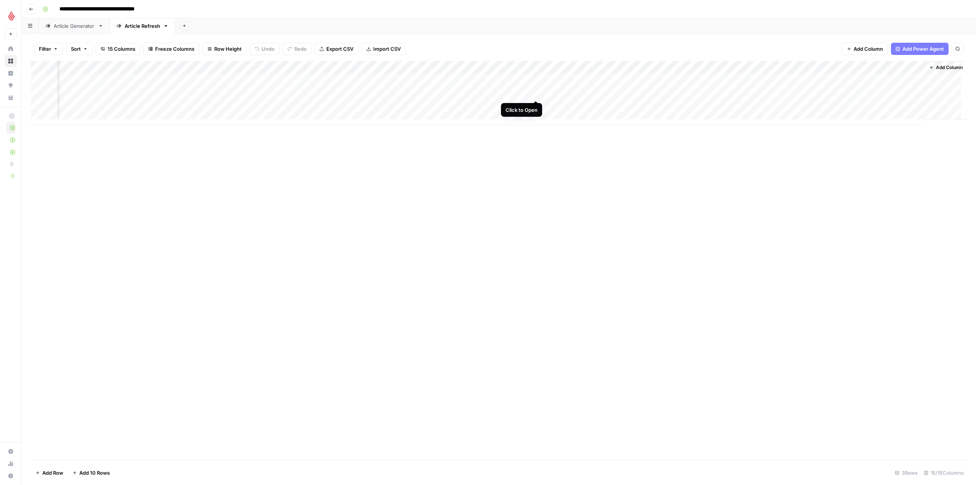
click at [536, 91] on div "Add Column" at bounding box center [499, 93] width 936 height 64
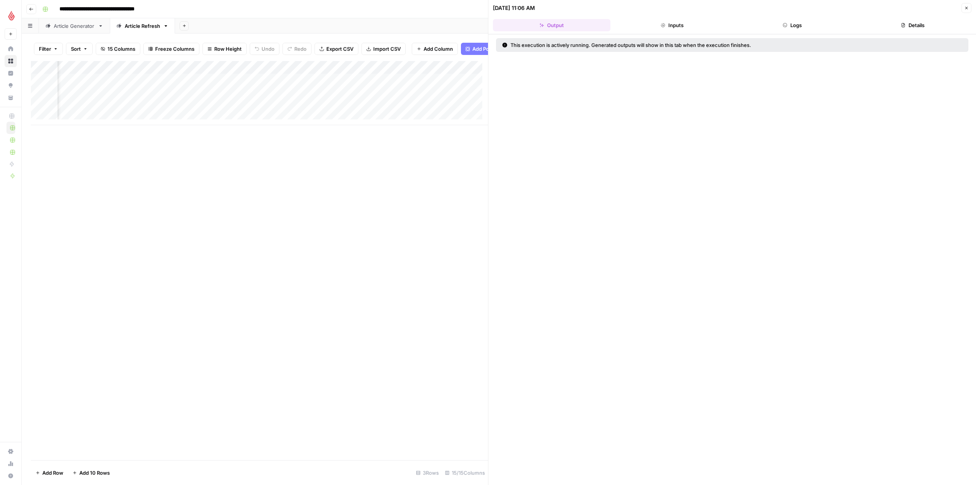
click at [806, 25] on button "Logs" at bounding box center [792, 25] width 117 height 12
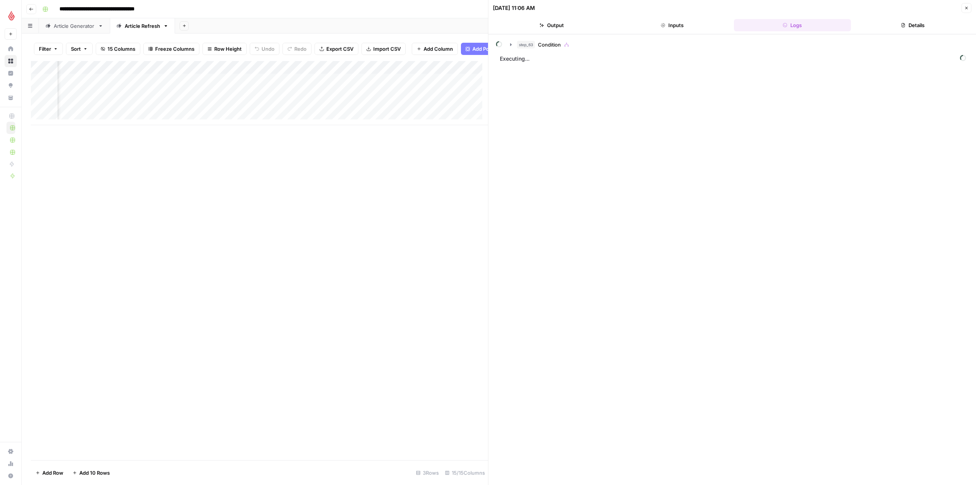
click at [648, 26] on button "Inputs" at bounding box center [671, 25] width 117 height 12
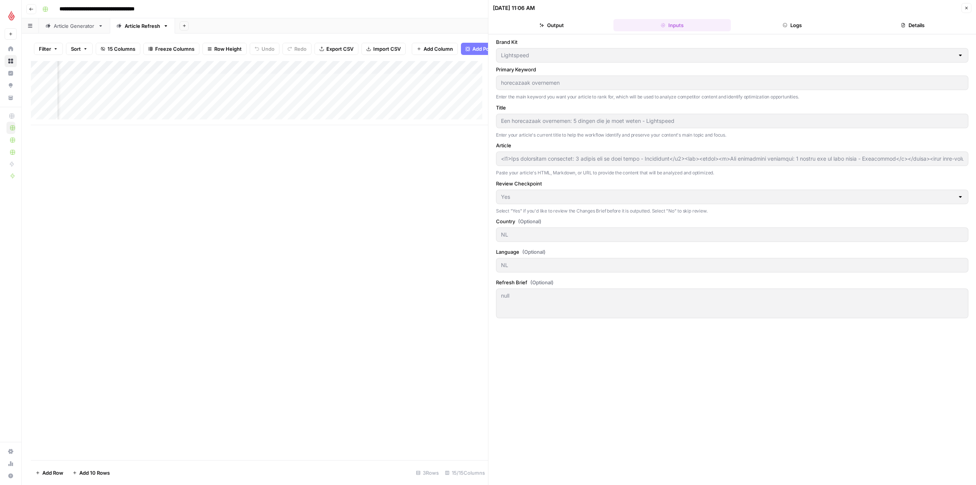
click at [581, 29] on button "Output" at bounding box center [551, 25] width 117 height 12
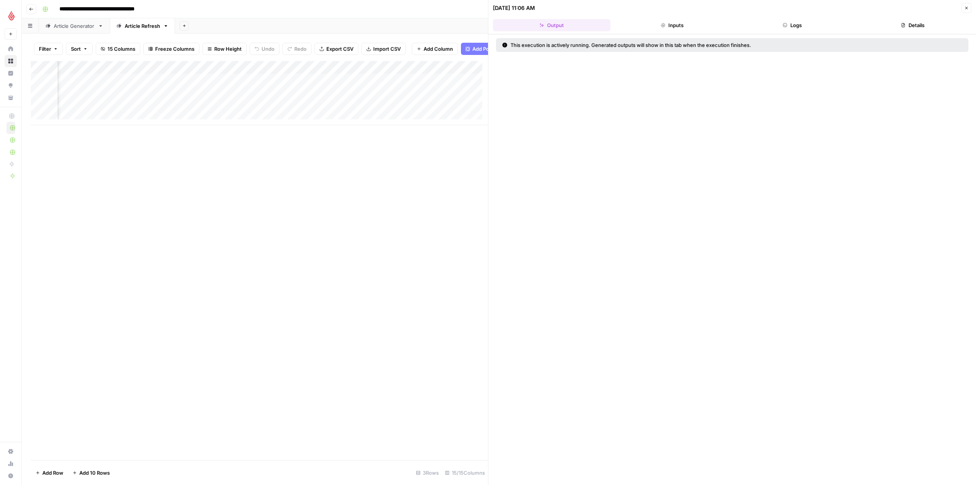
click at [901, 24] on icon "button" at bounding box center [903, 25] width 5 height 5
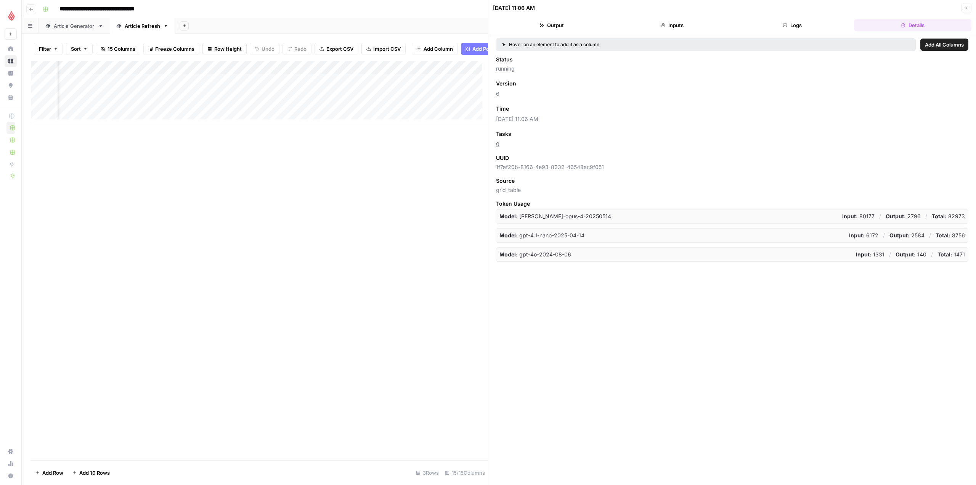
click at [579, 30] on button "Output" at bounding box center [551, 25] width 117 height 12
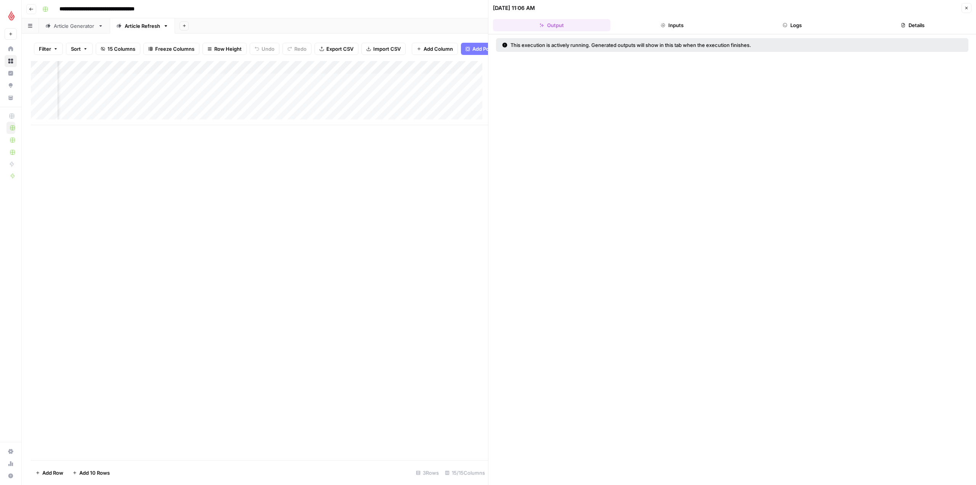
scroll to position [0, 512]
click at [692, 18] on header "09/11/25 at 11:06 AM Close Output Inputs Logs Details" at bounding box center [732, 17] width 488 height 34
click at [697, 21] on button "Inputs" at bounding box center [671, 25] width 117 height 12
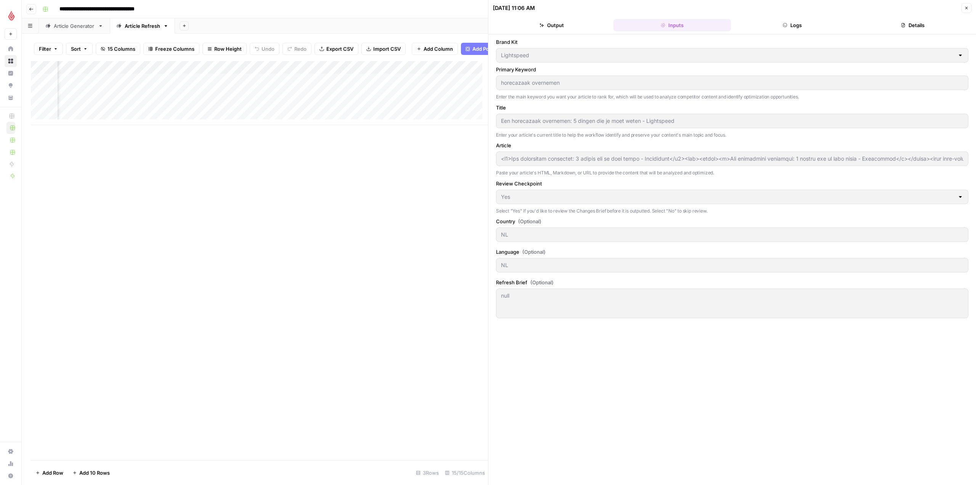
click at [767, 26] on button "Logs" at bounding box center [792, 25] width 117 height 12
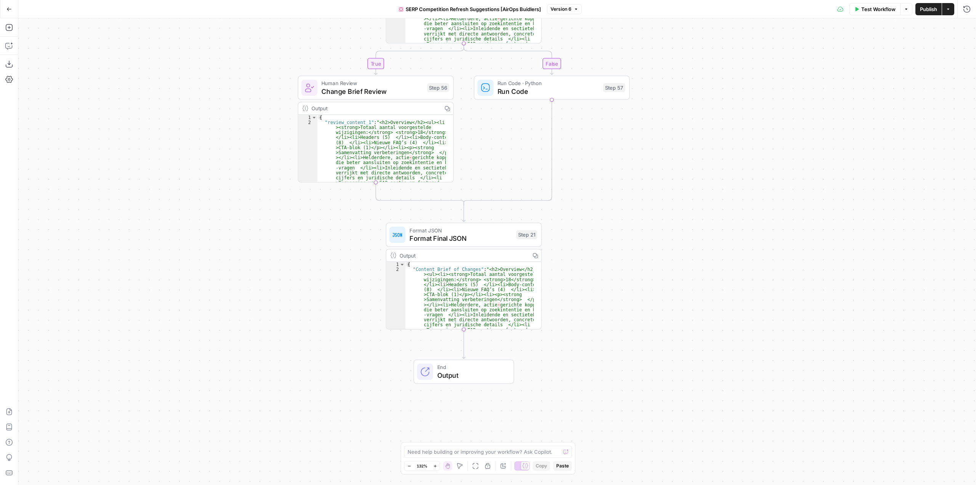
drag, startPoint x: 535, startPoint y: 236, endPoint x: 603, endPoint y: 238, distance: 67.9
click at [603, 238] on div "true false true false Workflow Set Inputs Inputs Condition Condition Step 63 LL…" at bounding box center [497, 251] width 958 height 466
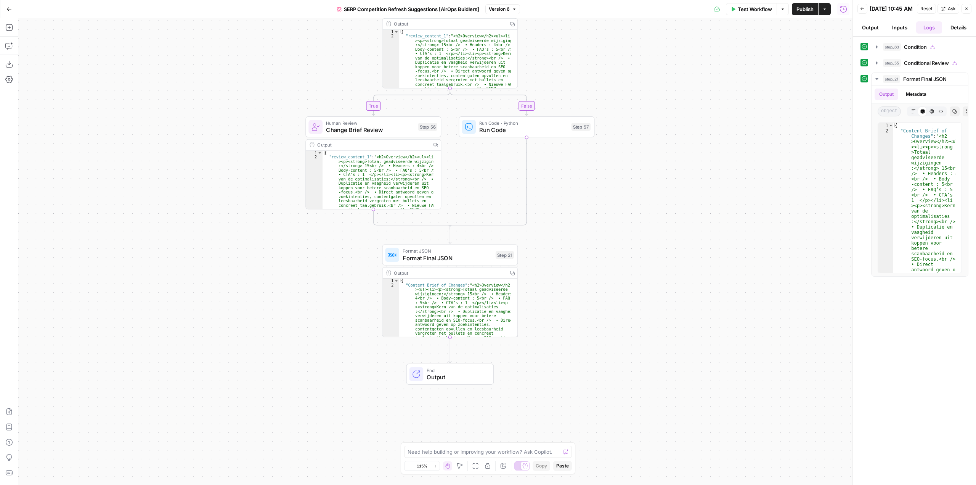
drag, startPoint x: 528, startPoint y: 305, endPoint x: 645, endPoint y: 180, distance: 170.5
click at [645, 180] on div "true false true false Workflow Set Inputs Inputs Condition Condition Step 63 Ou…" at bounding box center [435, 251] width 834 height 466
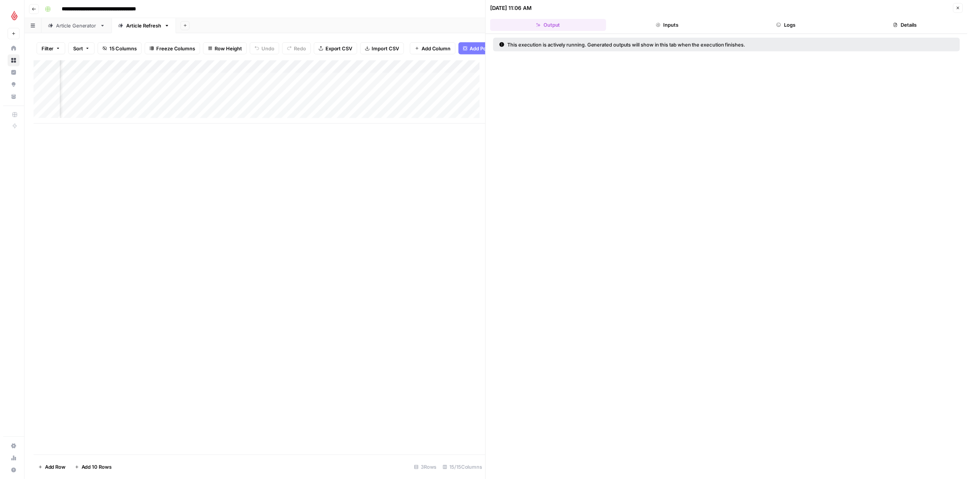
scroll to position [0, 520]
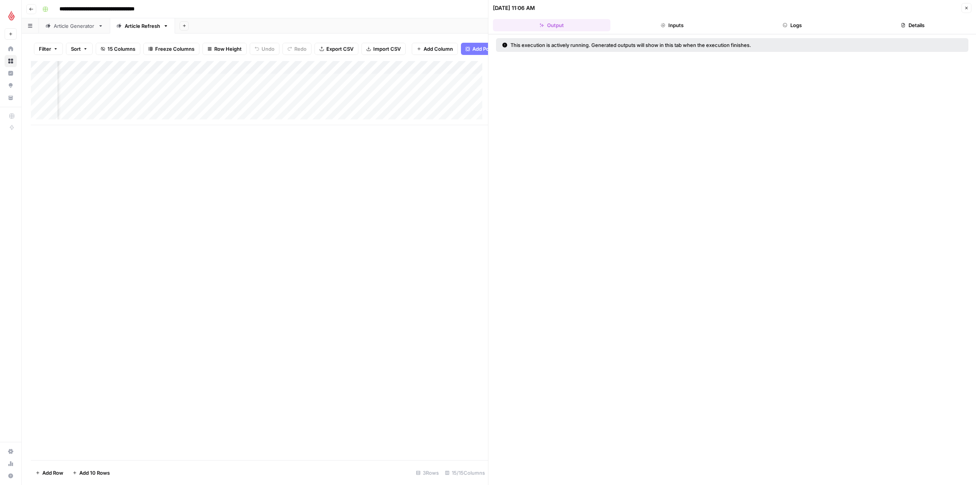
click at [705, 22] on button "Inputs" at bounding box center [671, 25] width 117 height 12
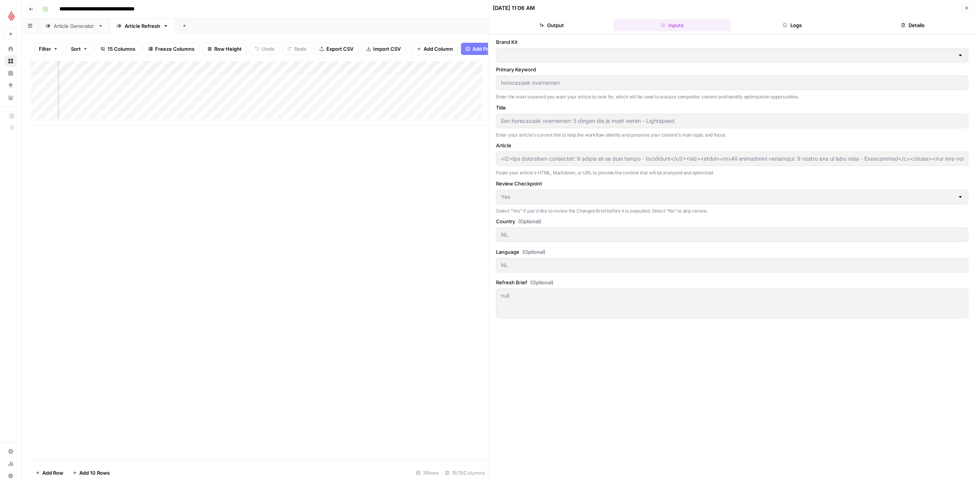
type input "Lightspeed"
click at [590, 32] on header "[DATE] 11:06 AM Close Output Inputs Logs Details" at bounding box center [732, 17] width 488 height 34
click at [562, 26] on button "Output" at bounding box center [551, 25] width 117 height 12
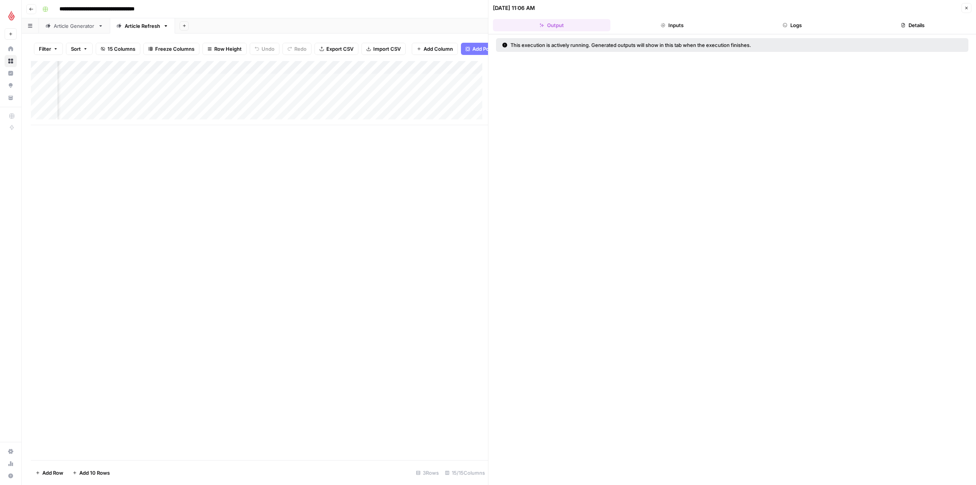
click at [805, 25] on button "Logs" at bounding box center [792, 25] width 117 height 12
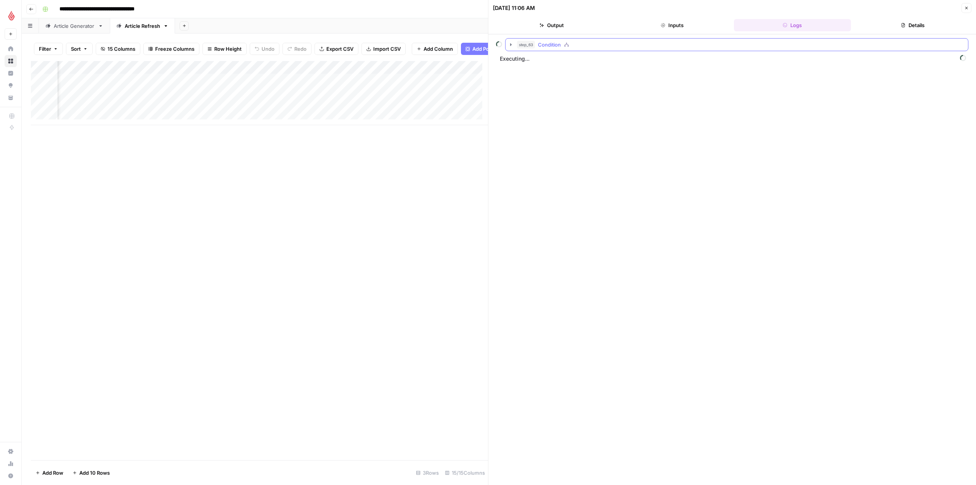
click at [510, 46] on icon "button" at bounding box center [511, 45] width 6 height 6
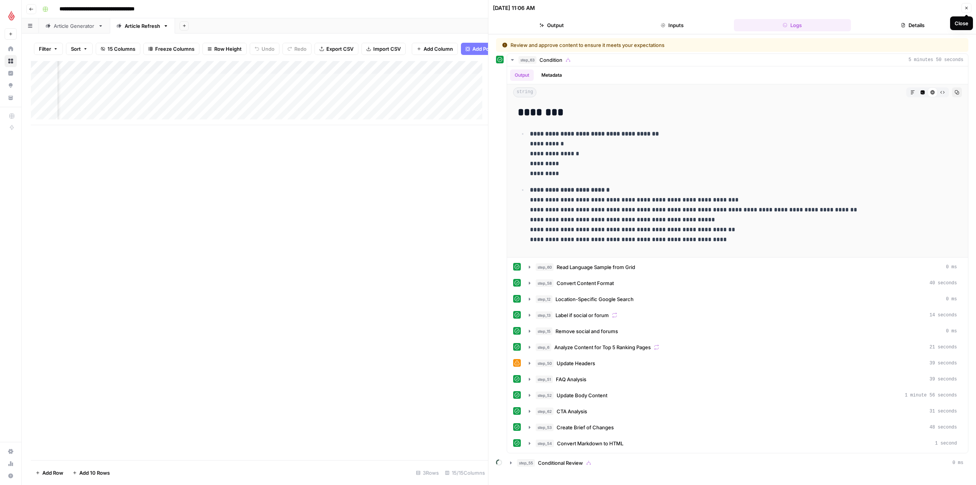
click at [968, 3] on button "Close" at bounding box center [966, 8] width 10 height 10
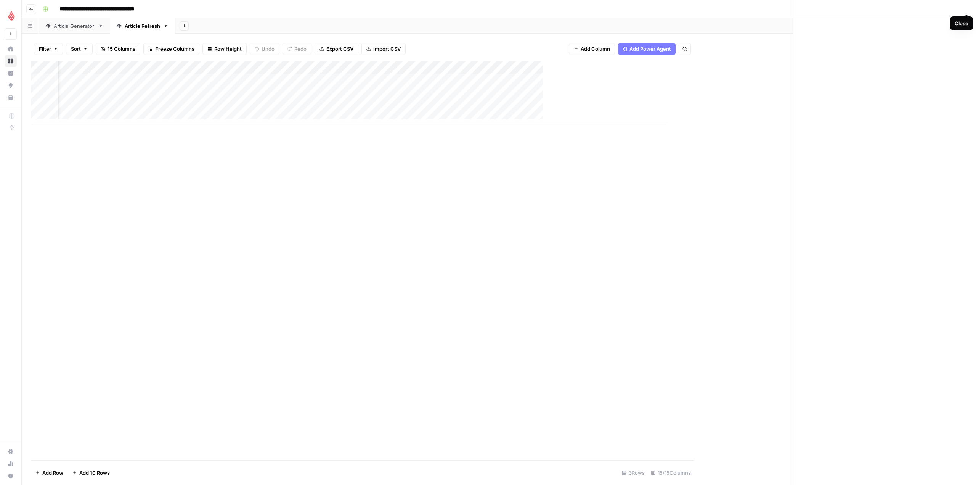
scroll to position [0, 275]
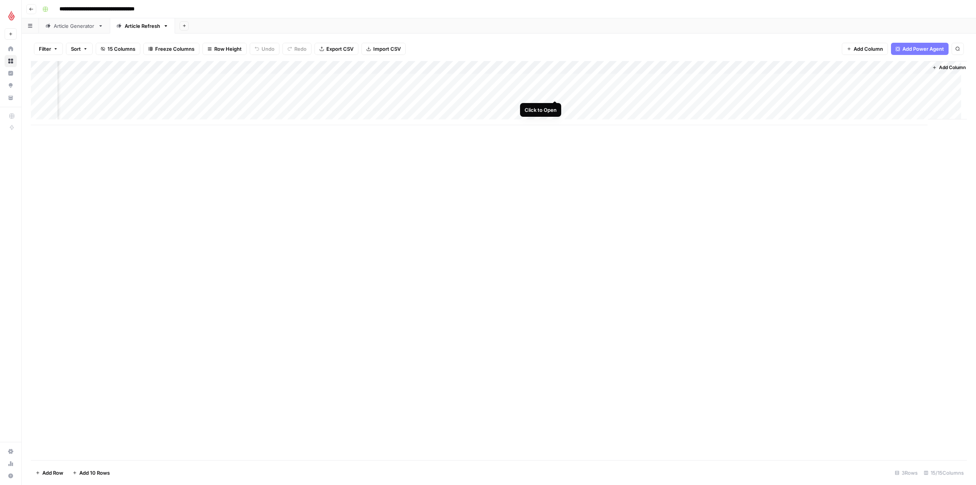
click at [555, 93] on div "Add Column" at bounding box center [499, 93] width 936 height 64
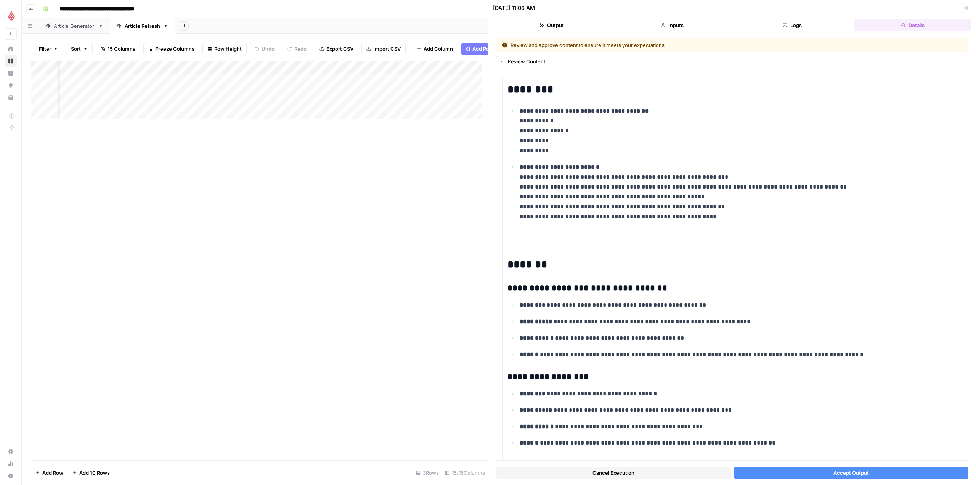
click at [881, 470] on button "Accept Output" at bounding box center [851, 472] width 235 height 12
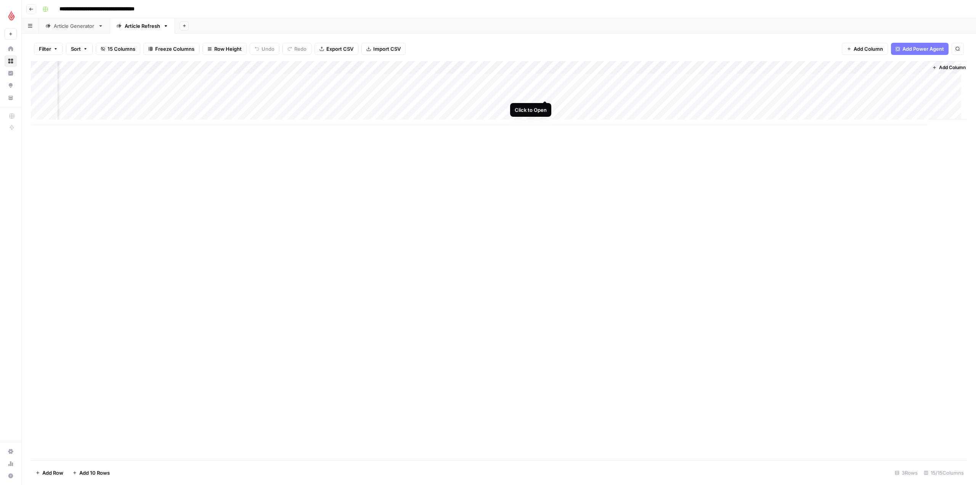
click at [533, 93] on div "Add Column" at bounding box center [499, 93] width 936 height 64
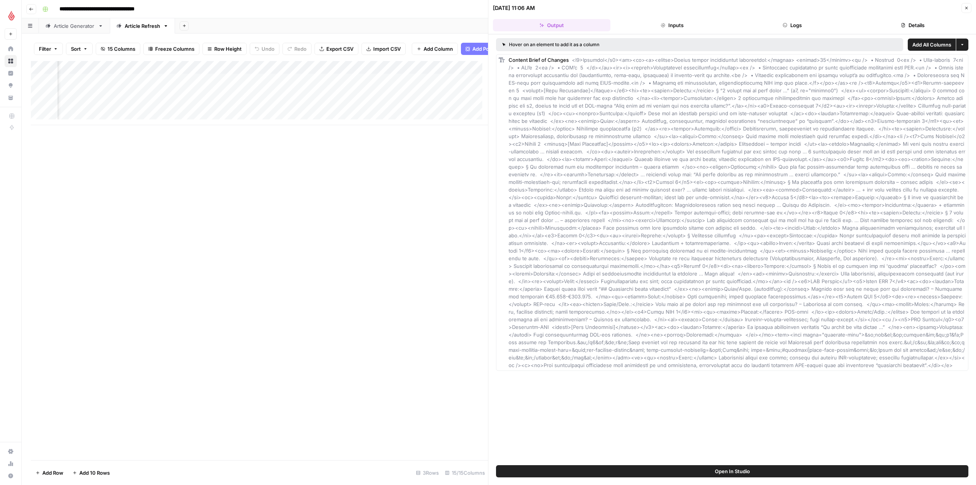
click at [70, 24] on div "Article Generator" at bounding box center [74, 26] width 41 height 8
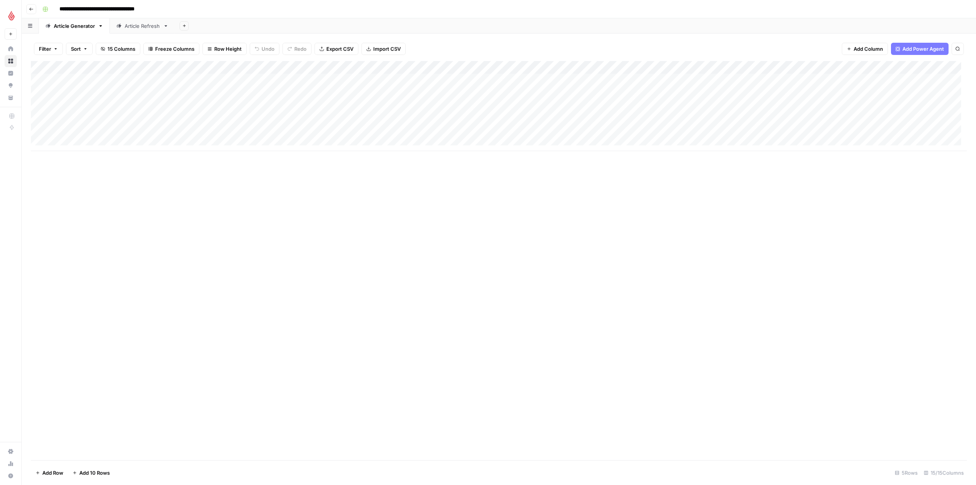
click at [142, 30] on link "Article Refresh" at bounding box center [142, 25] width 65 height 15
click at [524, 92] on div "Add Column" at bounding box center [499, 93] width 936 height 64
click at [514, 88] on div "Add Column" at bounding box center [499, 93] width 936 height 64
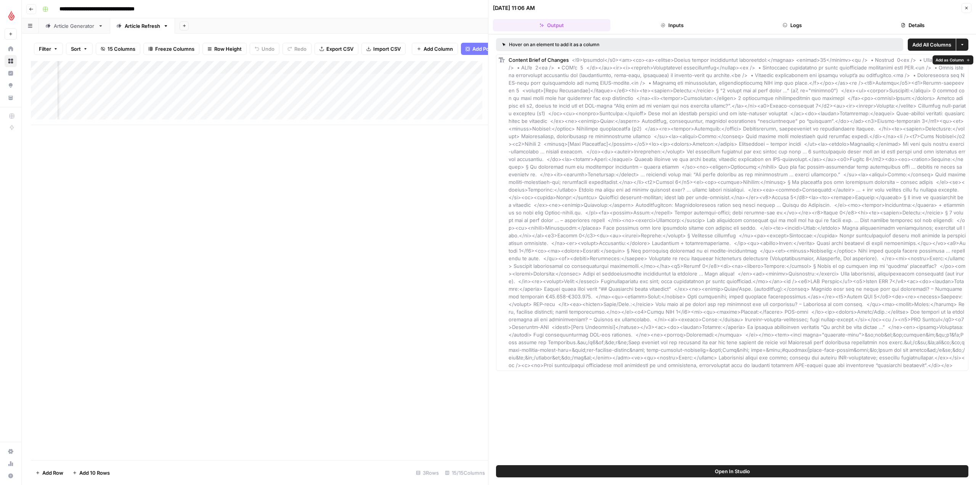
click at [868, 213] on span at bounding box center [738, 212] width 458 height 311
click at [964, 43] on icon "button" at bounding box center [962, 44] width 5 height 5
click at [941, 59] on span "Add as Single Column" at bounding box center [932, 63] width 51 height 8
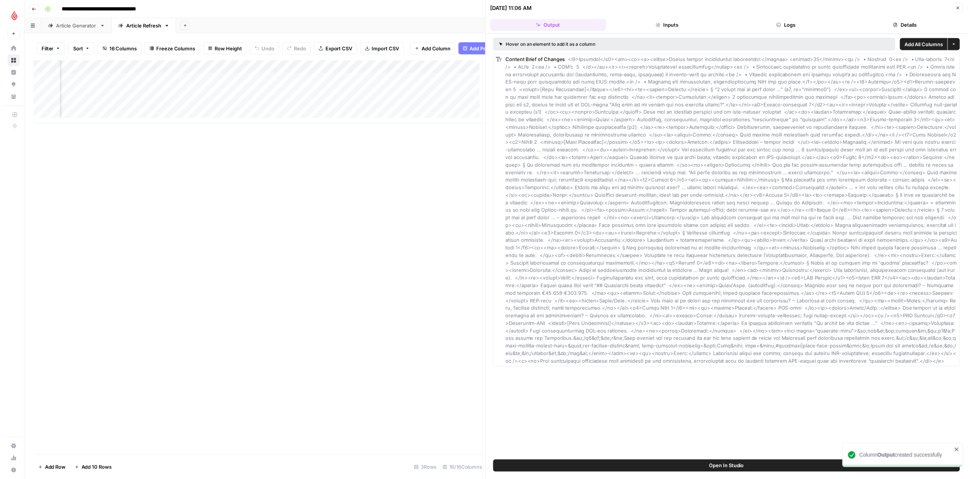
scroll to position [0, 481]
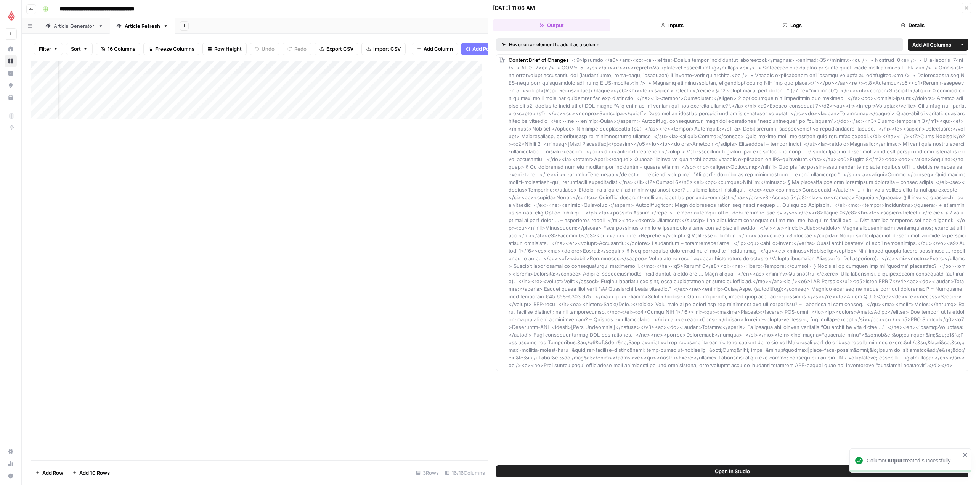
click at [458, 180] on div "Add Column" at bounding box center [259, 260] width 457 height 399
click at [967, 7] on icon "button" at bounding box center [966, 8] width 3 height 3
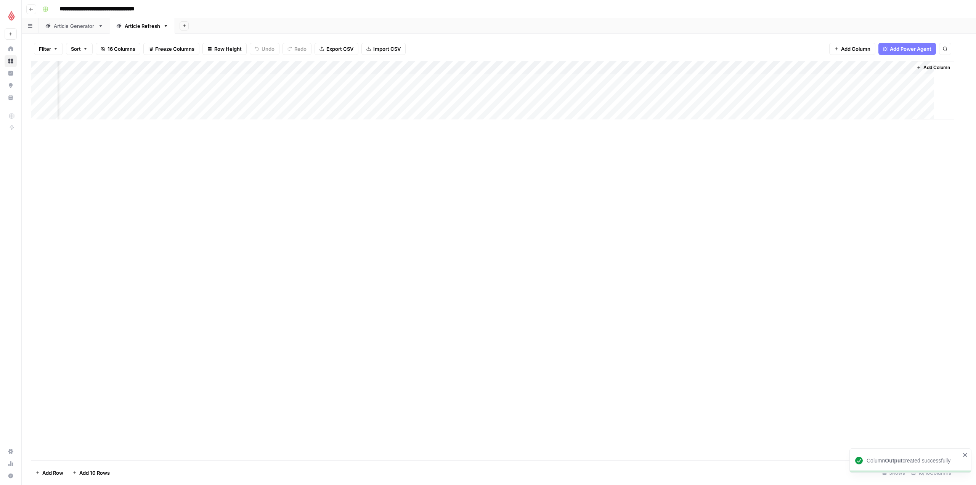
scroll to position [0, 344]
click at [554, 65] on div "Add Column" at bounding box center [499, 93] width 936 height 64
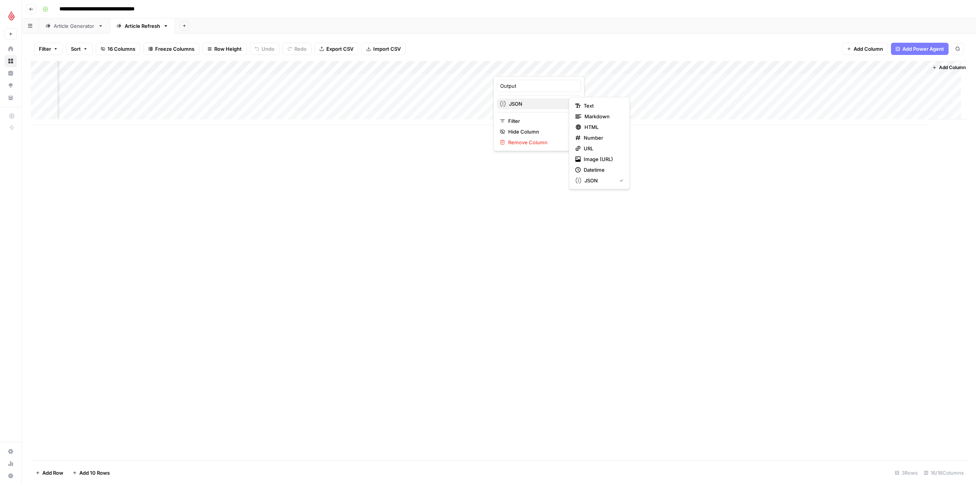
click at [541, 105] on span "JSON" at bounding box center [538, 104] width 58 height 8
click at [595, 128] on span "HTML" at bounding box center [602, 127] width 36 height 8
click at [527, 92] on div "Add Column" at bounding box center [499, 93] width 936 height 64
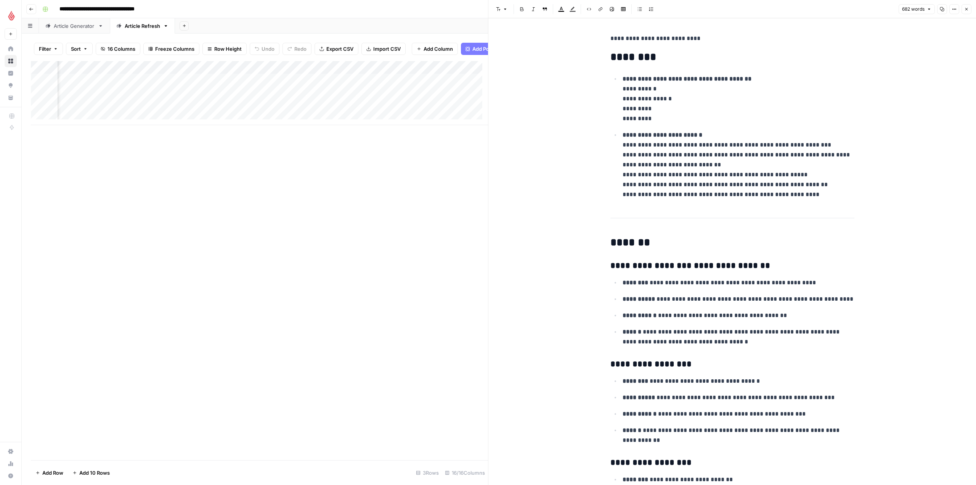
click at [413, 246] on div "Add Column" at bounding box center [259, 260] width 457 height 399
click at [966, 8] on icon "button" at bounding box center [966, 9] width 5 height 5
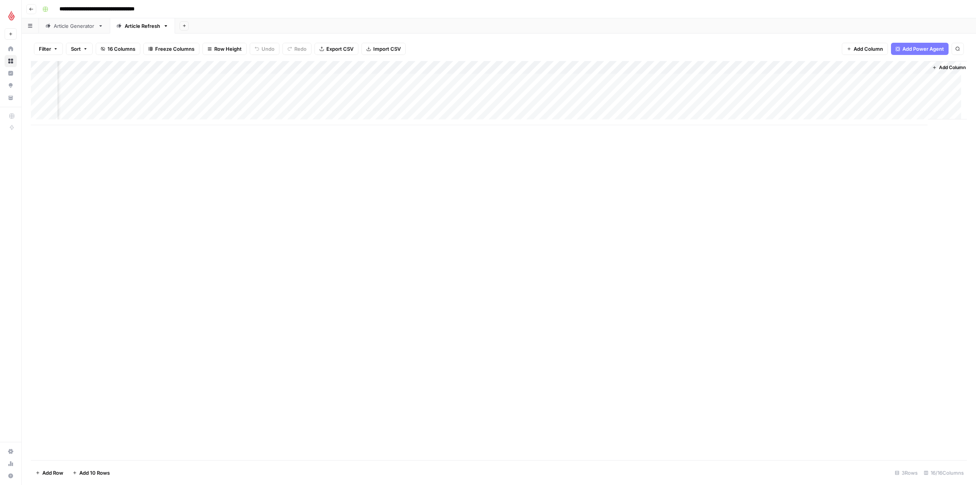
click at [527, 67] on div "Add Column" at bounding box center [499, 93] width 936 height 64
click at [666, 67] on div "Add Column" at bounding box center [499, 93] width 936 height 64
click at [533, 91] on div "Add Column" at bounding box center [499, 93] width 936 height 64
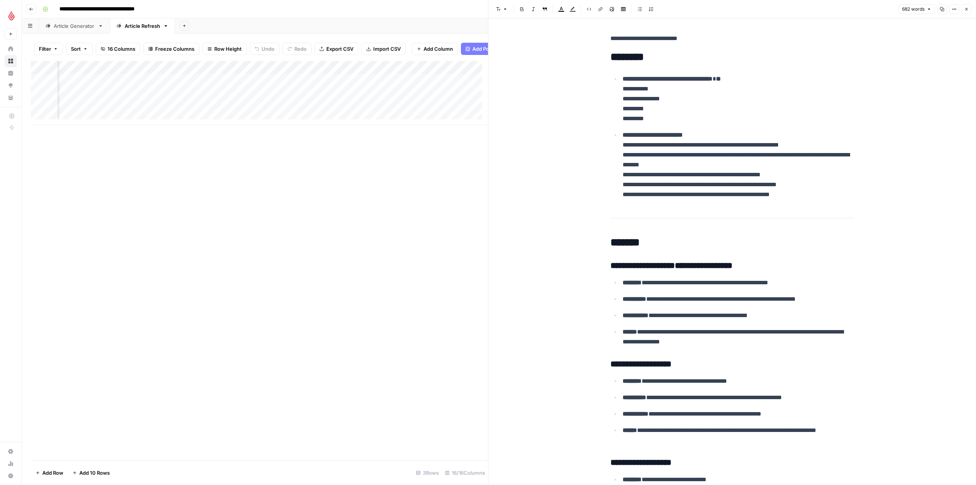
scroll to position [0, 429]
click at [966, 9] on icon "button" at bounding box center [966, 9] width 3 height 3
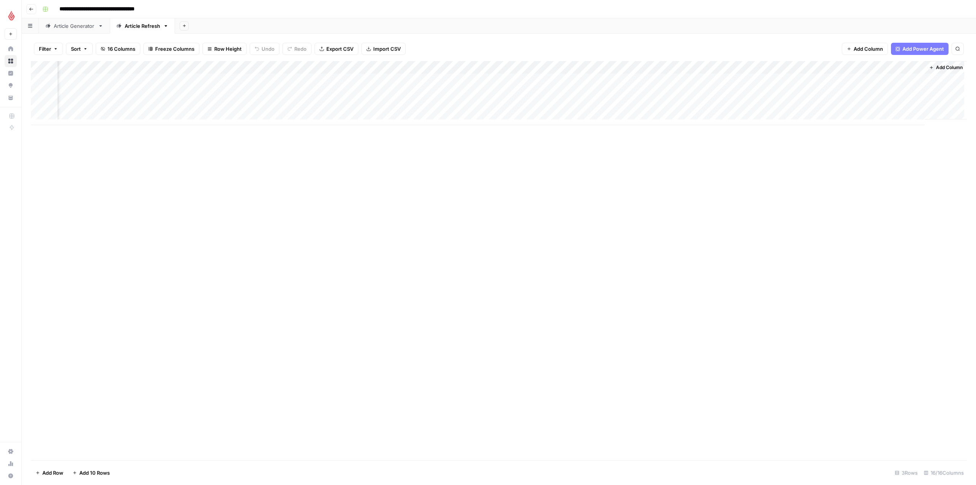
scroll to position [0, 344]
click at [665, 65] on div "Add Column" at bounding box center [499, 93] width 936 height 64
click at [612, 143] on span "Remove Column" at bounding box center [610, 142] width 67 height 8
click at [453, 91] on span "Delete" at bounding box center [461, 93] width 16 height 8
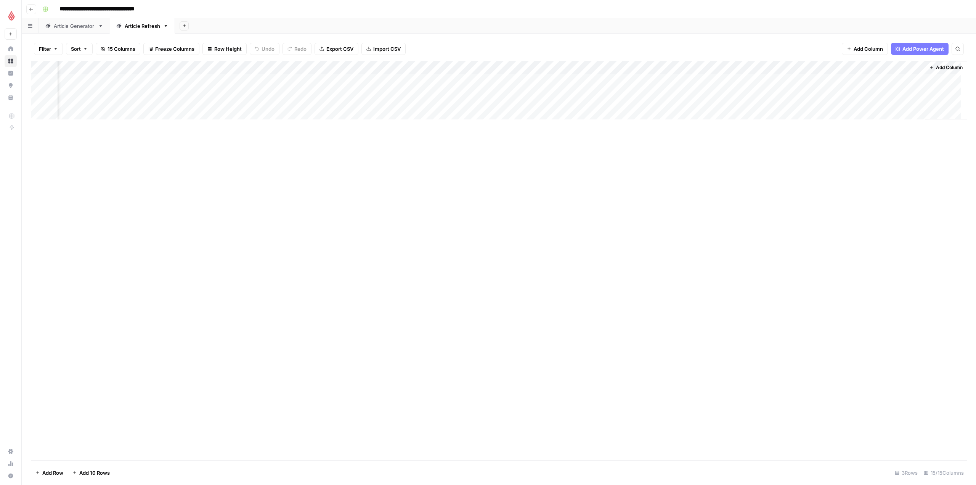
click at [579, 77] on div "Add Column" at bounding box center [499, 93] width 936 height 64
click at [565, 81] on div "Add Column" at bounding box center [499, 93] width 936 height 64
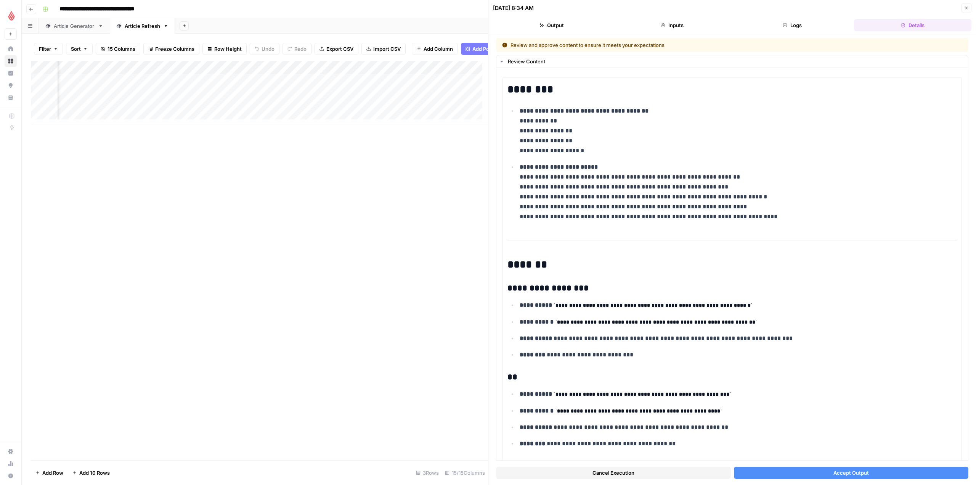
click at [851, 476] on span "Accept Output" at bounding box center [850, 473] width 35 height 8
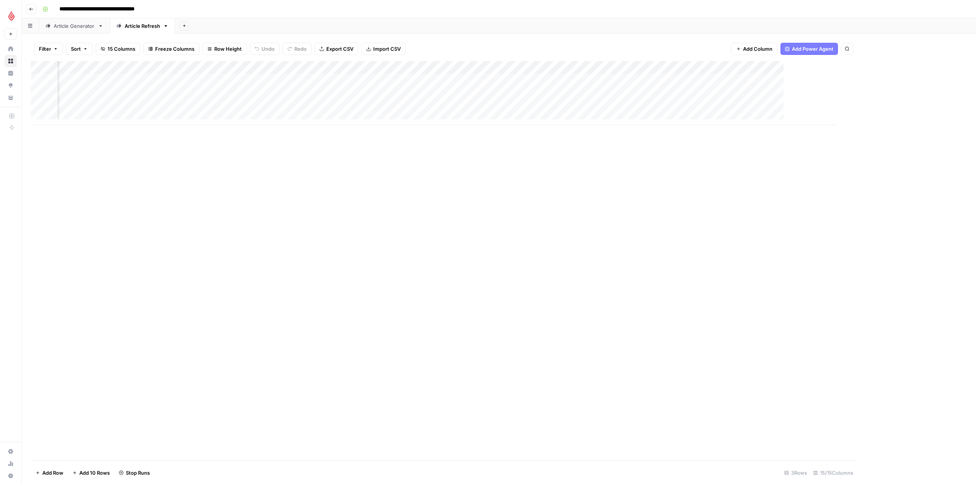
scroll to position [0, 234]
click at [677, 67] on div "Add Column" at bounding box center [499, 93] width 936 height 64
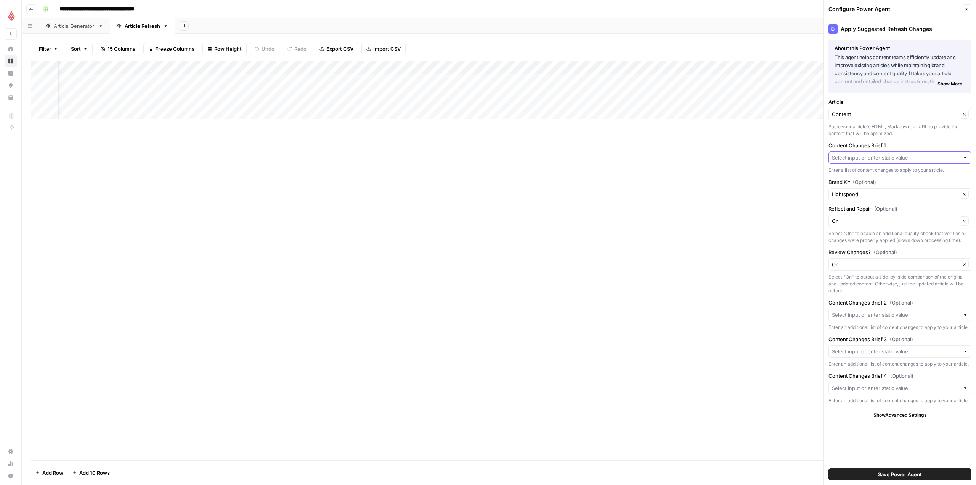
click at [898, 155] on input "Content Changes Brief 1" at bounding box center [896, 158] width 128 height 8
click at [703, 189] on div "Add Column" at bounding box center [499, 260] width 936 height 399
click at [627, 69] on div "Add Column" at bounding box center [499, 93] width 936 height 64
click at [631, 69] on div at bounding box center [637, 68] width 69 height 15
drag, startPoint x: 638, startPoint y: 82, endPoint x: 529, endPoint y: 85, distance: 109.1
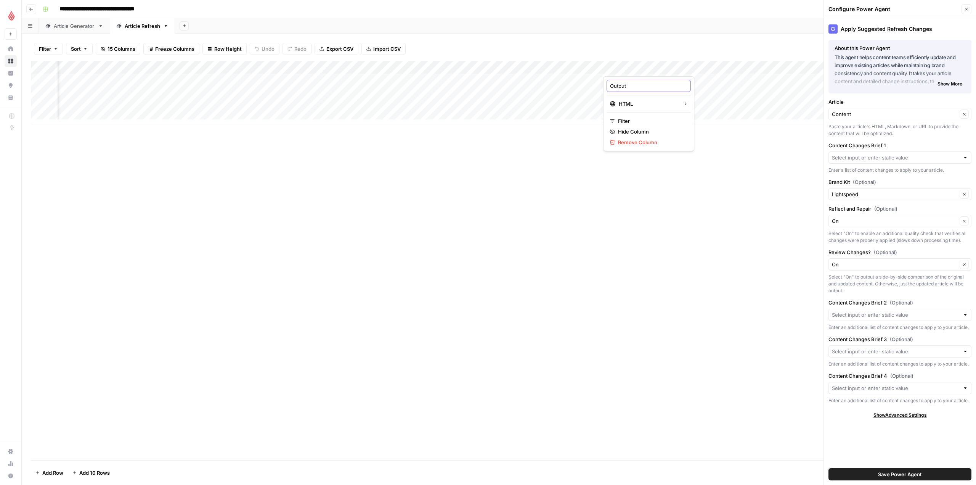
click at [529, 85] on body "**********" at bounding box center [488, 242] width 976 height 485
type input "c"
type input "Content Brief of Changes"
click at [704, 248] on div "Add Column" at bounding box center [499, 260] width 936 height 399
click at [880, 114] on input "Article" at bounding box center [894, 114] width 125 height 8
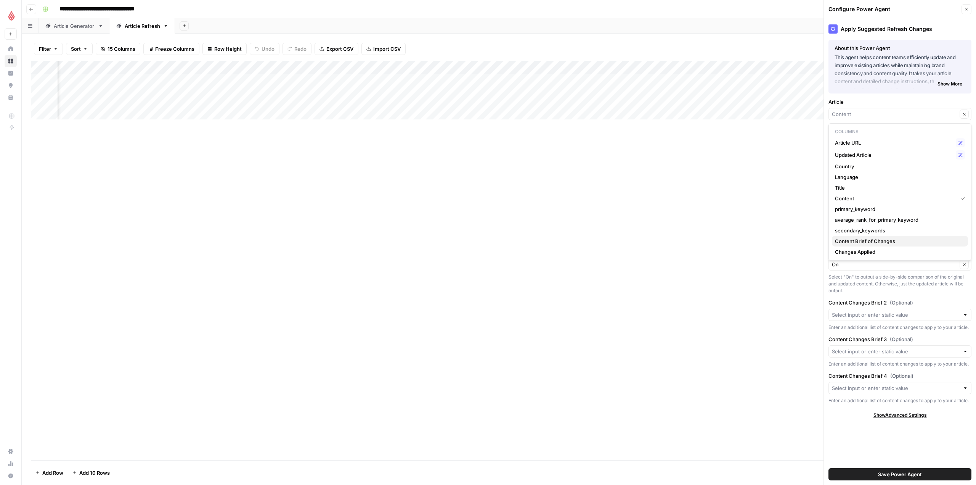
click at [885, 239] on span "Content Brief of Changes" at bounding box center [898, 241] width 127 height 8
type input "Content Brief of Changes"
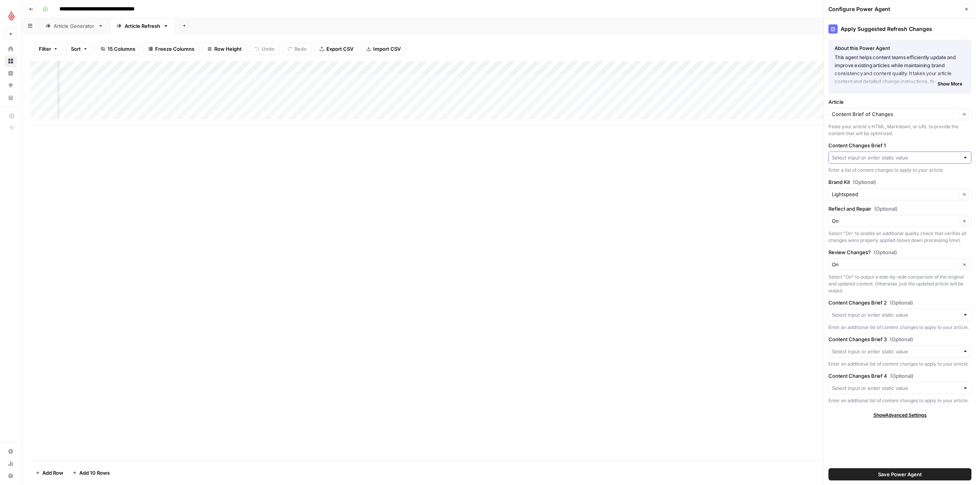
click at [879, 158] on input "Content Changes Brief 1" at bounding box center [896, 158] width 128 height 8
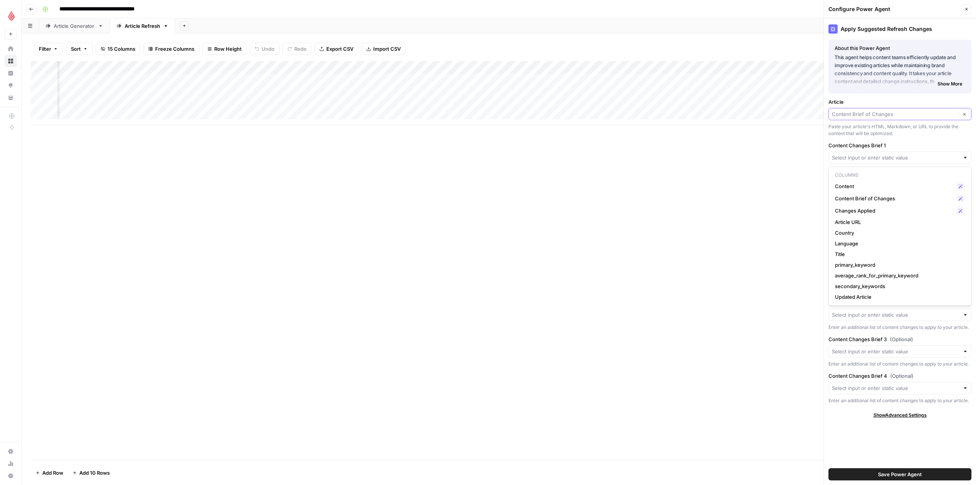
click at [873, 115] on input "Article" at bounding box center [894, 114] width 125 height 8
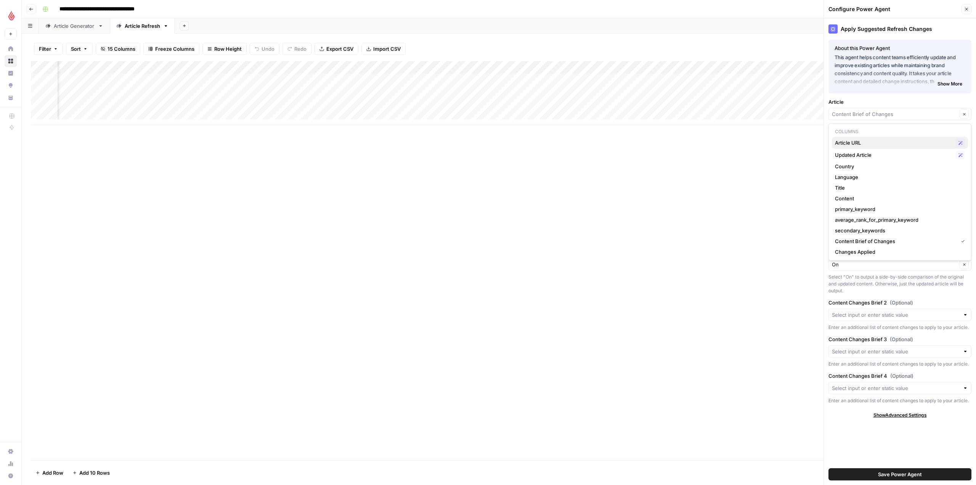
click at [867, 143] on span "Article URL" at bounding box center [894, 143] width 118 height 8
type input "Article URL"
click at [875, 162] on div at bounding box center [899, 157] width 143 height 12
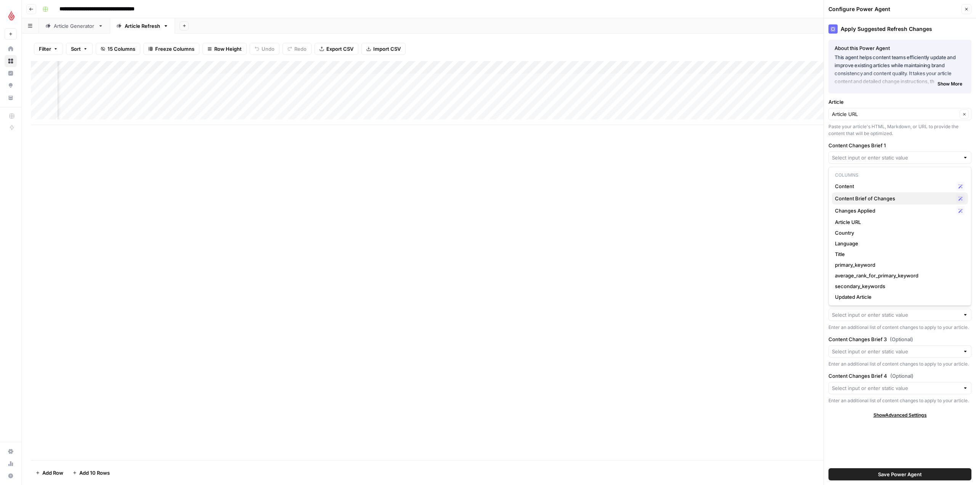
click at [869, 200] on span "Content Brief of Changes" at bounding box center [894, 198] width 118 height 8
type input "Content Brief of Changes"
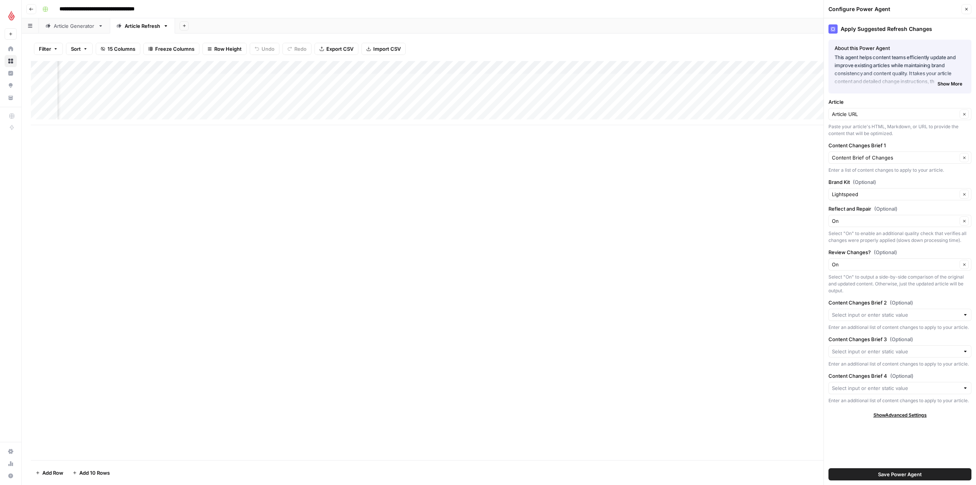
click at [945, 472] on button "Save Power Agent" at bounding box center [899, 474] width 143 height 12
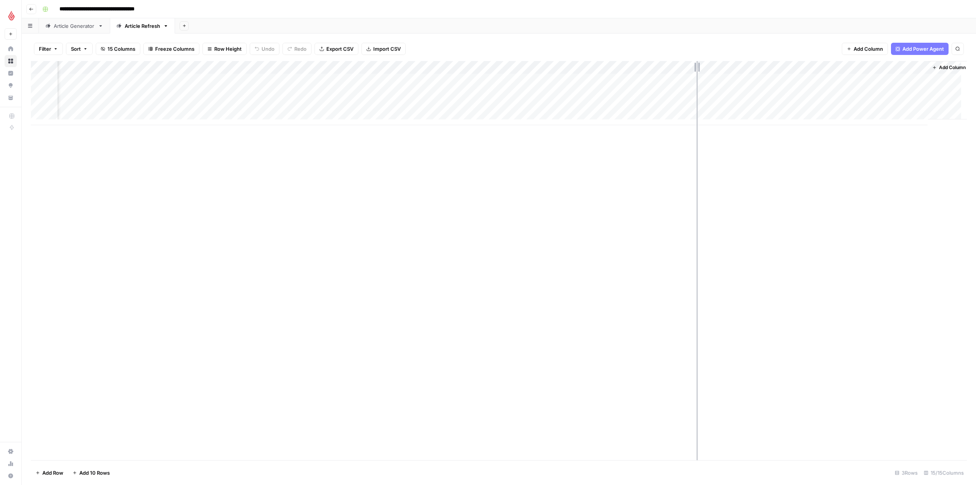
drag, startPoint x: 673, startPoint y: 68, endPoint x: 697, endPoint y: 64, distance: 23.6
click at [697, 64] on div "Add Column" at bounding box center [499, 93] width 936 height 64
click at [657, 78] on div "Add Column" at bounding box center [499, 93] width 936 height 64
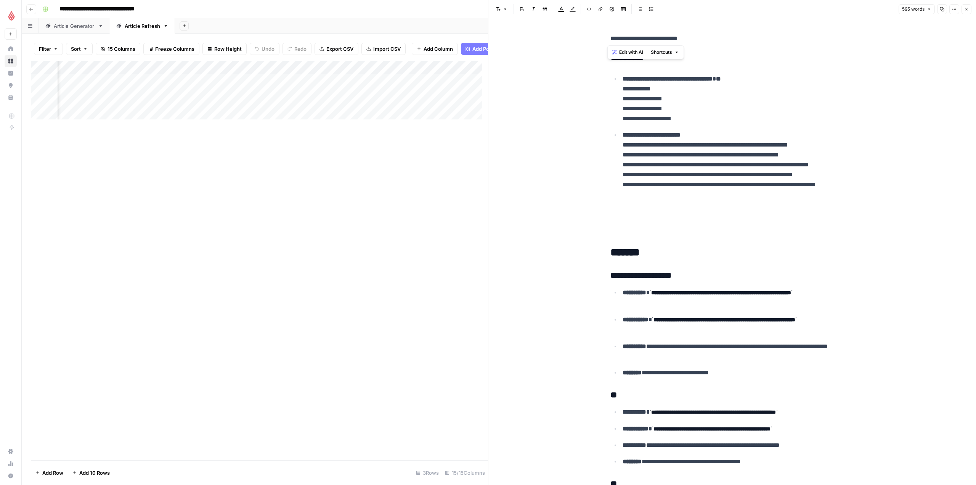
drag, startPoint x: 607, startPoint y: 39, endPoint x: 695, endPoint y: 38, distance: 88.8
click at [672, 51] on span "Shortcuts" at bounding box center [661, 52] width 21 height 7
click at [696, 40] on p "**********" at bounding box center [732, 39] width 244 height 10
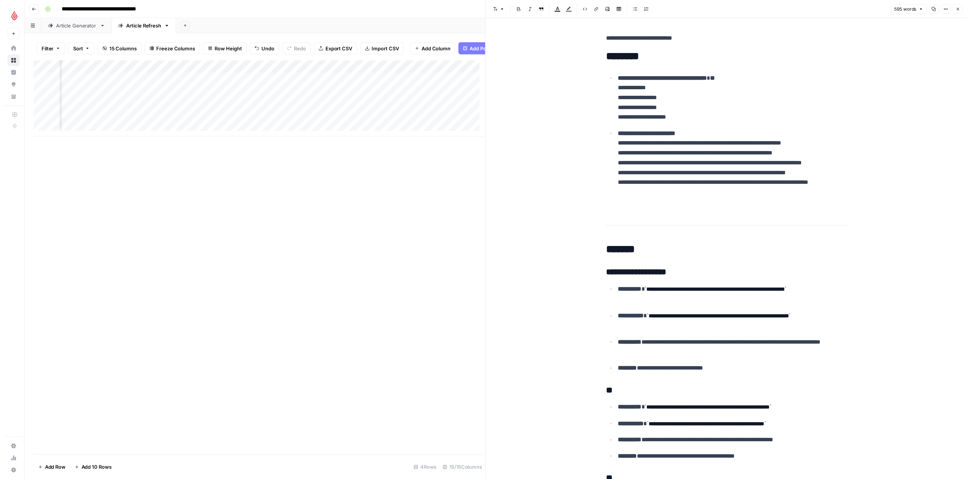
scroll to position [0, 568]
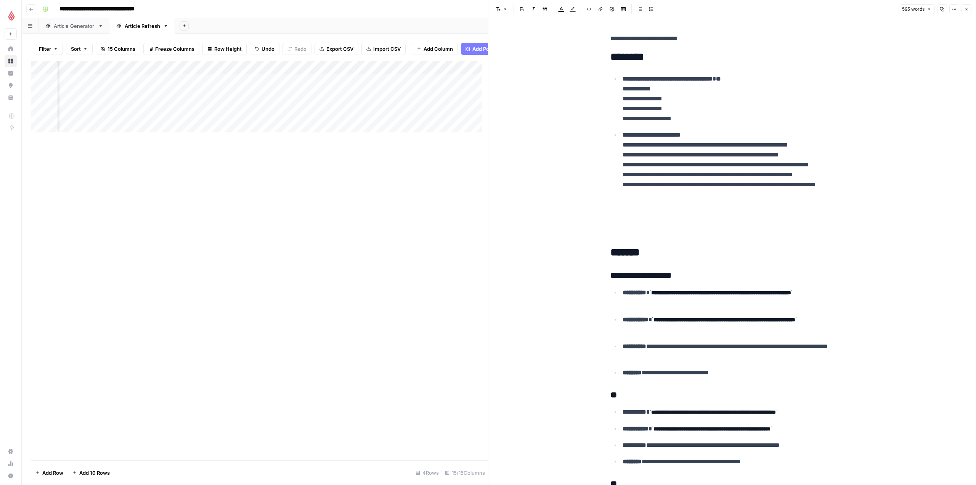
click at [255, 71] on div "Add Column" at bounding box center [259, 99] width 457 height 77
click at [247, 157] on span "Switch Version" at bounding box center [245, 159] width 59 height 8
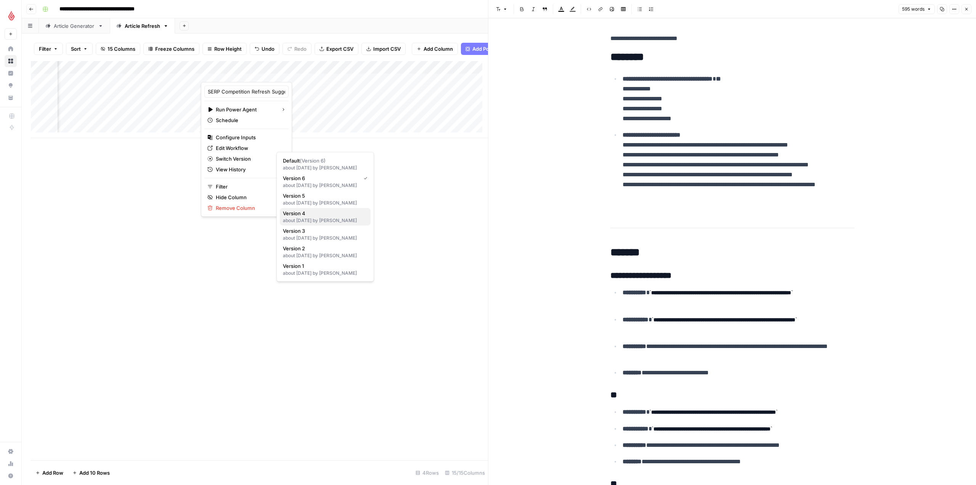
click at [322, 214] on span "Version 4" at bounding box center [324, 213] width 82 height 8
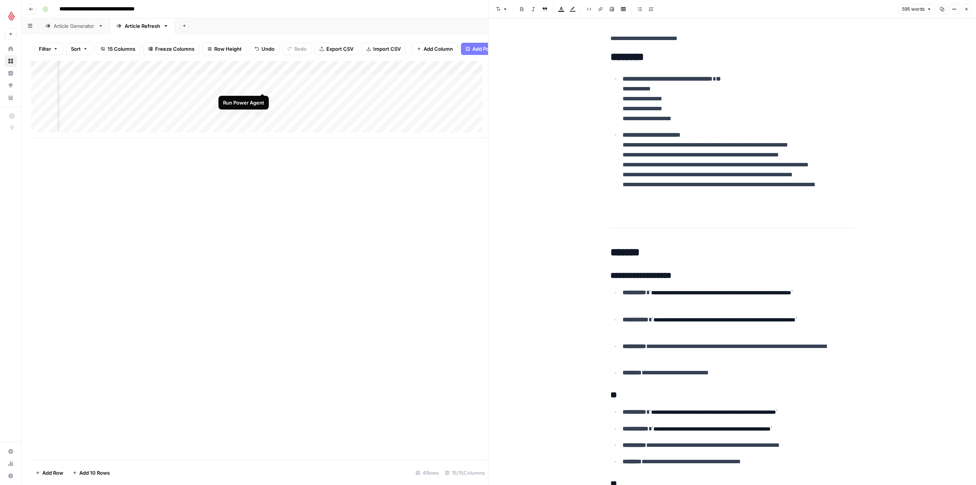
click at [263, 84] on div "Add Column" at bounding box center [259, 99] width 457 height 77
click at [254, 85] on div "Add Column" at bounding box center [259, 99] width 457 height 77
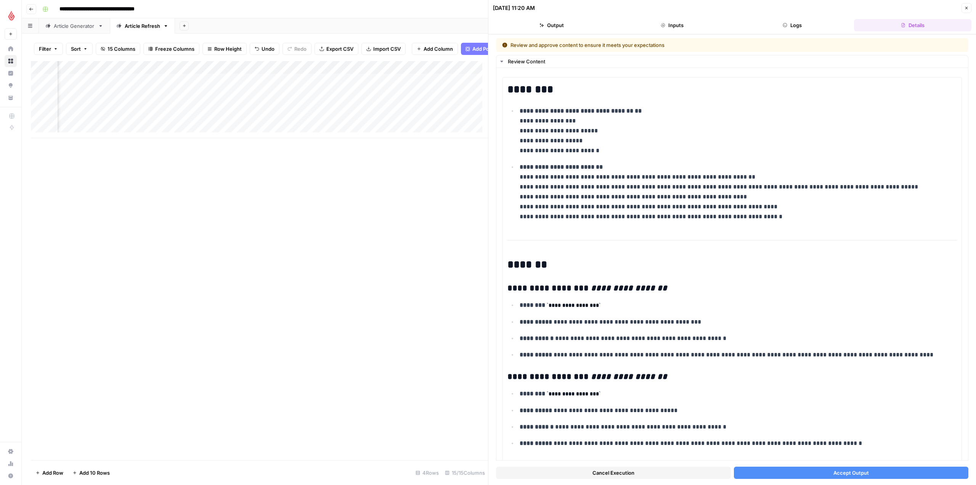
click at [865, 468] on button "Accept Output" at bounding box center [851, 472] width 235 height 12
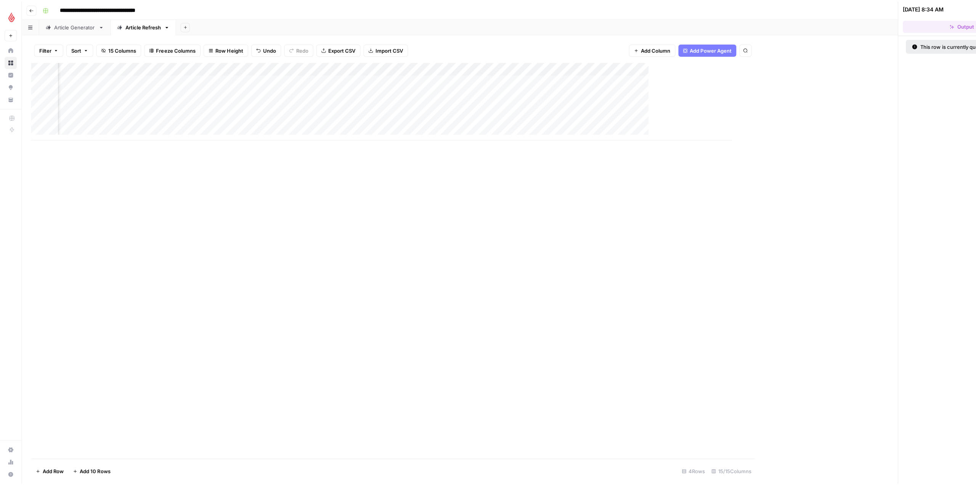
scroll to position [0, 259]
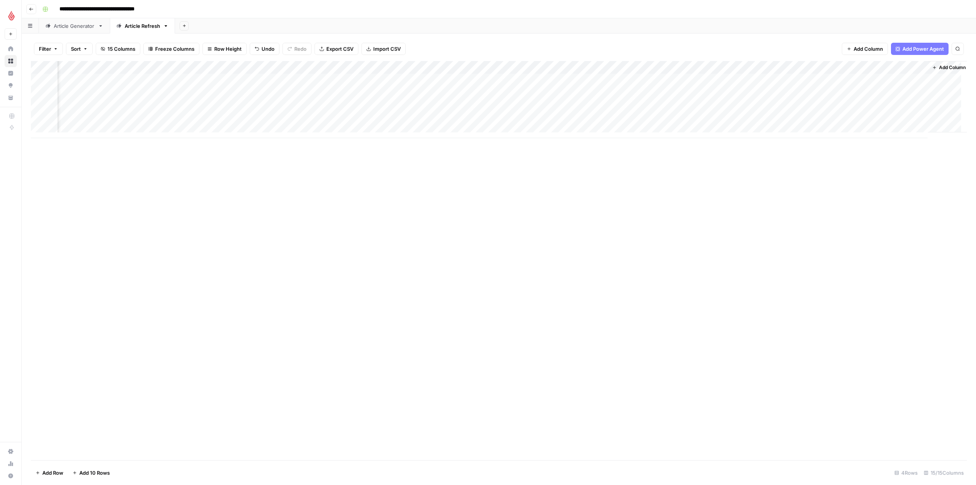
click at [549, 98] on div "Add Column" at bounding box center [499, 99] width 936 height 77
click at [561, 93] on div "Add Column" at bounding box center [499, 99] width 936 height 77
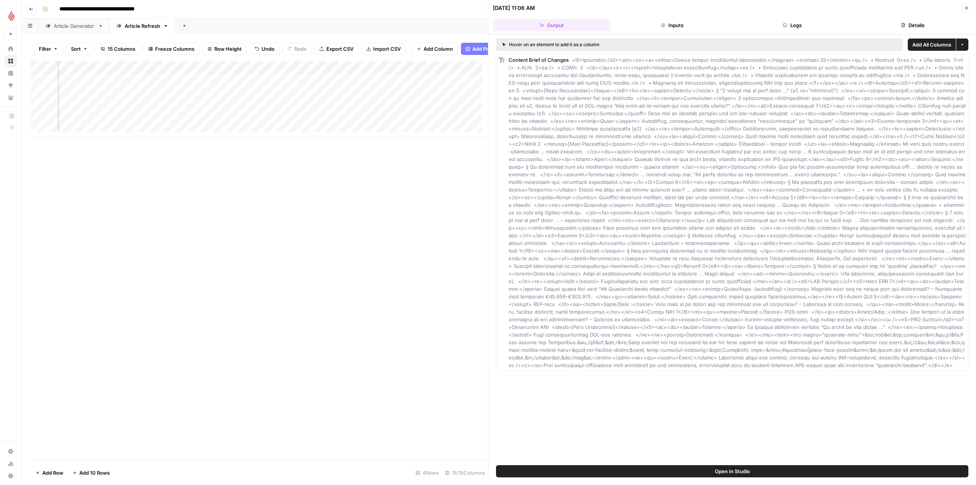
scroll to position [0, 576]
click at [252, 98] on div "Add Column" at bounding box center [259, 99] width 457 height 77
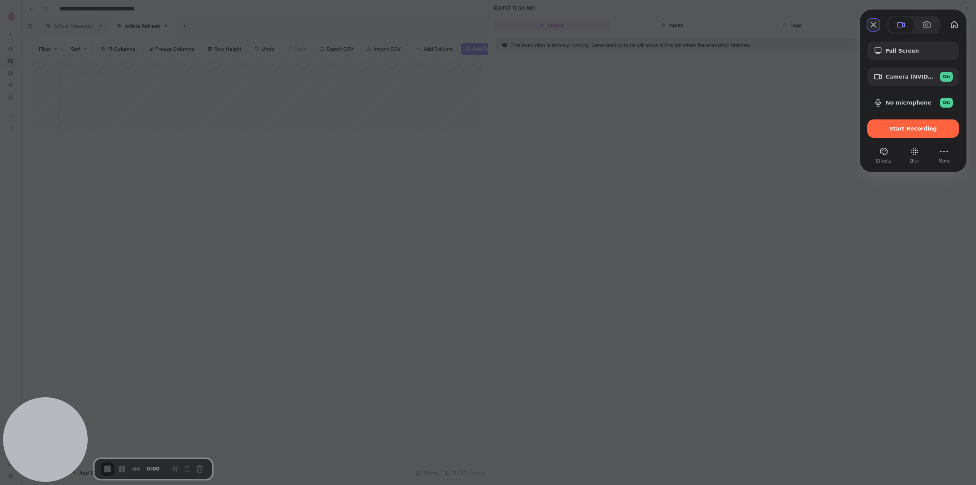
click at [870, 21] on button "Close" at bounding box center [873, 25] width 12 height 12
click at [912, 131] on span "Start Recording" at bounding box center [913, 128] width 48 height 6
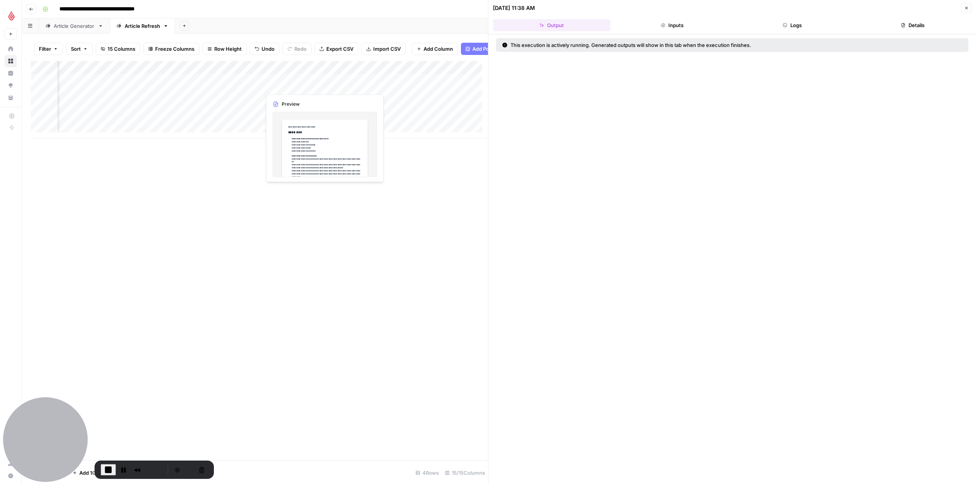
click at [278, 84] on div "Add Column" at bounding box center [259, 99] width 457 height 77
click at [305, 84] on div "Add Column" at bounding box center [259, 99] width 457 height 77
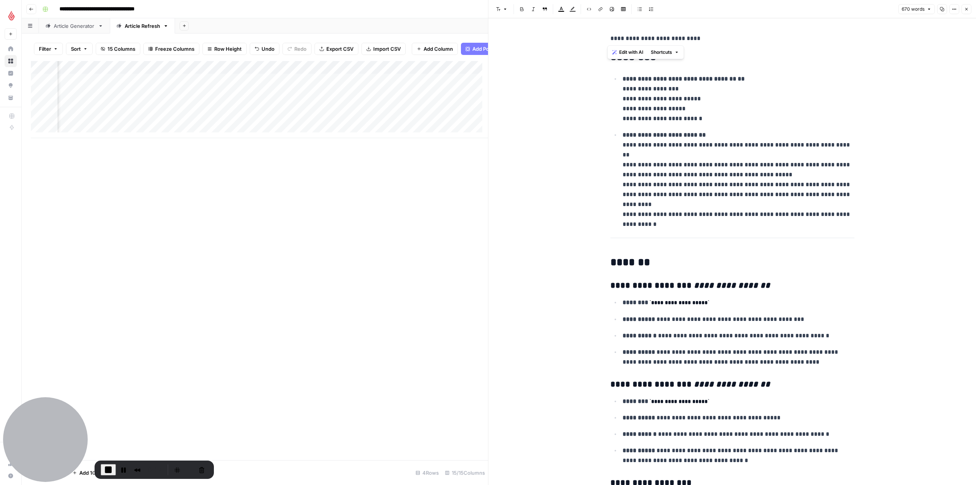
drag, startPoint x: 606, startPoint y: 38, endPoint x: 705, endPoint y: 37, distance: 99.1
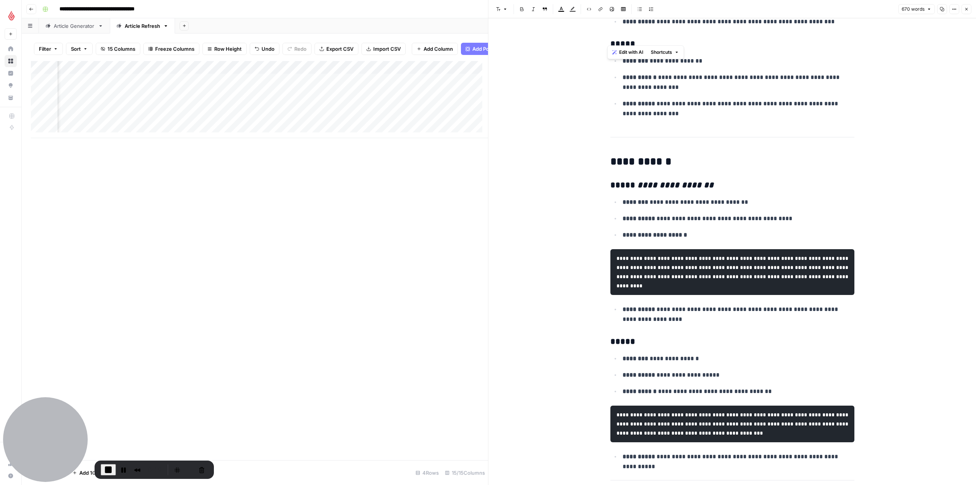
scroll to position [1949, 0]
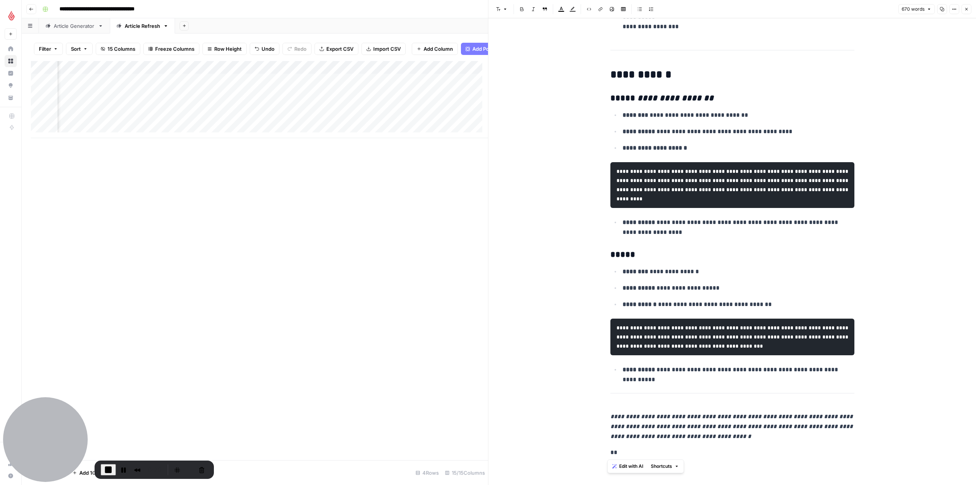
drag, startPoint x: 636, startPoint y: 457, endPoint x: 599, endPoint y: 458, distance: 37.4
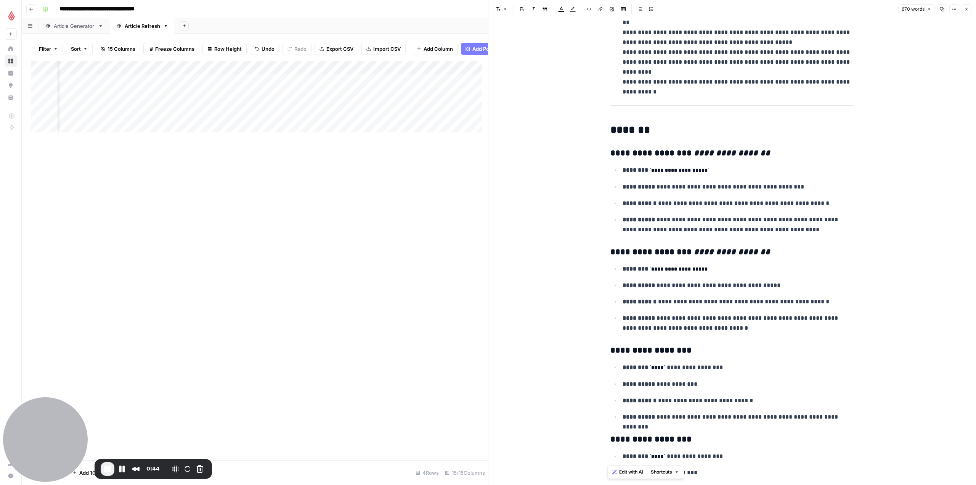
scroll to position [0, 0]
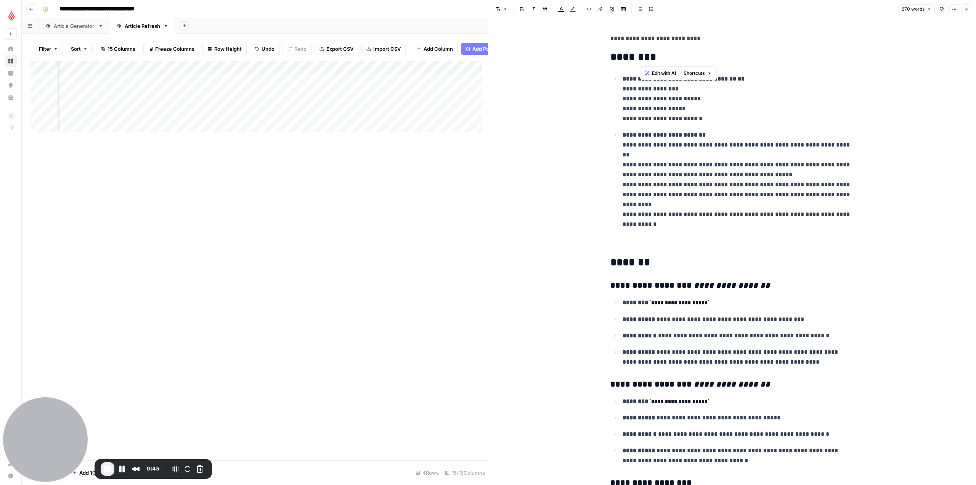
drag, startPoint x: 708, startPoint y: 47, endPoint x: 629, endPoint y: 39, distance: 79.0
click at [711, 40] on p "**********" at bounding box center [732, 39] width 244 height 10
drag, startPoint x: 703, startPoint y: 35, endPoint x: 600, endPoint y: 37, distance: 103.3
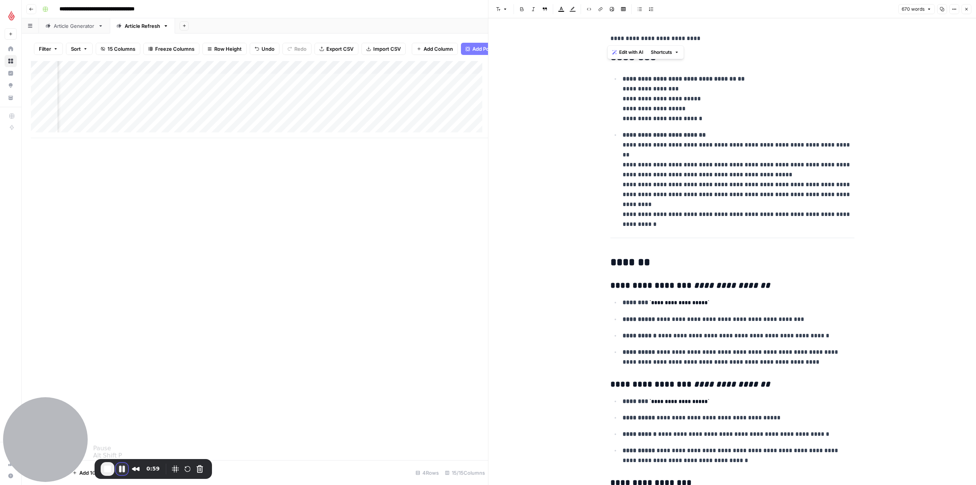
click at [123, 469] on button "Pause Recording" at bounding box center [122, 468] width 12 height 12
click at [223, 98] on div "Add Column" at bounding box center [259, 99] width 457 height 77
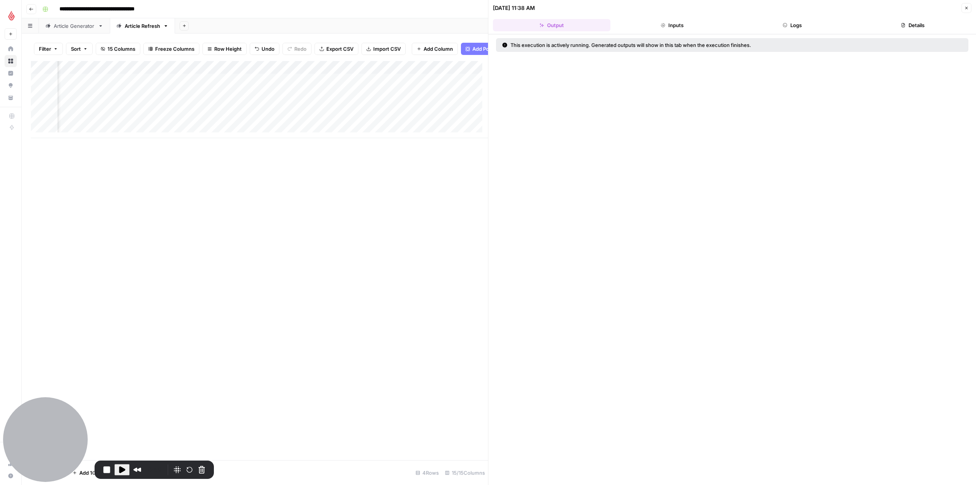
click at [668, 24] on button "Inputs" at bounding box center [671, 25] width 117 height 12
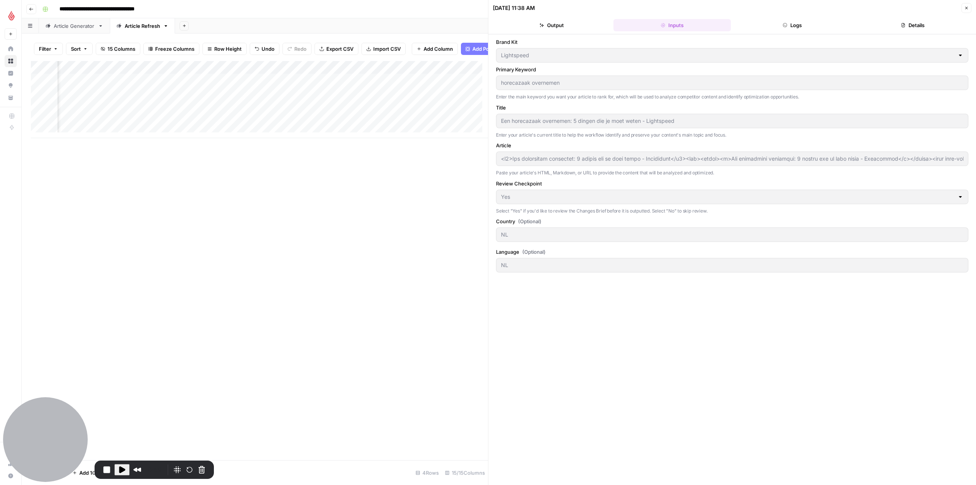
click at [796, 24] on button "Logs" at bounding box center [792, 25] width 117 height 12
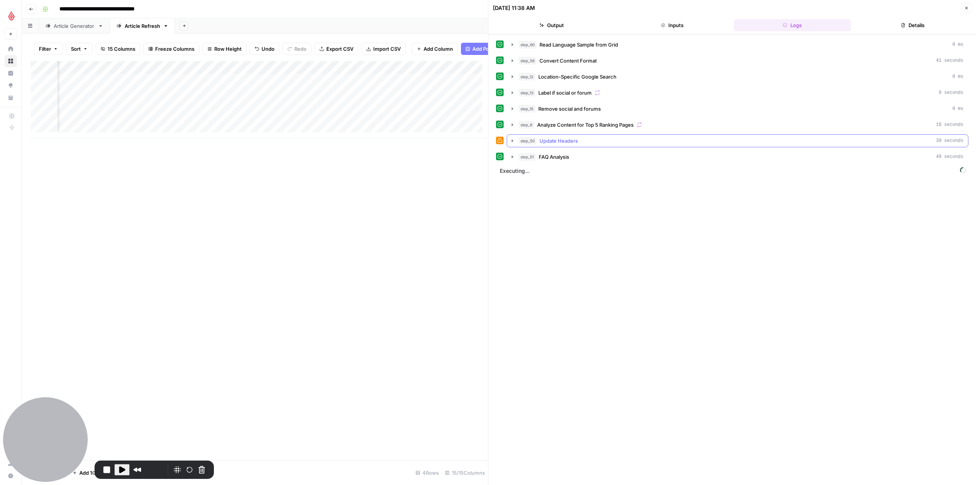
click at [511, 140] on icon "button" at bounding box center [512, 141] width 6 height 6
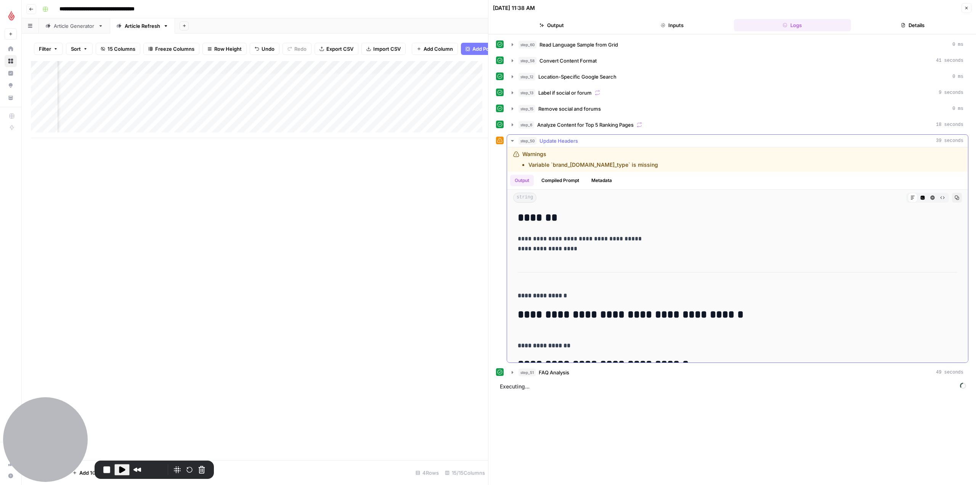
click at [511, 140] on icon "button" at bounding box center [512, 141] width 6 height 6
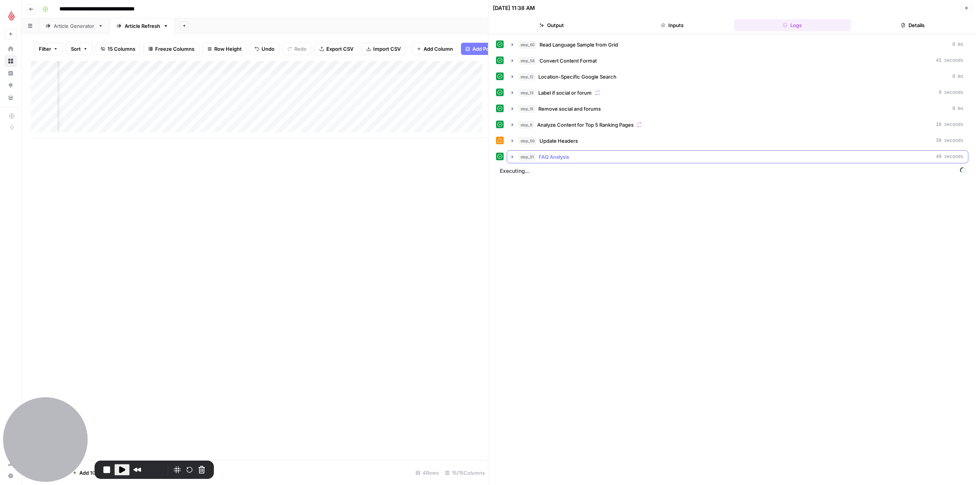
click at [513, 159] on icon "button" at bounding box center [512, 157] width 6 height 6
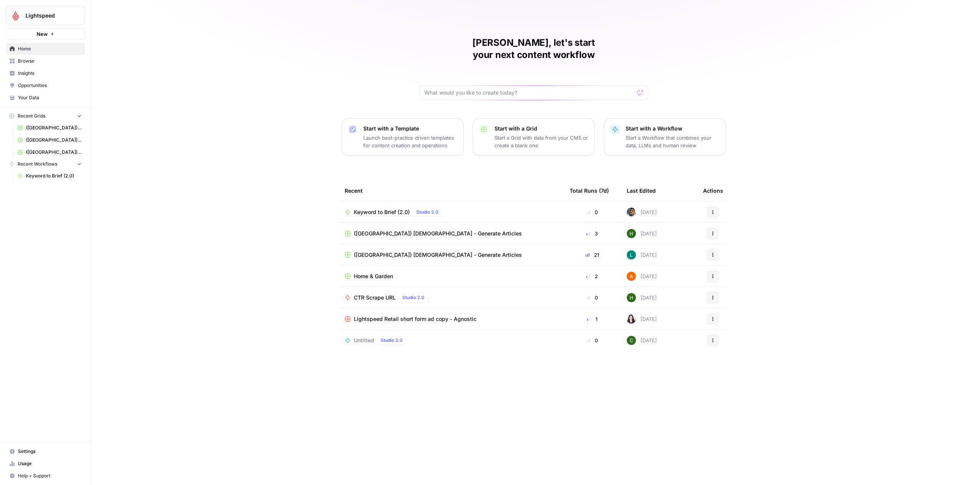
click at [56, 14] on span "Lightspeed" at bounding box center [49, 16] width 46 height 8
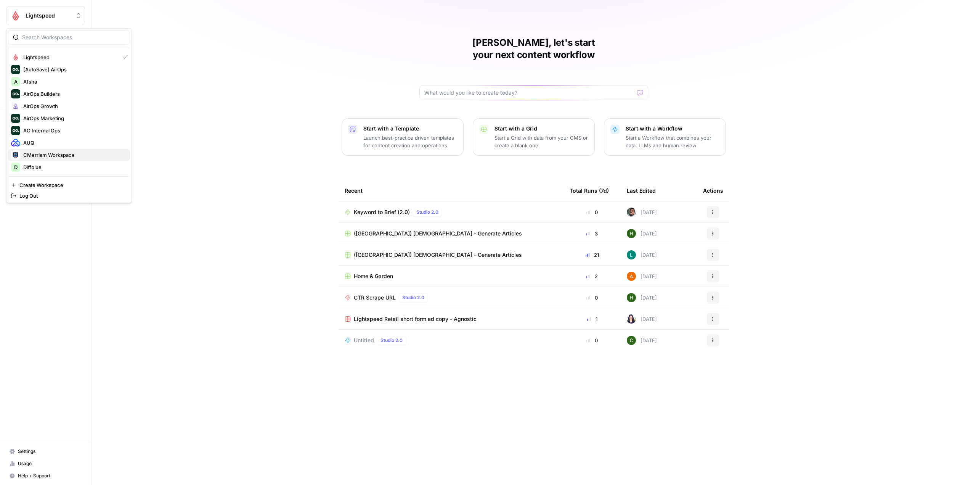
scroll to position [171, 0]
click at [45, 140] on span "Synthesia" at bounding box center [73, 143] width 101 height 8
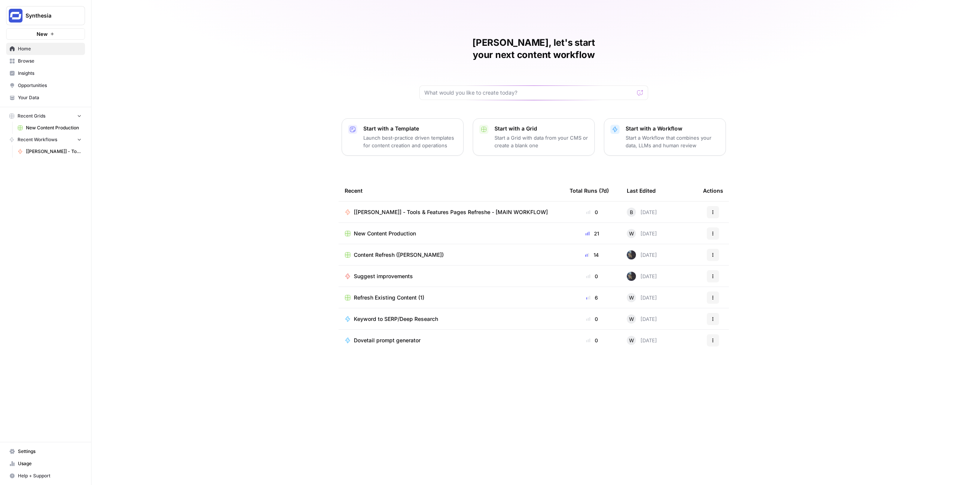
click at [441, 208] on span "[[PERSON_NAME]] - Tools & Features Pages Refreshe - [MAIN WORKFLOW]" at bounding box center [451, 212] width 194 height 8
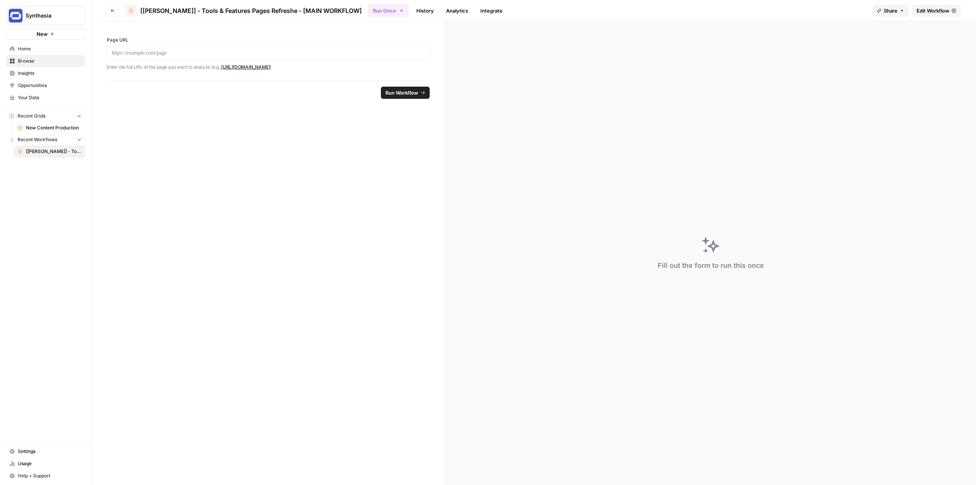
click at [930, 8] on span "Edit Workflow" at bounding box center [932, 11] width 33 height 8
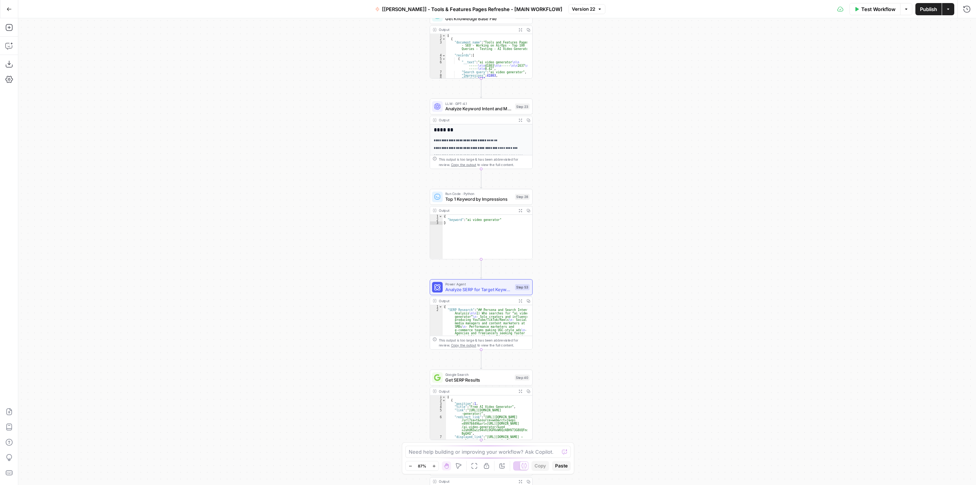
drag, startPoint x: 549, startPoint y: 70, endPoint x: 593, endPoint y: 305, distance: 239.7
click at [593, 305] on div "**********" at bounding box center [497, 251] width 958 height 466
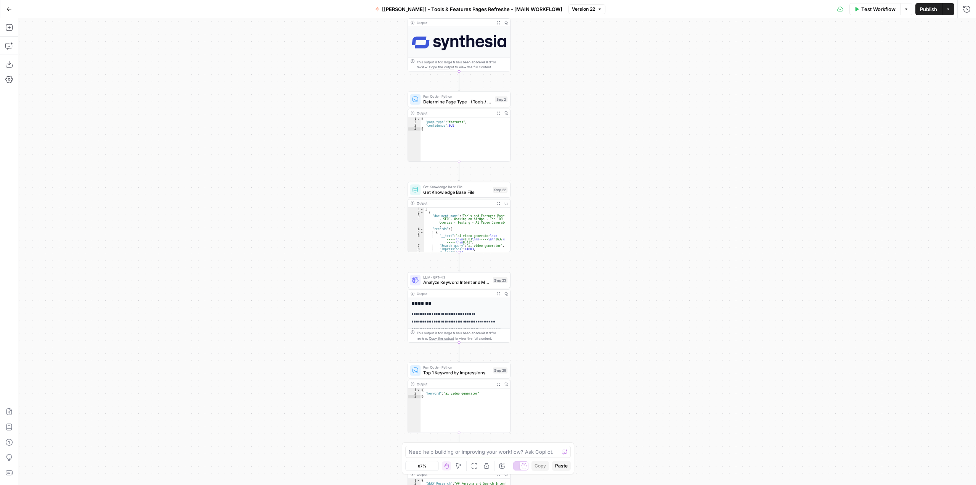
drag, startPoint x: 598, startPoint y: 132, endPoint x: 573, endPoint y: 303, distance: 172.2
click at [573, 303] on div "**********" at bounding box center [497, 251] width 958 height 466
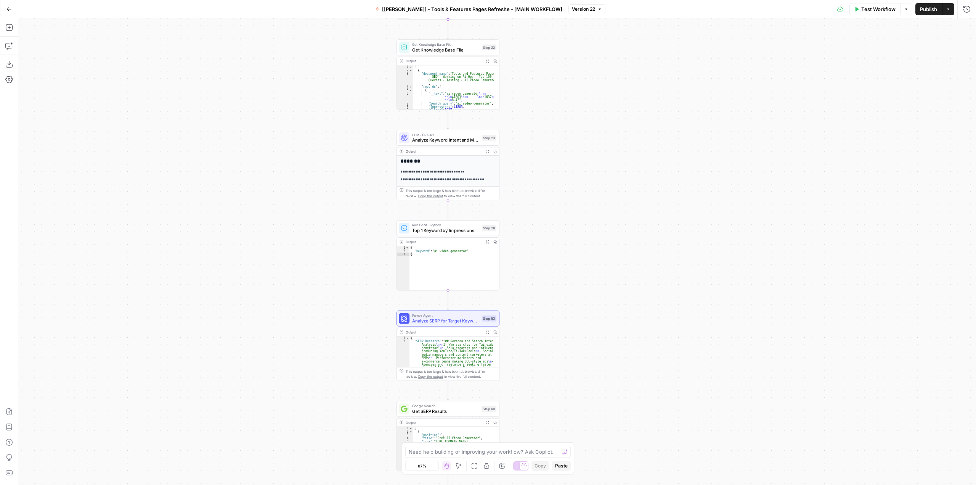
drag, startPoint x: 611, startPoint y: 347, endPoint x: 588, endPoint y: 171, distance: 177.6
click at [600, 169] on div "**********" at bounding box center [497, 251] width 958 height 466
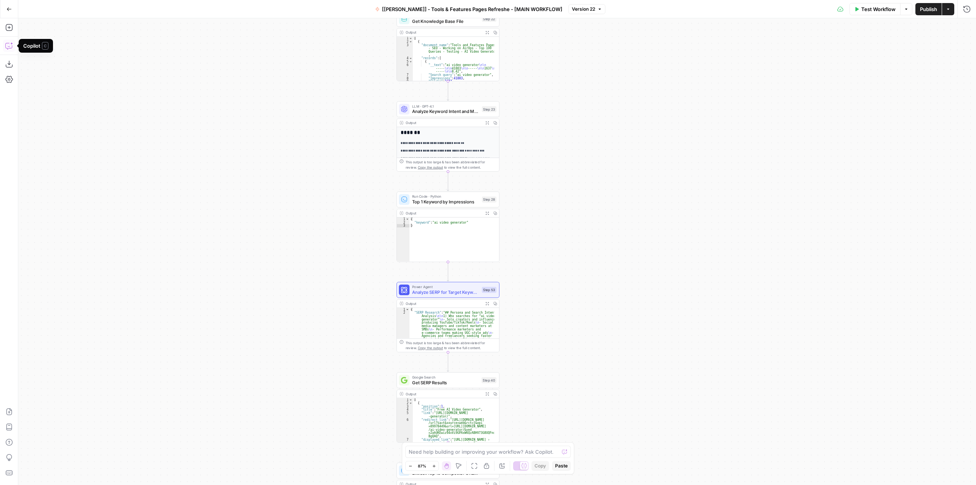
click at [12, 45] on icon "button" at bounding box center [8, 46] width 6 height 6
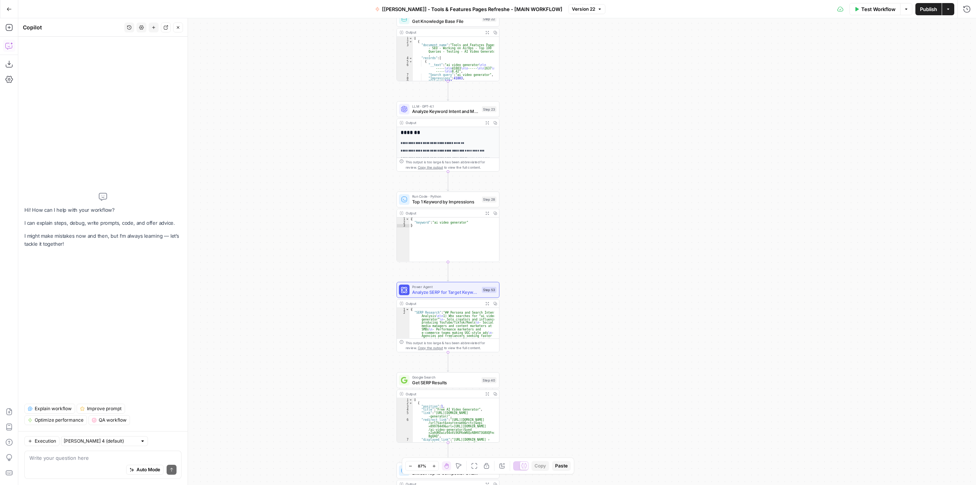
click at [103, 456] on textarea at bounding box center [102, 458] width 147 height 8
click at [74, 464] on div "Auto Mode Send" at bounding box center [102, 469] width 147 height 17
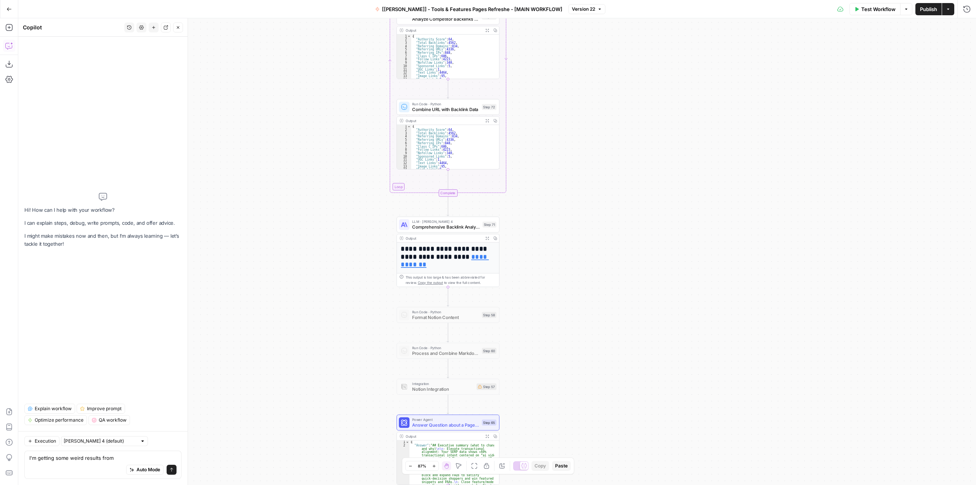
click at [449, 264] on h1 "**********" at bounding box center [445, 257] width 89 height 24
click at [454, 229] on span "Comprehensive Backlink Analysis and Recommendations" at bounding box center [446, 226] width 68 height 6
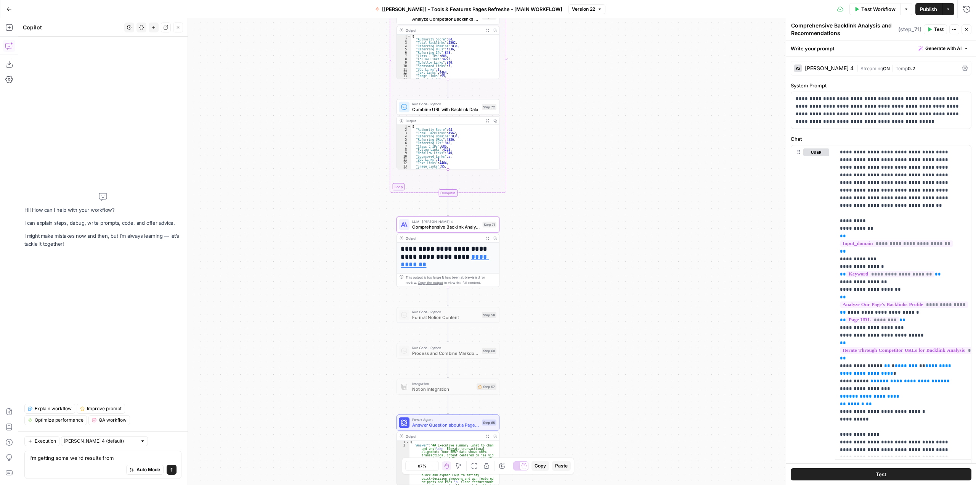
click at [463, 248] on h1 "**********" at bounding box center [445, 257] width 89 height 24
click at [471, 276] on div "This output is too large & has been abbreviated for review. Copy the output to …" at bounding box center [451, 279] width 91 height 11
click at [469, 229] on span "Comprehensive Backlink Analysis and Recommendations" at bounding box center [446, 226] width 68 height 6
click at [131, 459] on textarea "I'm getting some weird results from" at bounding box center [102, 458] width 147 height 8
click at [77, 453] on textarea "I'm getting some weird results from step 71. The analysis says the" at bounding box center [102, 453] width 147 height 15
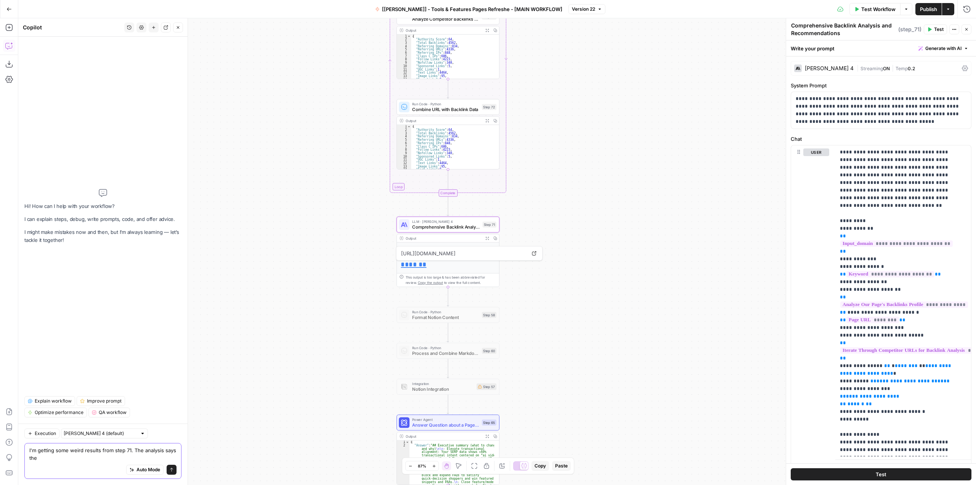
click at [73, 457] on textarea "I'm getting some weird results from step 71. The analysis says the" at bounding box center [102, 453] width 147 height 15
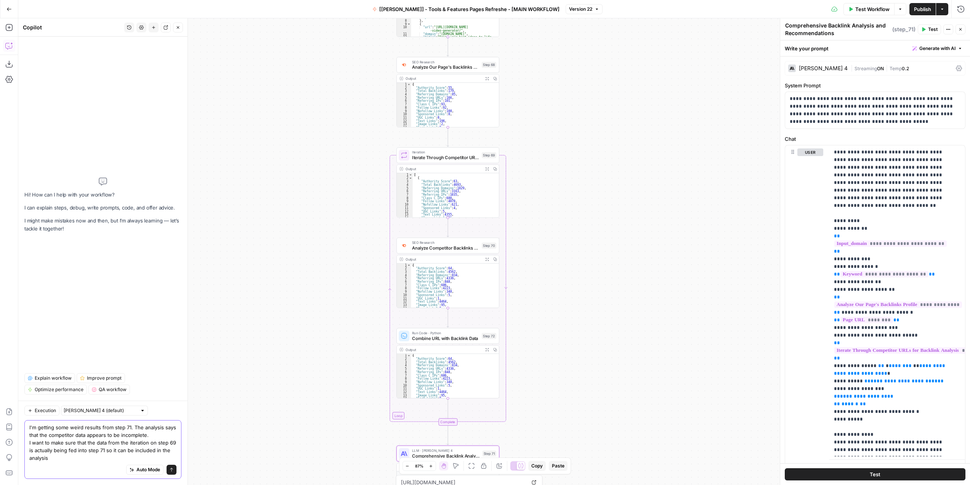
type textarea "I'm getting some weird results from step 71. The analysis says that the competi…"
drag, startPoint x: 175, startPoint y: 465, endPoint x: 175, endPoint y: 459, distance: 6.9
click at [175, 465] on button "Send" at bounding box center [172, 469] width 10 height 10
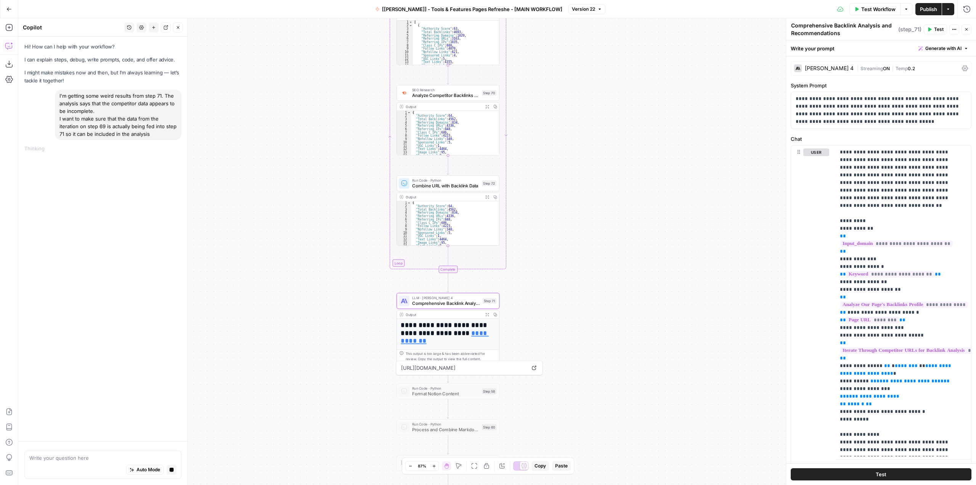
click at [464, 303] on span "Comprehensive Backlink Analysis and Recommendations" at bounding box center [446, 303] width 68 height 6
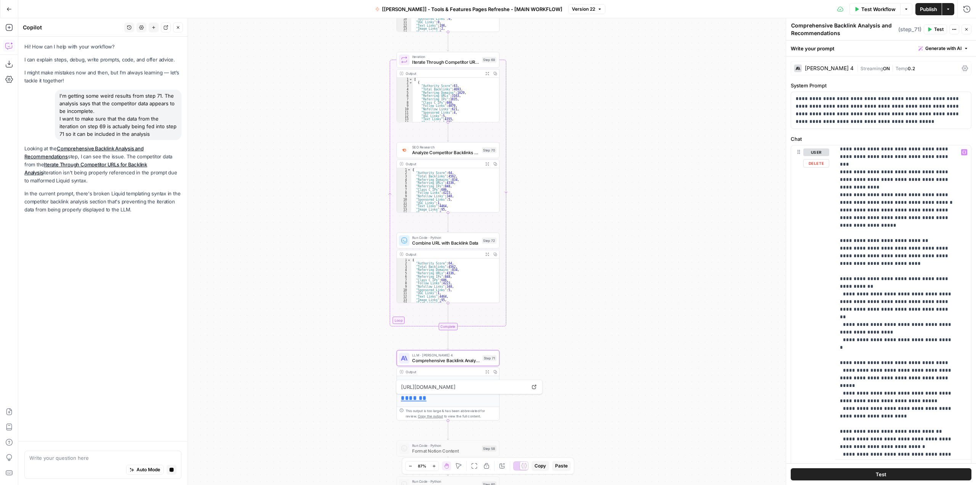
scroll to position [953, 0]
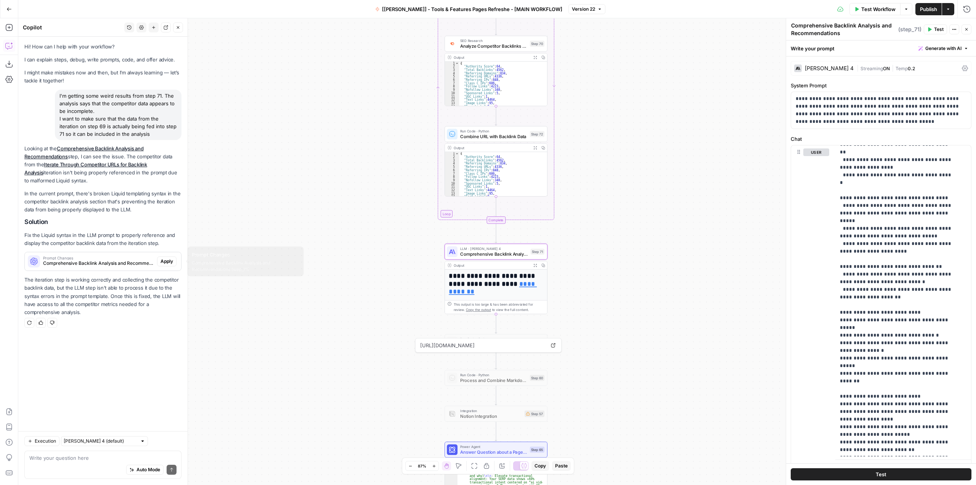
click at [104, 259] on span "Prompt Changes" at bounding box center [98, 258] width 111 height 4
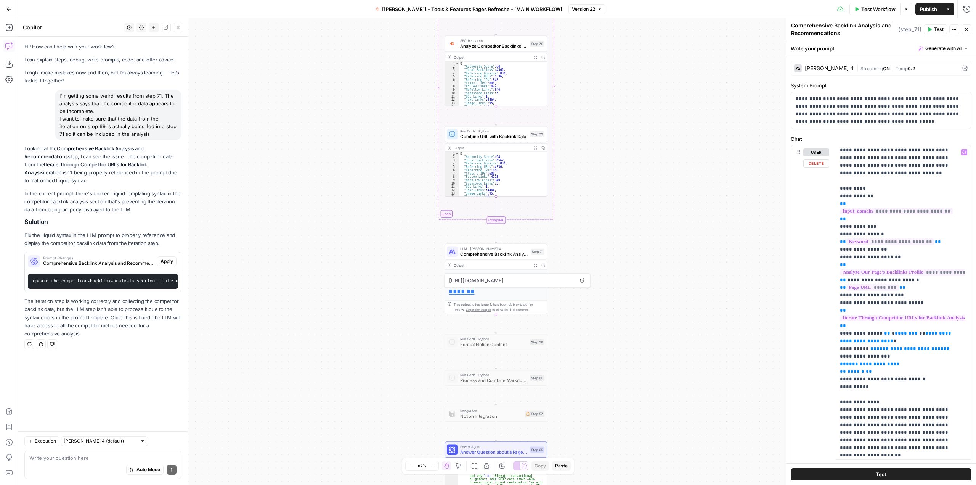
scroll to position [38, 0]
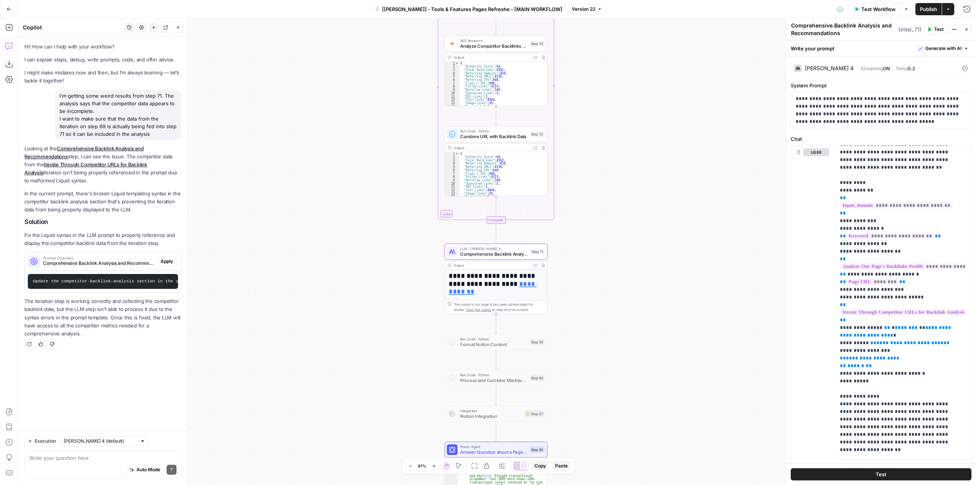
click at [174, 261] on button "Apply" at bounding box center [166, 261] width 19 height 10
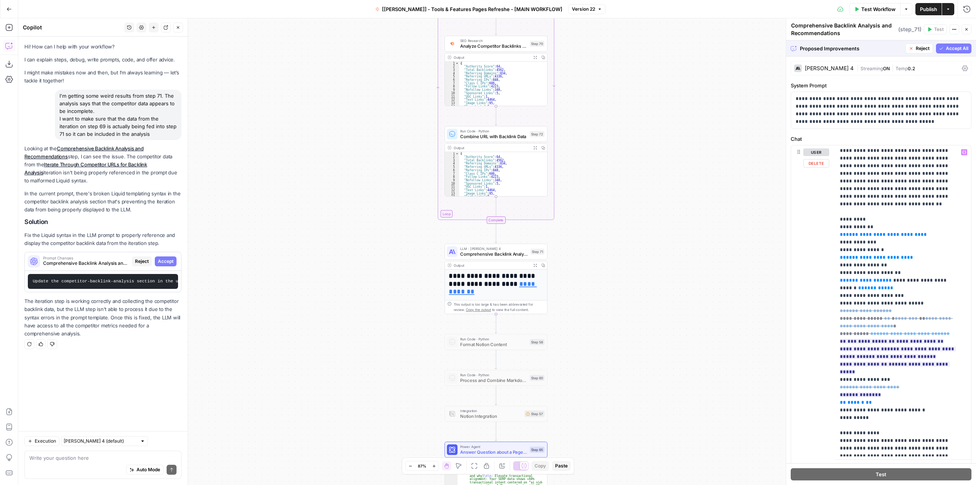
scroll to position [0, 0]
click at [948, 48] on span "Accept All" at bounding box center [957, 48] width 22 height 7
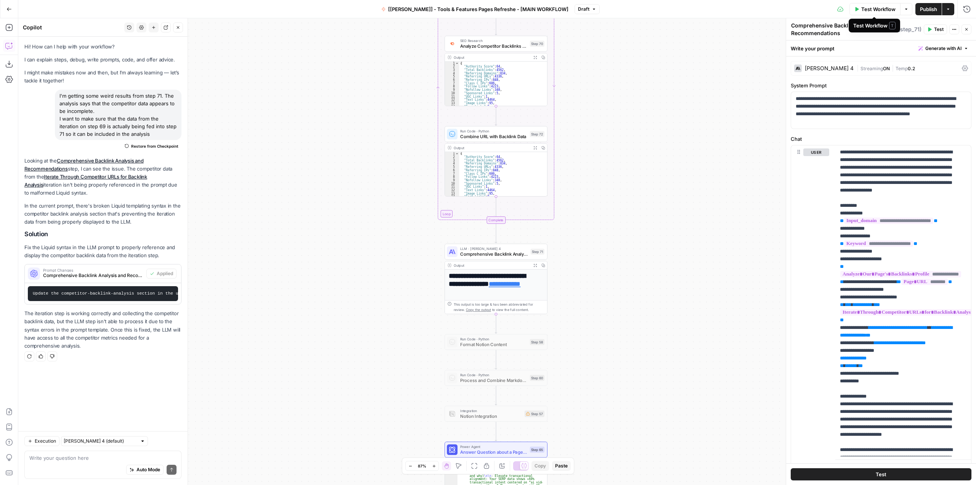
click at [880, 8] on span "Test Workflow" at bounding box center [878, 9] width 34 height 8
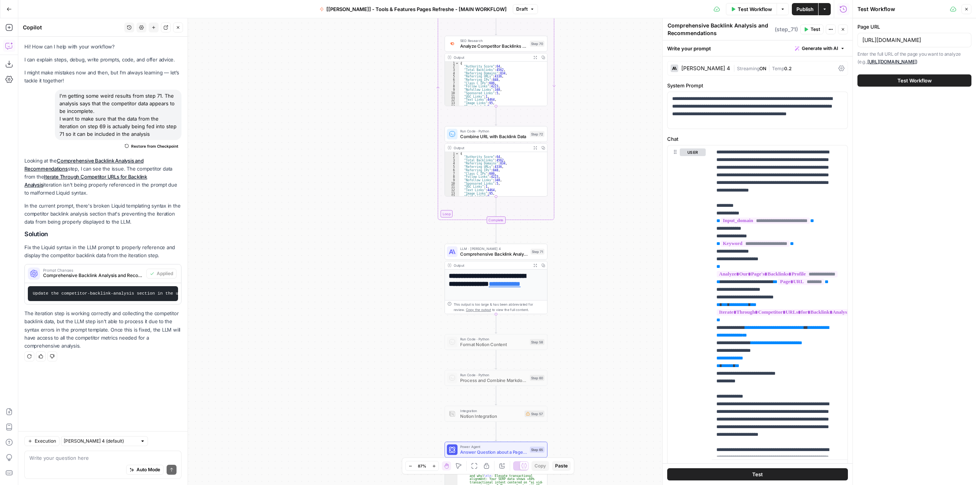
click at [926, 79] on span "Test Workflow" at bounding box center [914, 81] width 34 height 8
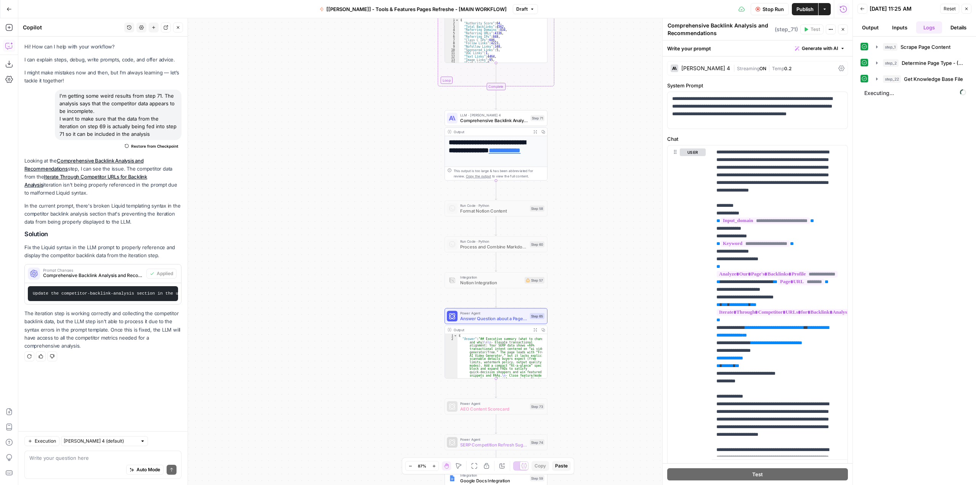
click at [771, 6] on span "Stop Run" at bounding box center [772, 9] width 21 height 8
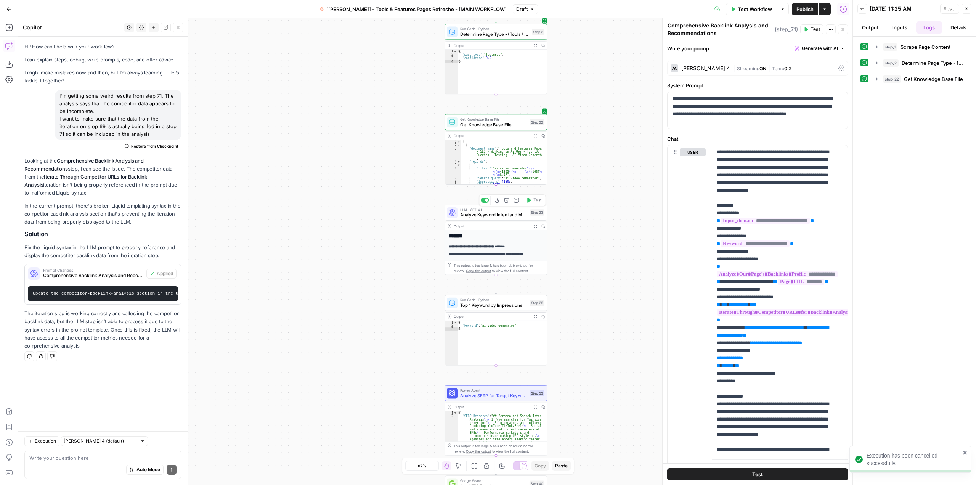
click at [534, 206] on div "LLM · GPT-4.1 Analyze Keyword Intent and Metrics Step 23 Copy step Delete step …" at bounding box center [496, 212] width 103 height 16
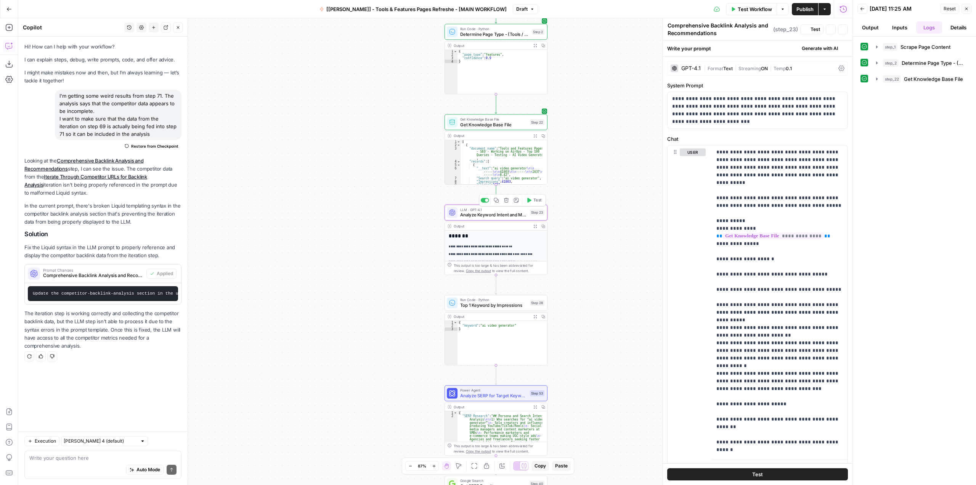
type textarea "Analyze Keyword Intent and Metrics"
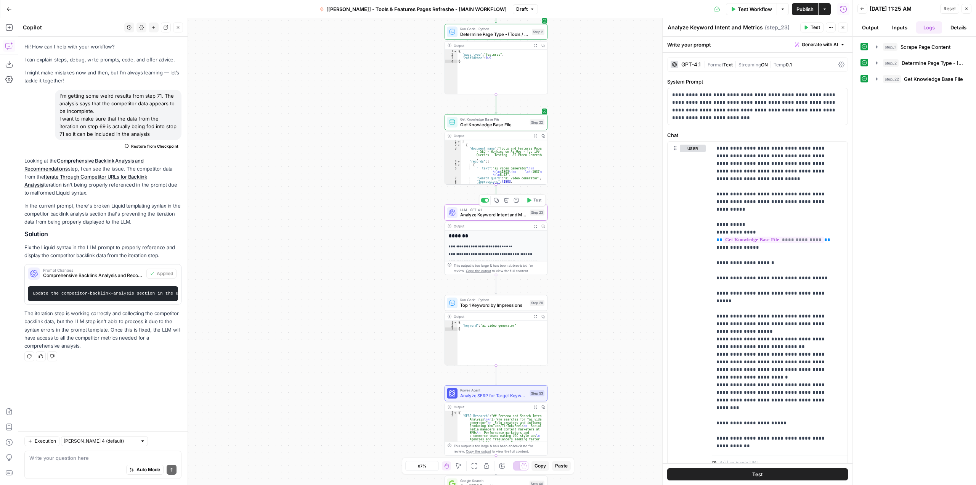
click at [536, 199] on span "Test" at bounding box center [537, 200] width 8 height 6
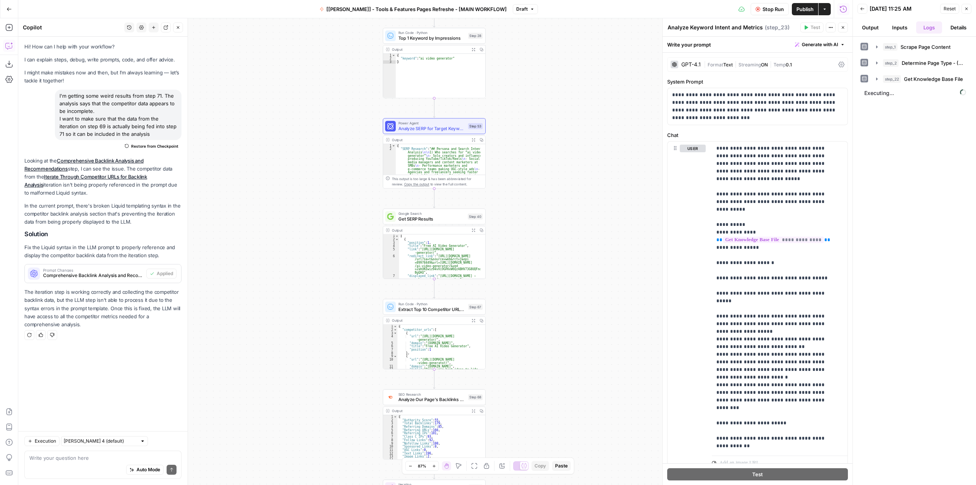
click at [774, 10] on span "Stop Run" at bounding box center [772, 9] width 21 height 8
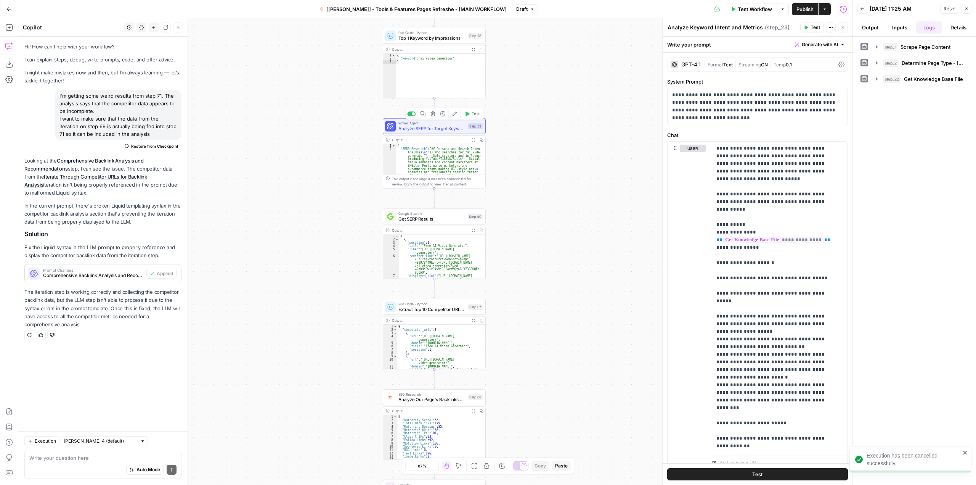
click at [466, 114] on icon "button" at bounding box center [467, 113] width 4 height 5
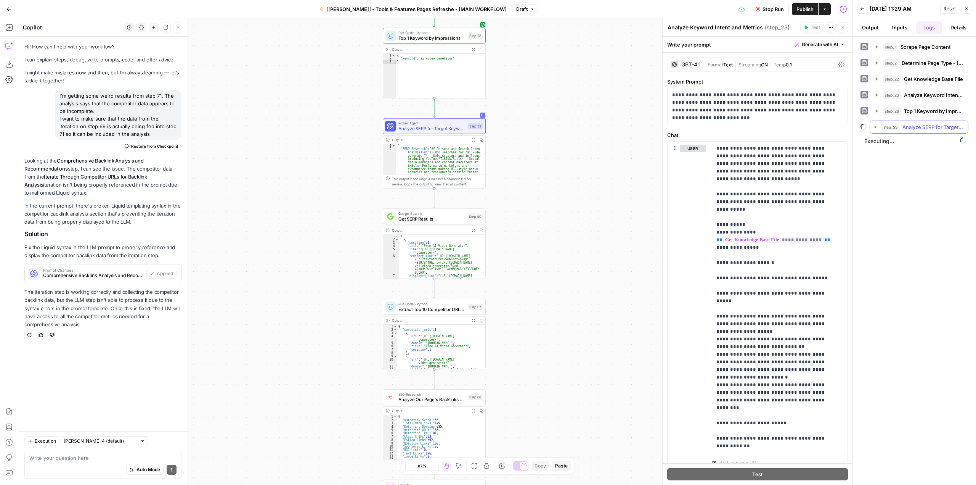
click at [876, 127] on icon "button" at bounding box center [876, 126] width 2 height 3
click at [889, 160] on icon "button" at bounding box center [891, 159] width 6 height 6
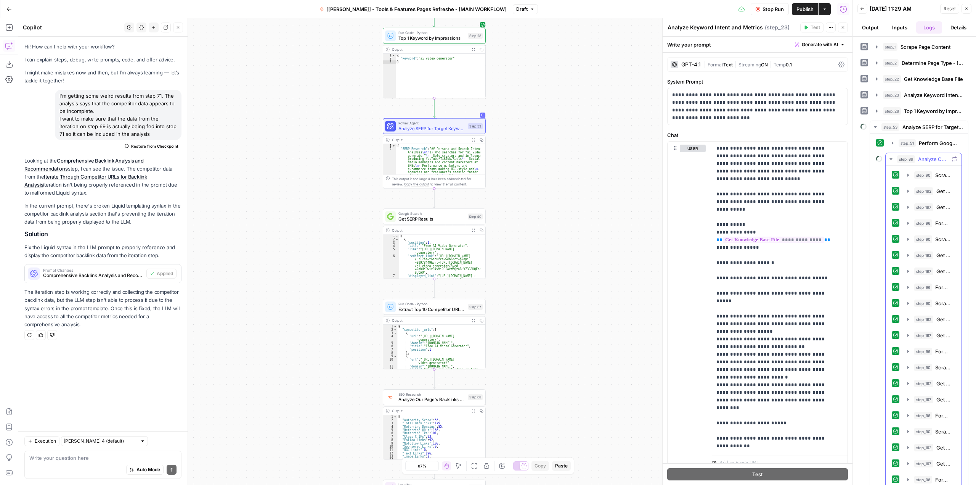
click at [889, 160] on icon "button" at bounding box center [891, 159] width 6 height 6
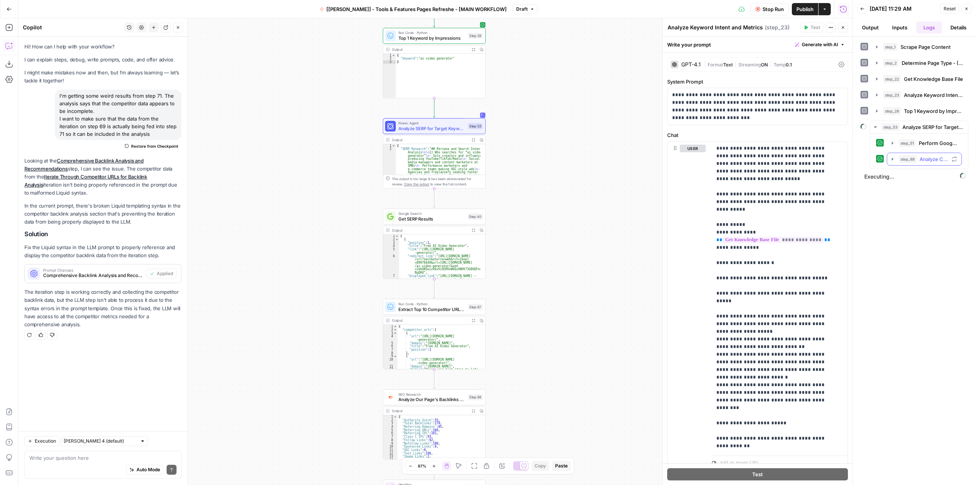
click at [891, 159] on icon "button" at bounding box center [892, 159] width 6 height 6
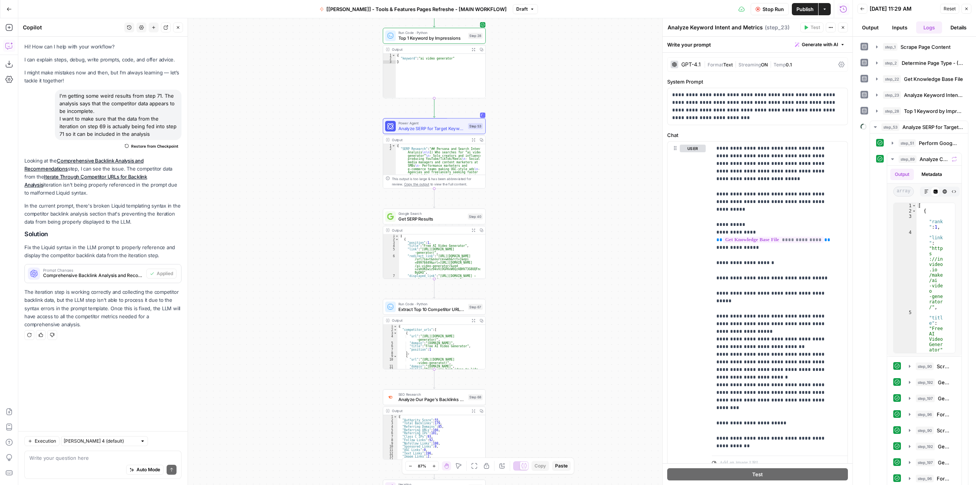
click at [845, 31] on button "Close" at bounding box center [843, 27] width 10 height 10
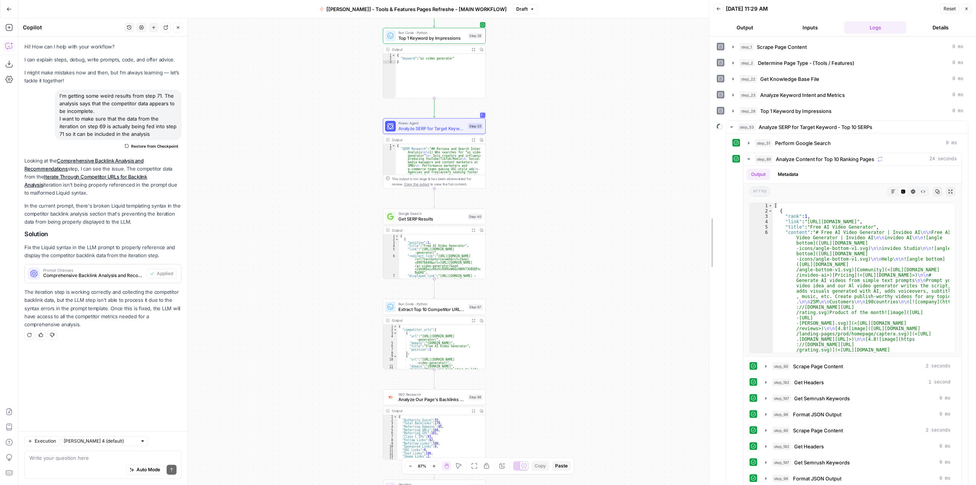
drag, startPoint x: 853, startPoint y: 131, endPoint x: 709, endPoint y: 134, distance: 143.8
click at [750, 158] on icon "button" at bounding box center [749, 159] width 6 height 6
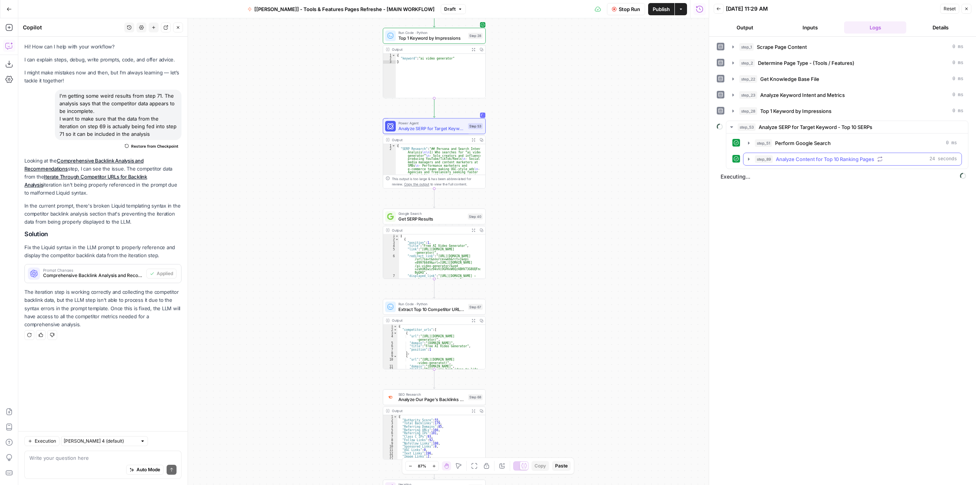
click at [749, 159] on icon "button" at bounding box center [749, 158] width 2 height 3
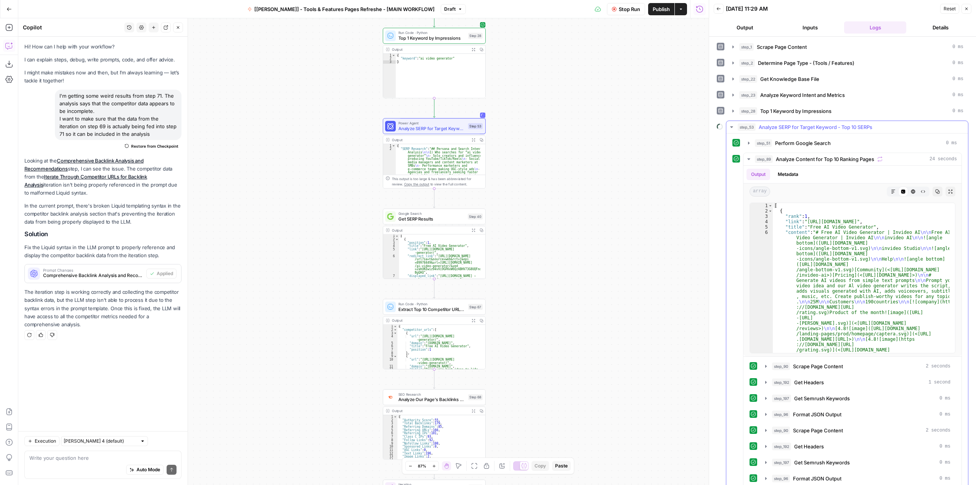
click at [733, 128] on icon "button" at bounding box center [732, 127] width 6 height 6
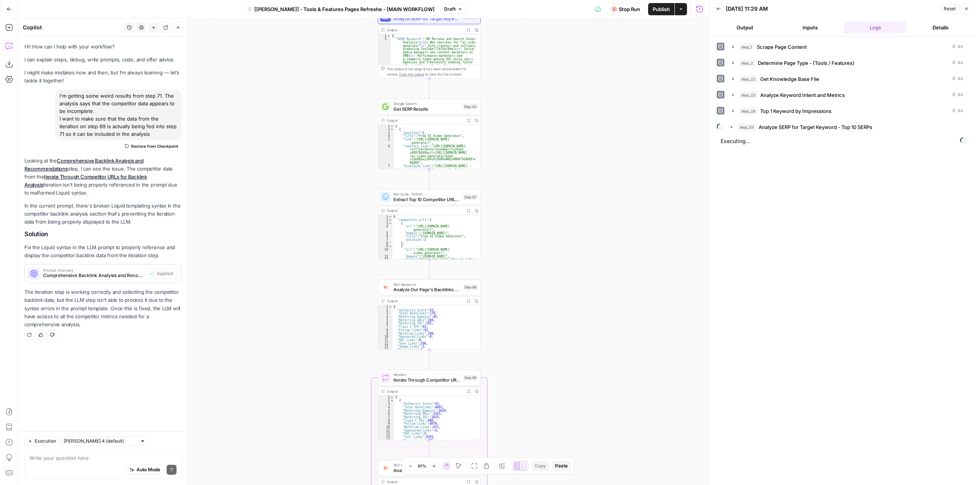
drag, startPoint x: 589, startPoint y: 265, endPoint x: 584, endPoint y: 155, distance: 109.9
click at [584, 155] on div "**********" at bounding box center [363, 251] width 690 height 466
click at [730, 125] on icon "button" at bounding box center [732, 127] width 6 height 6
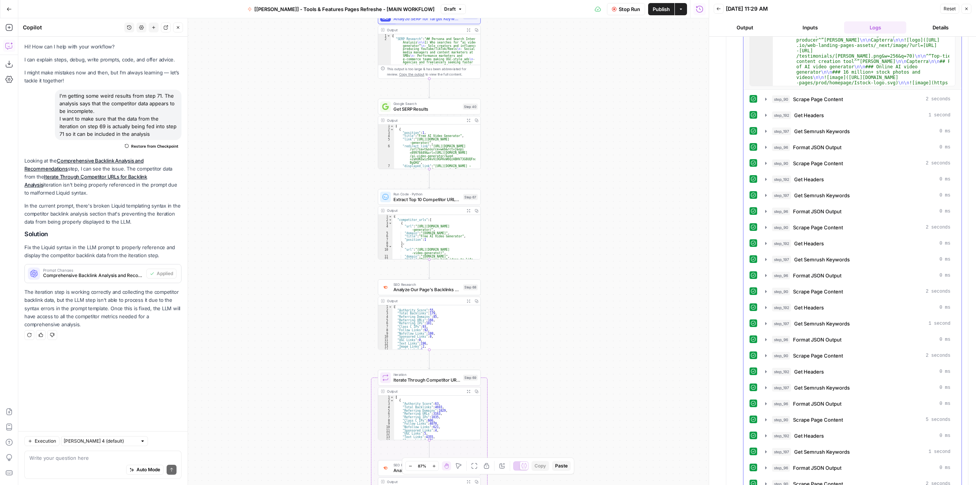
scroll to position [409, 0]
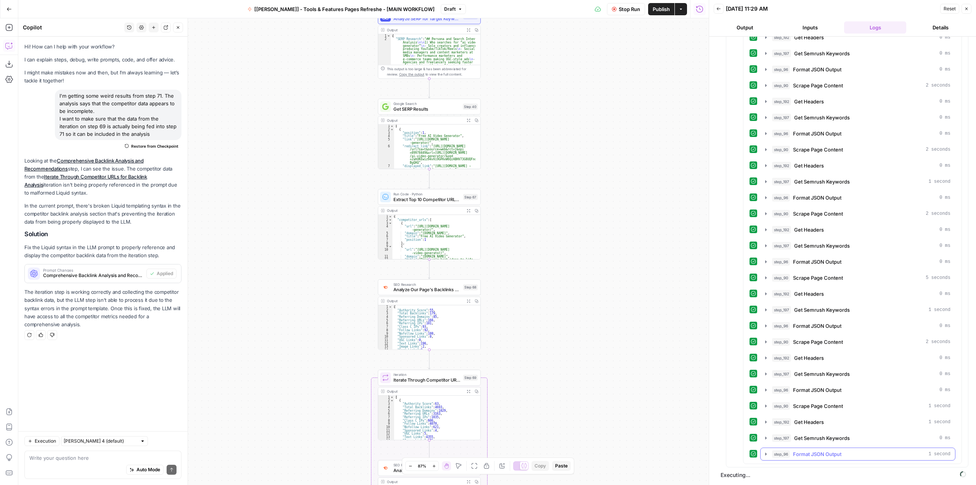
click at [766, 456] on icon "button" at bounding box center [766, 454] width 6 height 6
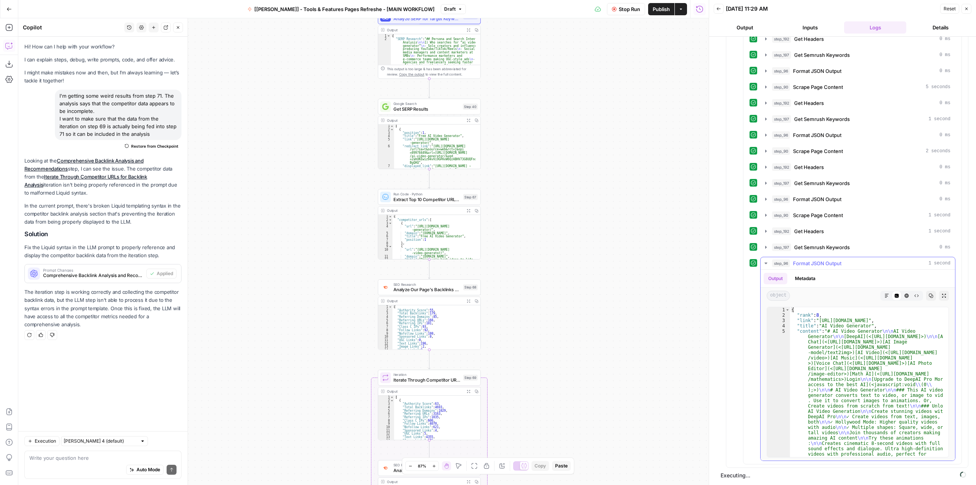
scroll to position [0, 0]
click at [766, 262] on icon "button" at bounding box center [766, 263] width 6 height 6
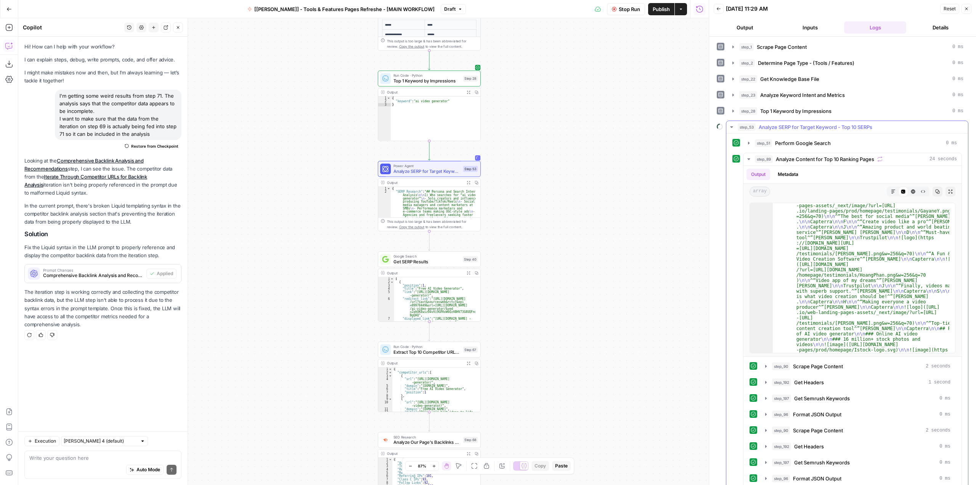
click at [731, 127] on icon "button" at bounding box center [732, 127] width 6 height 6
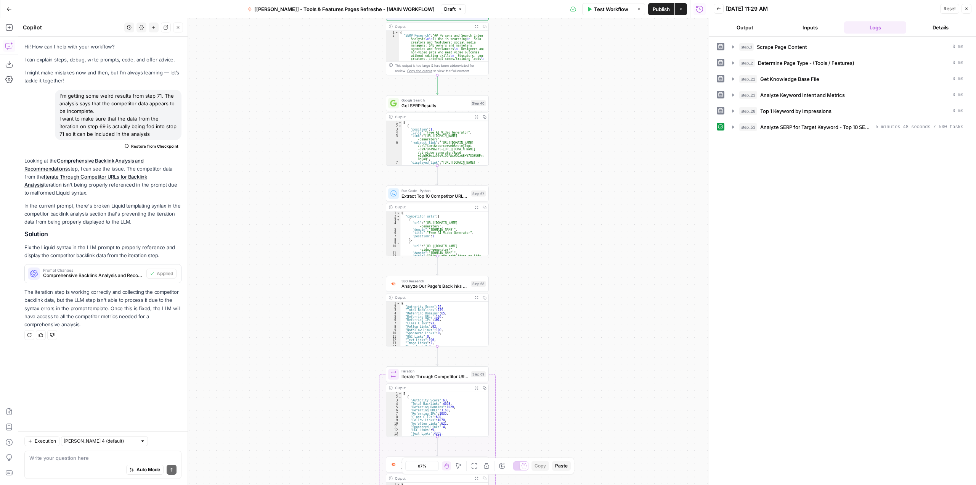
drag, startPoint x: 567, startPoint y: 299, endPoint x: 575, endPoint y: 143, distance: 156.1
click at [575, 143] on div "**********" at bounding box center [363, 251] width 690 height 466
click at [474, 93] on button "Test" at bounding box center [475, 91] width 21 height 9
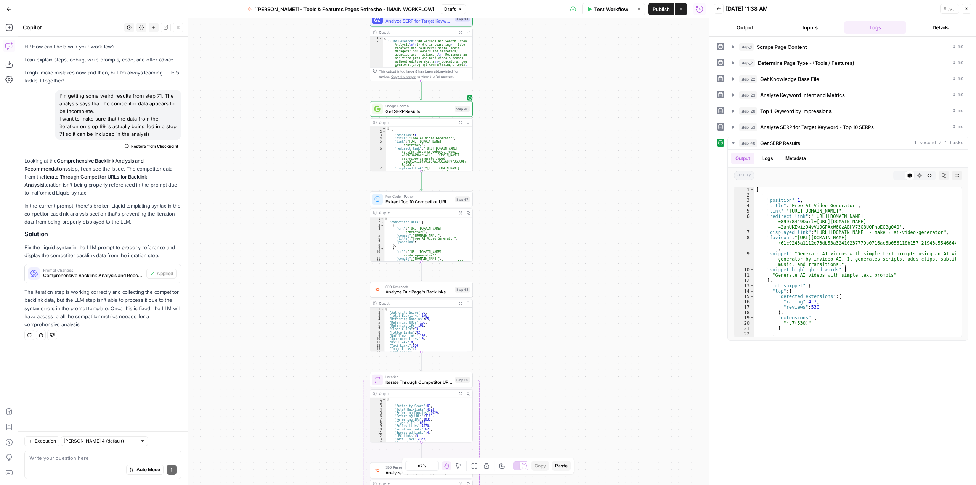
drag, startPoint x: 570, startPoint y: 254, endPoint x: 554, endPoint y: 260, distance: 17.0
click at [554, 260] on div "**********" at bounding box center [363, 251] width 690 height 466
click at [461, 188] on span "Test" at bounding box center [463, 187] width 8 height 6
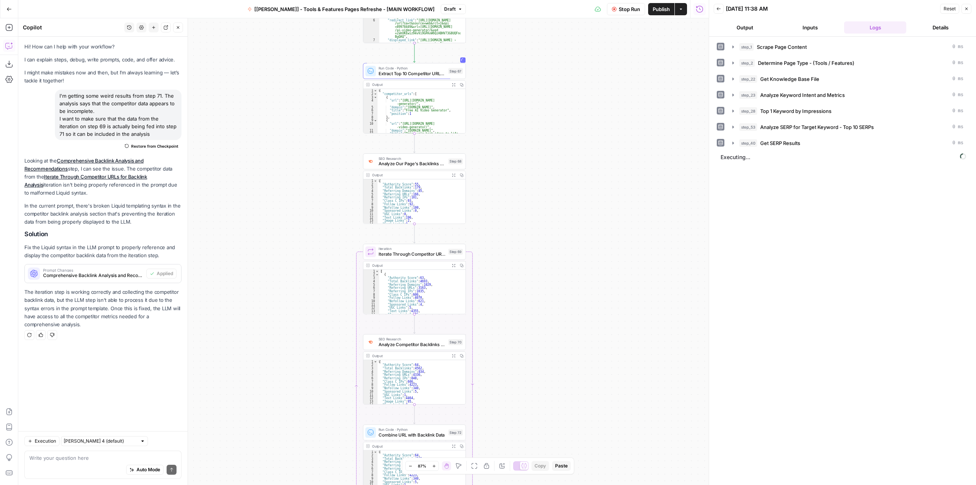
drag, startPoint x: 522, startPoint y: 264, endPoint x: 515, endPoint y: 137, distance: 127.5
click at [515, 137] on div "**********" at bounding box center [363, 251] width 690 height 466
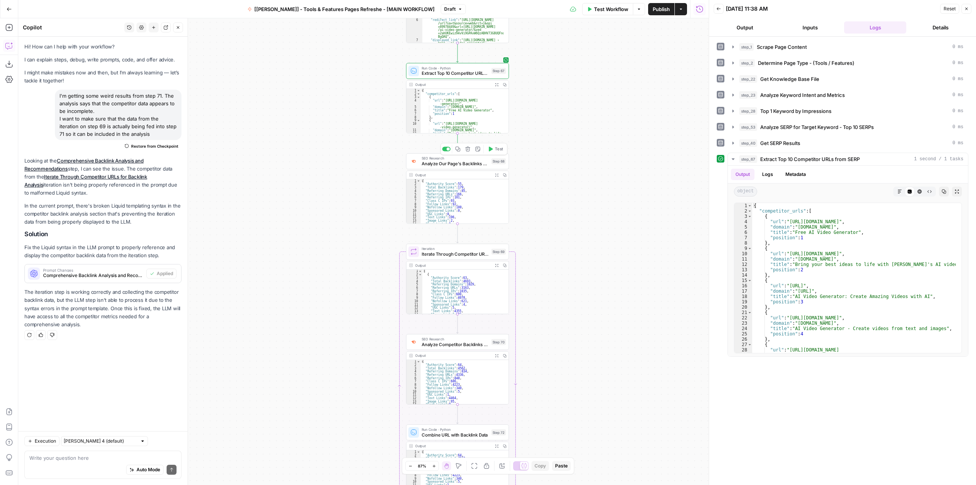
click at [499, 145] on button "Test" at bounding box center [495, 148] width 21 height 9
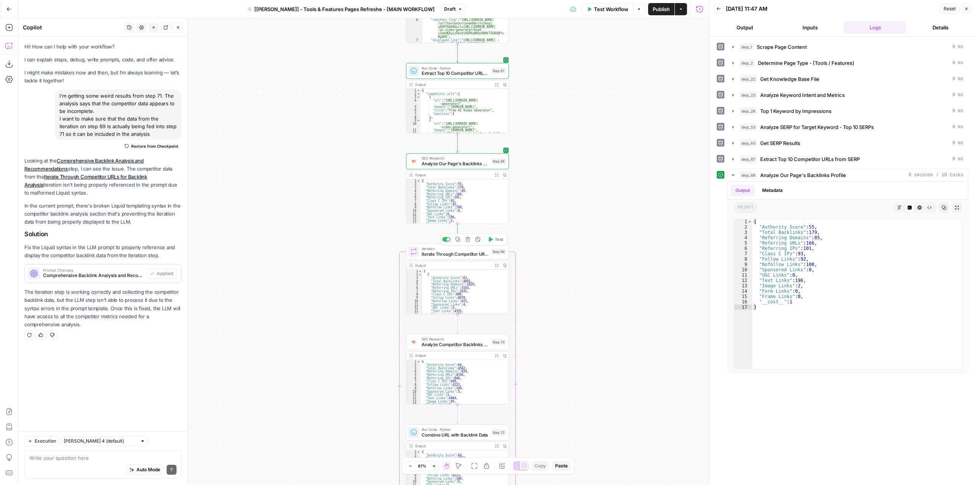
drag, startPoint x: 499, startPoint y: 236, endPoint x: 590, endPoint y: 247, distance: 92.1
click at [499, 236] on span "Test" at bounding box center [499, 239] width 8 height 6
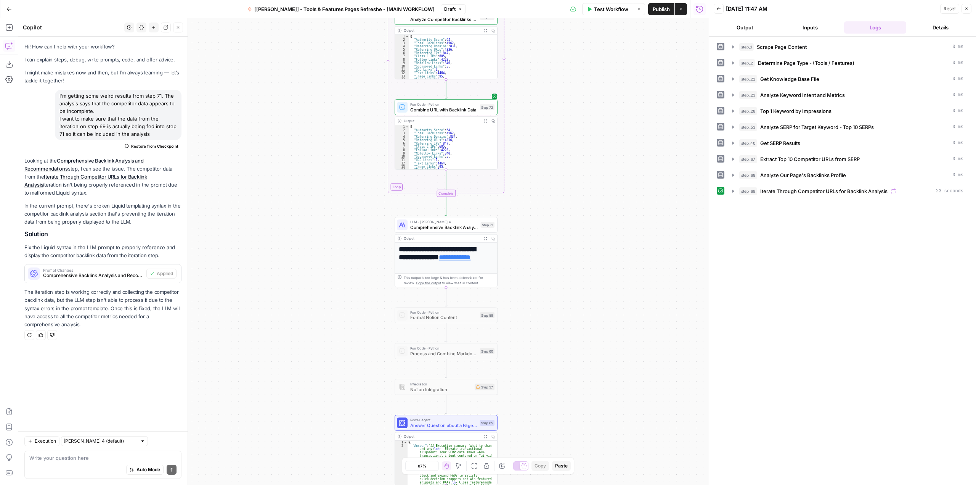
drag, startPoint x: 567, startPoint y: 377, endPoint x: 555, endPoint y: 205, distance: 172.7
click at [555, 205] on div "**********" at bounding box center [363, 251] width 690 height 466
click at [491, 214] on span "Test" at bounding box center [487, 212] width 8 height 6
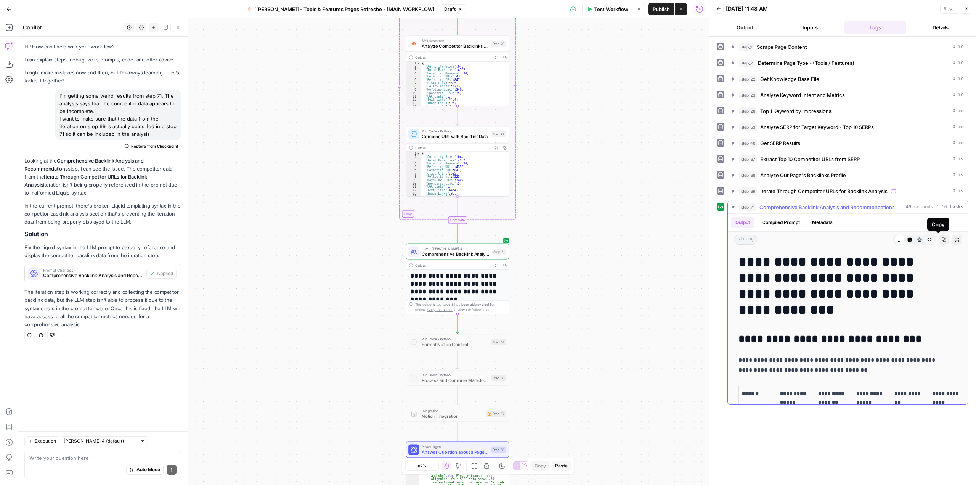
click at [942, 239] on icon "button" at bounding box center [944, 239] width 5 height 5
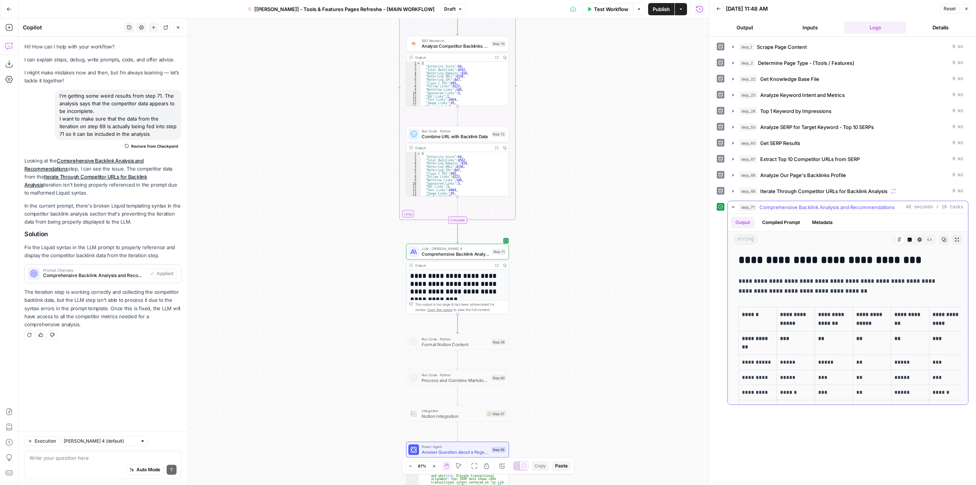
scroll to position [76, 0]
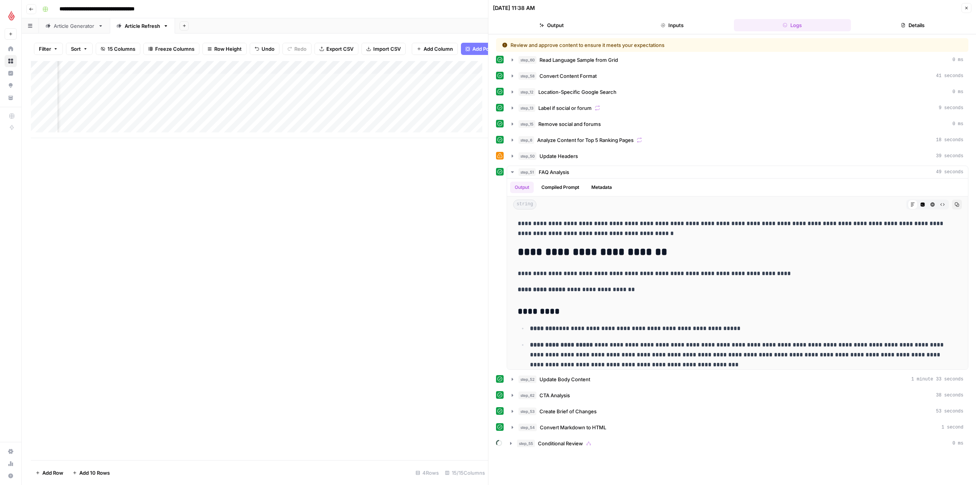
scroll to position [0, 576]
click at [442, 218] on div "Add Column" at bounding box center [259, 260] width 457 height 399
click at [966, 8] on icon "button" at bounding box center [966, 8] width 3 height 3
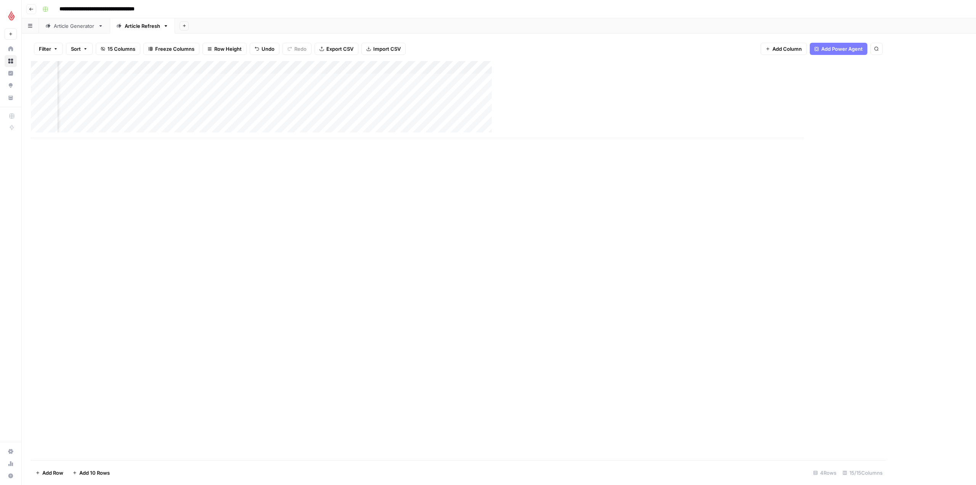
scroll to position [0, 259]
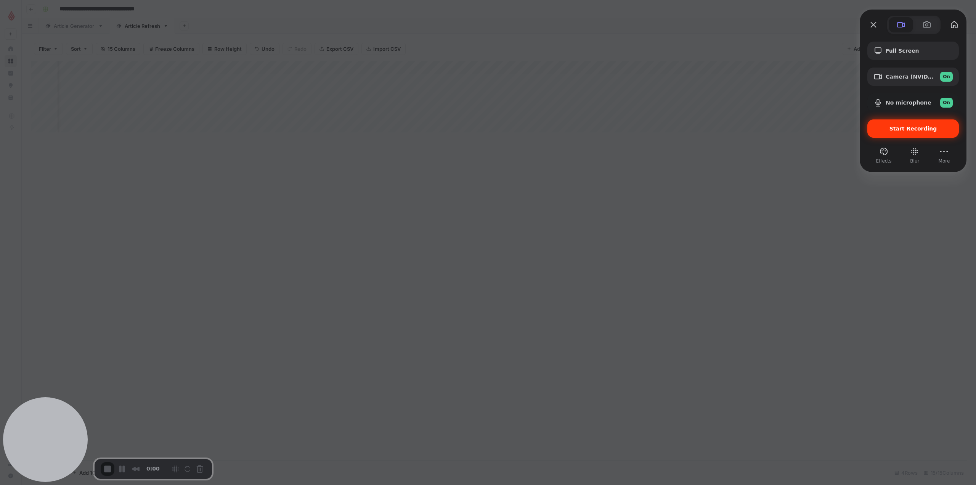
click at [918, 123] on div "Start Recording" at bounding box center [912, 128] width 91 height 18
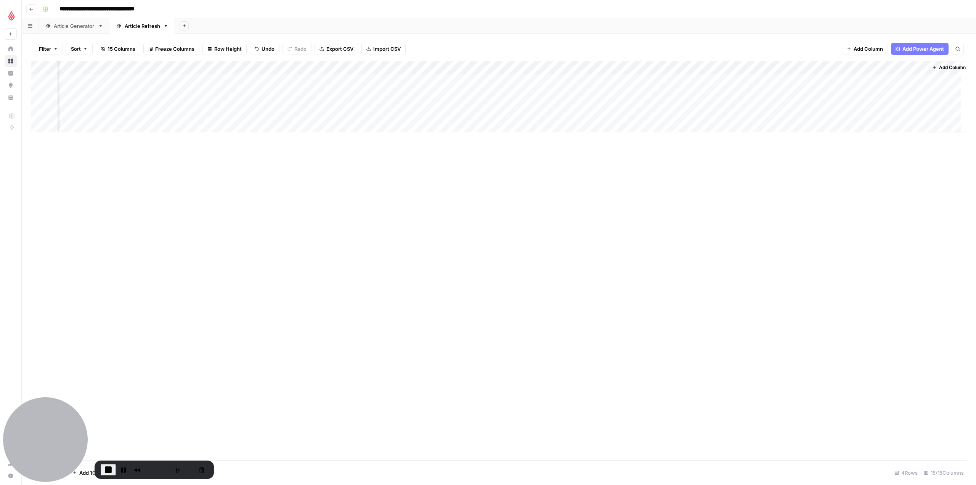
click at [610, 79] on div "Add Column" at bounding box center [499, 99] width 936 height 77
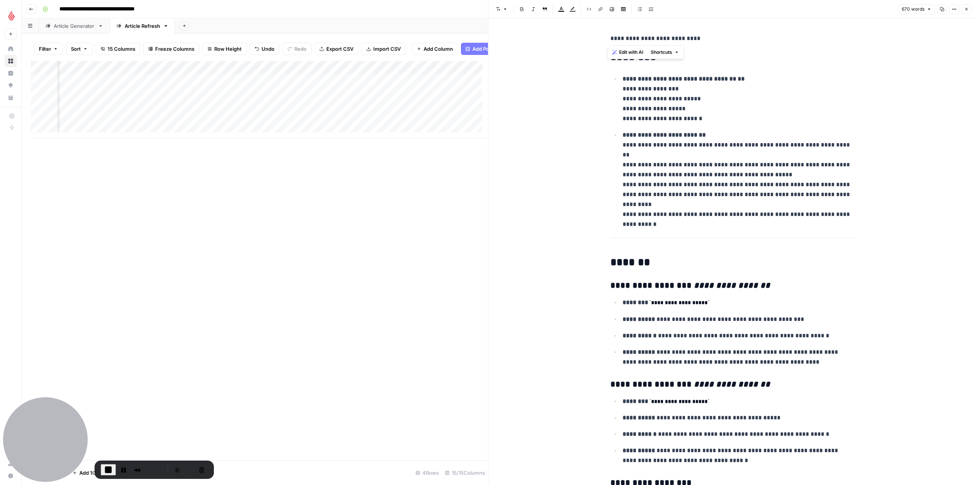
drag, startPoint x: 607, startPoint y: 38, endPoint x: 698, endPoint y: 39, distance: 91.1
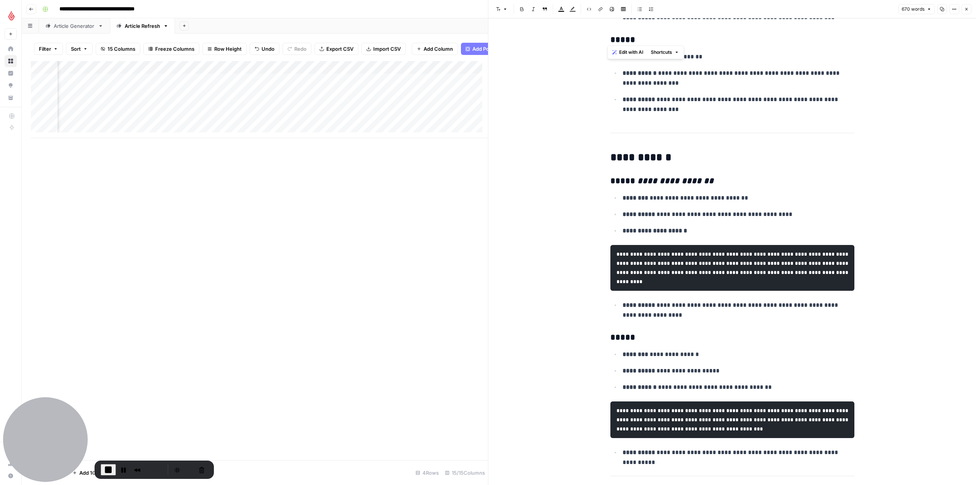
scroll to position [1949, 0]
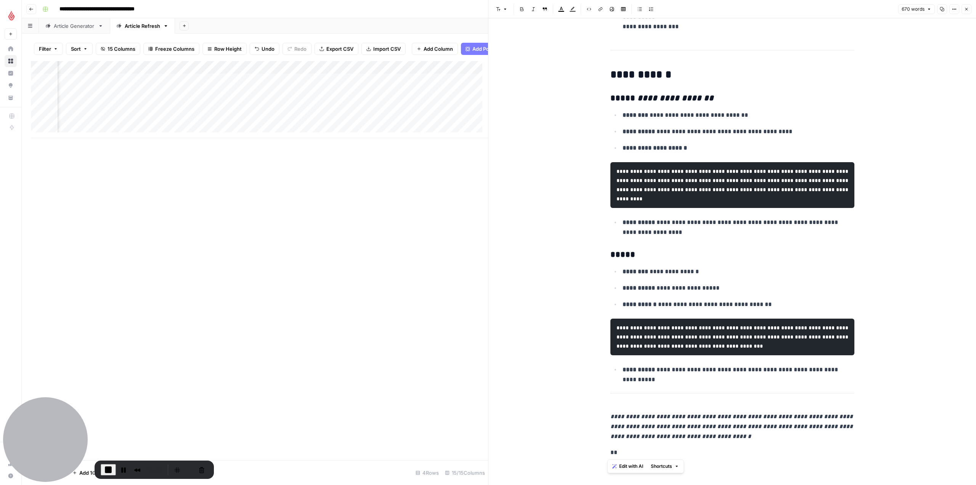
drag, startPoint x: 627, startPoint y: 454, endPoint x: 605, endPoint y: 453, distance: 22.5
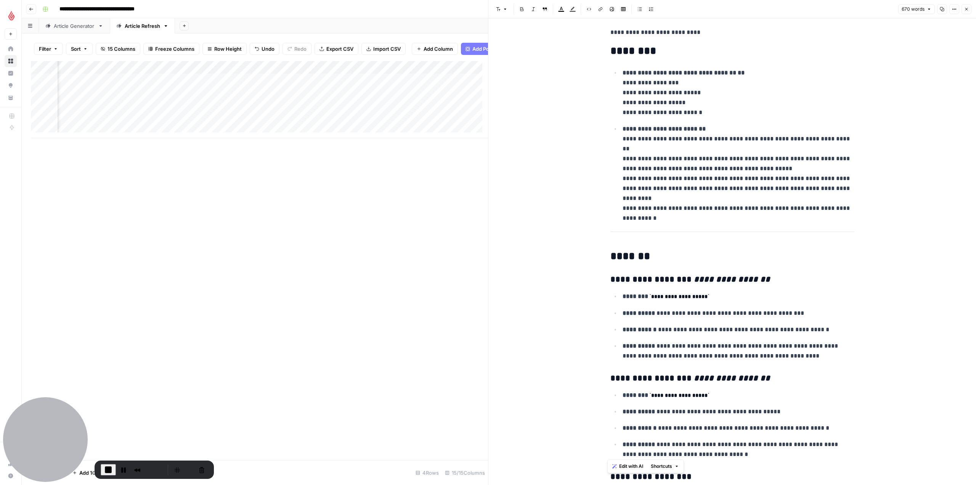
scroll to position [0, 0]
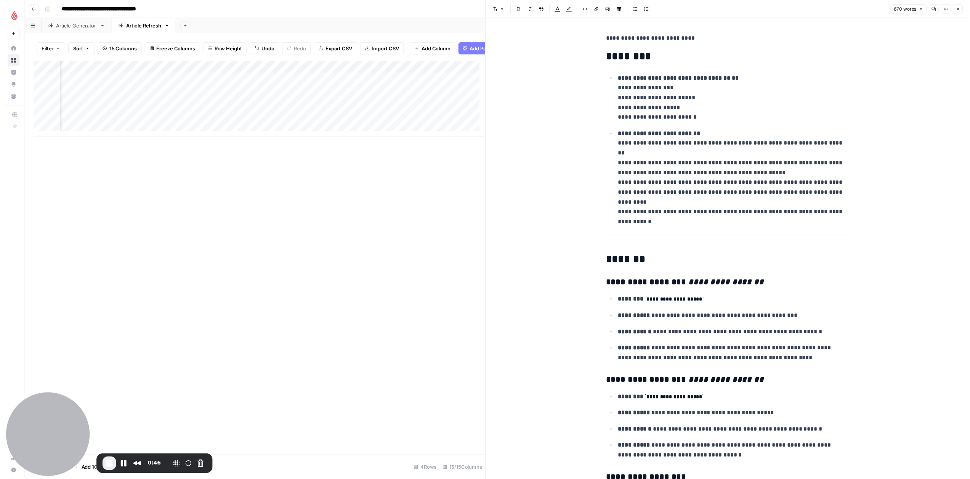
scroll to position [0, 588]
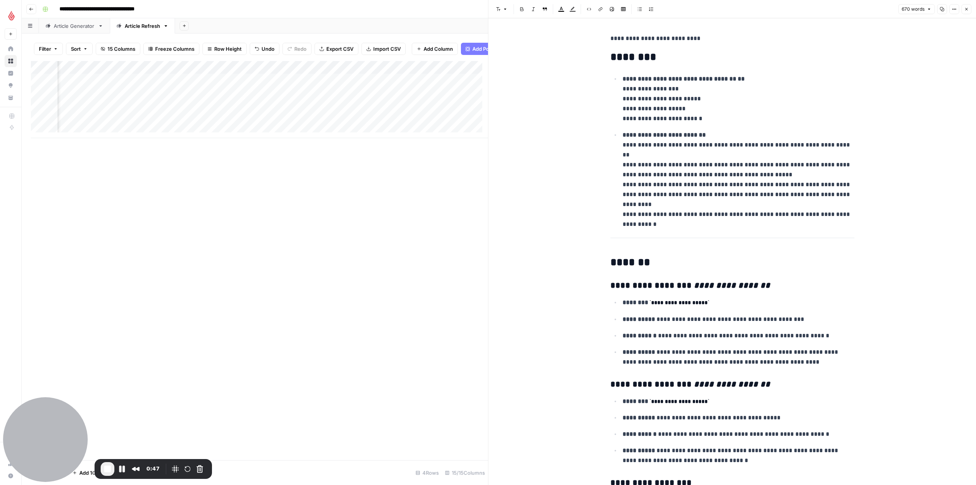
click at [222, 98] on div "Add Column" at bounding box center [259, 99] width 457 height 77
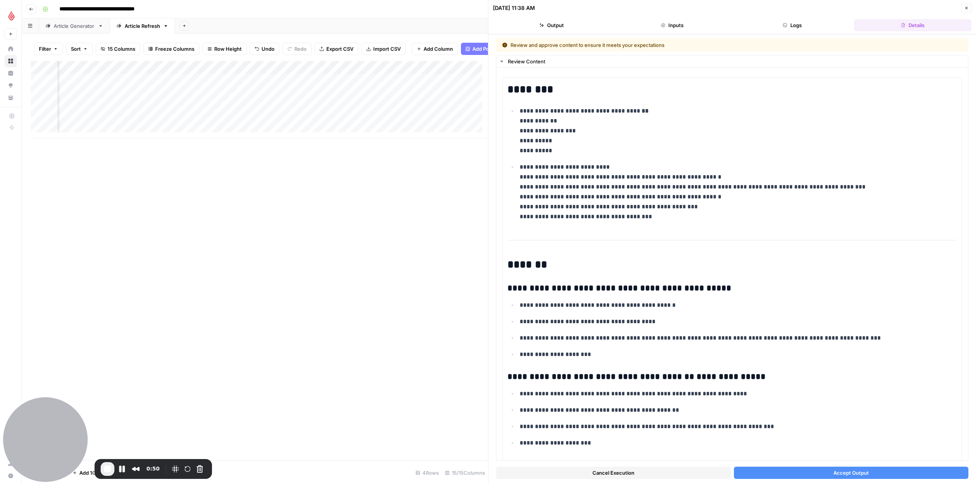
click at [862, 472] on span "Accept Output" at bounding box center [850, 473] width 35 height 8
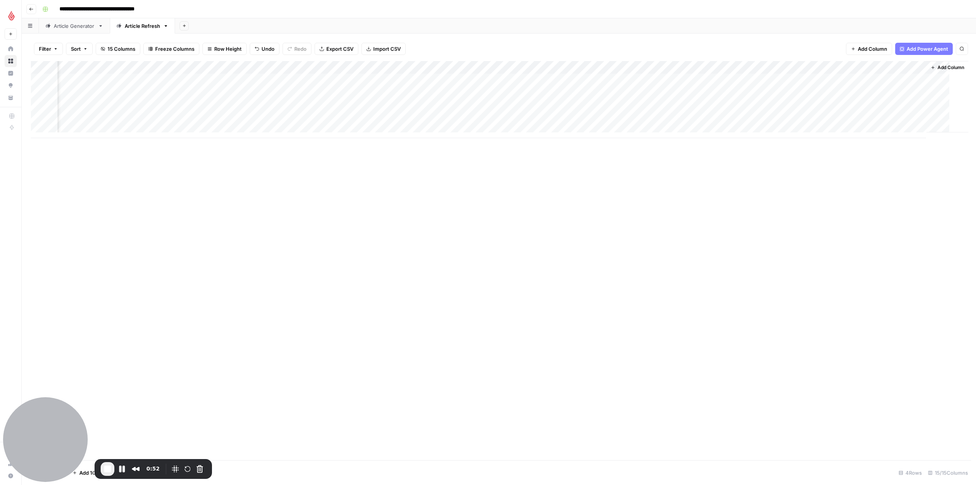
scroll to position [0, 259]
click at [624, 91] on div "Add Column" at bounding box center [499, 99] width 936 height 77
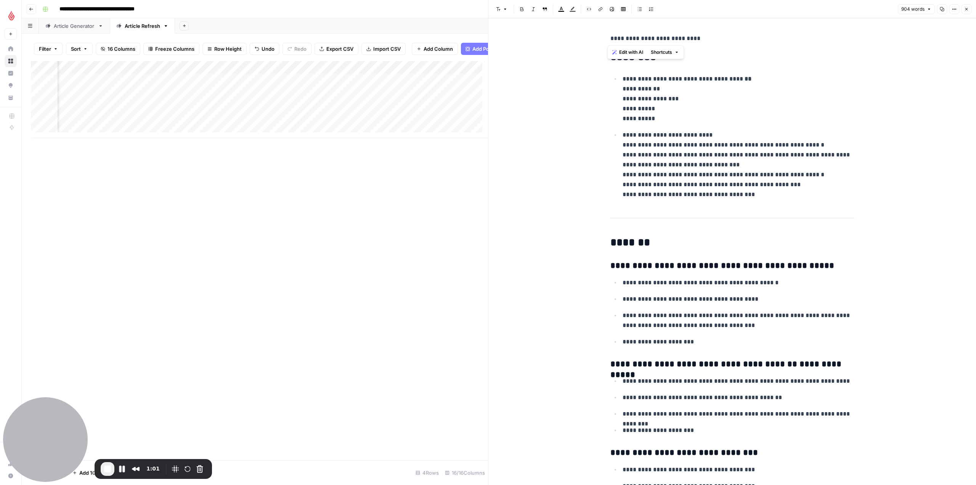
drag, startPoint x: 605, startPoint y: 41, endPoint x: 700, endPoint y: 37, distance: 95.4
click at [106, 466] on span "End Recording" at bounding box center [107, 468] width 9 height 9
